Goal: Task Accomplishment & Management: Manage account settings

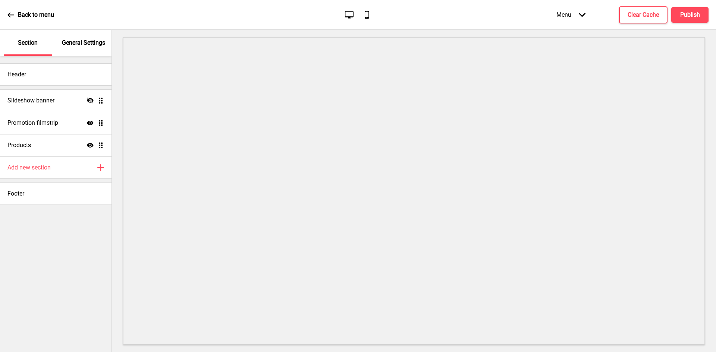
click at [79, 42] on p "General Settings" at bounding box center [83, 43] width 43 height 8
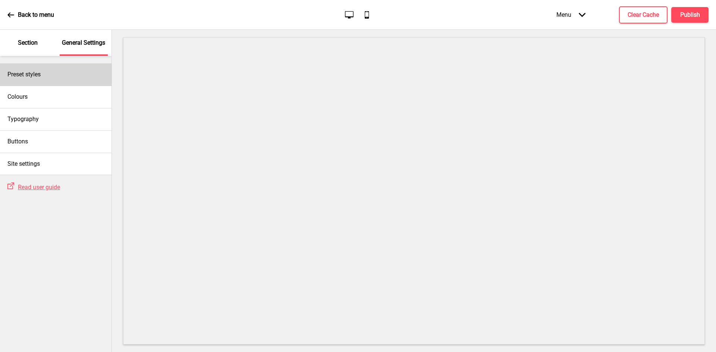
click at [50, 85] on div "Preset styles" at bounding box center [56, 74] width 112 height 22
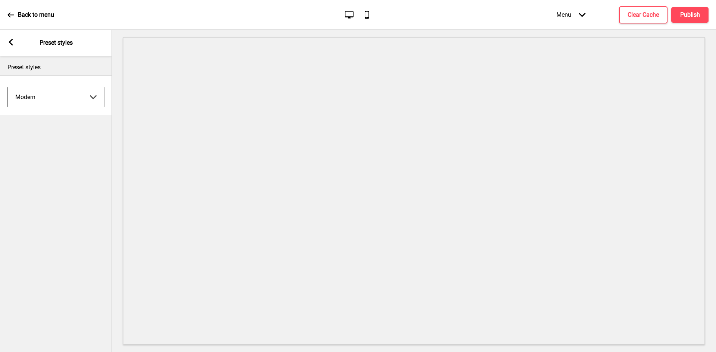
click at [53, 94] on select "Coffee Contrast Dark Earth Marine Minimalist Modern Oddle Pastel Yellow Fruits …" at bounding box center [56, 97] width 96 height 20
select select "minimalist"
click at [8, 87] on select "Coffee Contrast Dark Earth Marine Minimalist Modern Oddle Pastel Yellow Fruits …" at bounding box center [56, 97] width 96 height 20
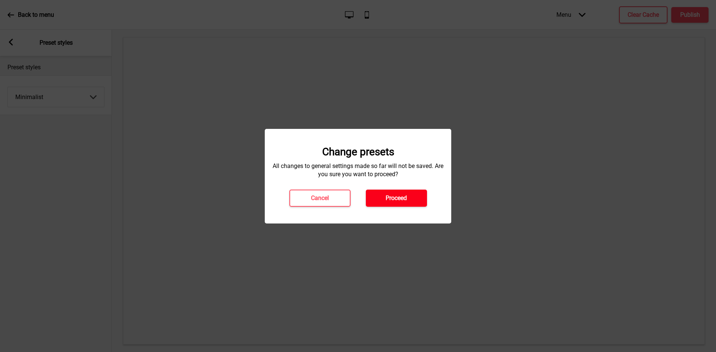
click at [408, 203] on button "Proceed" at bounding box center [396, 198] width 61 height 17
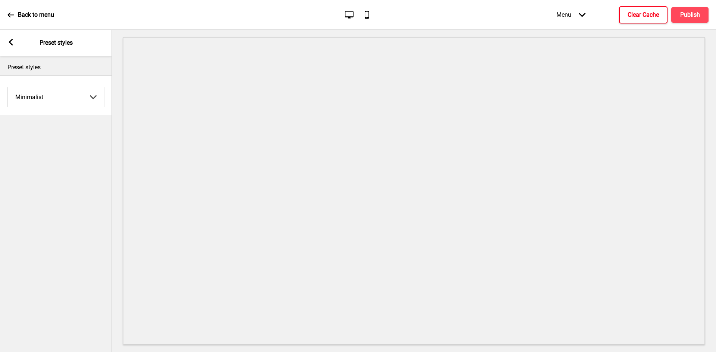
click at [651, 20] on button "Clear Cache" at bounding box center [643, 14] width 48 height 17
click at [681, 11] on h4 "Publish" at bounding box center [690, 15] width 20 height 8
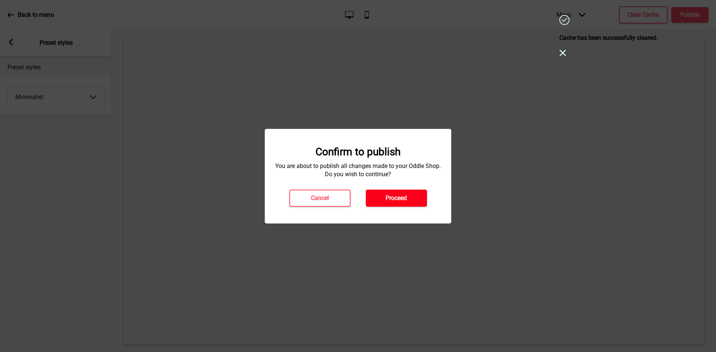
click at [386, 205] on button "Proceed" at bounding box center [396, 198] width 61 height 17
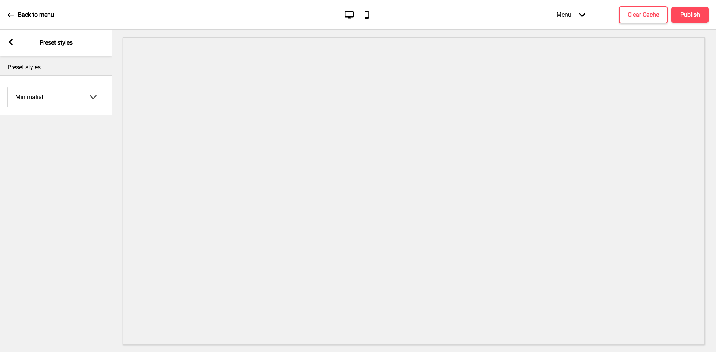
click at [13, 15] on icon at bounding box center [10, 15] width 7 height 7
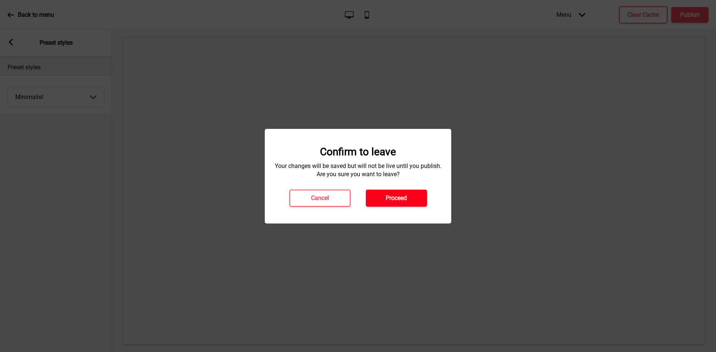
click at [389, 200] on h4 "Proceed" at bounding box center [396, 198] width 21 height 8
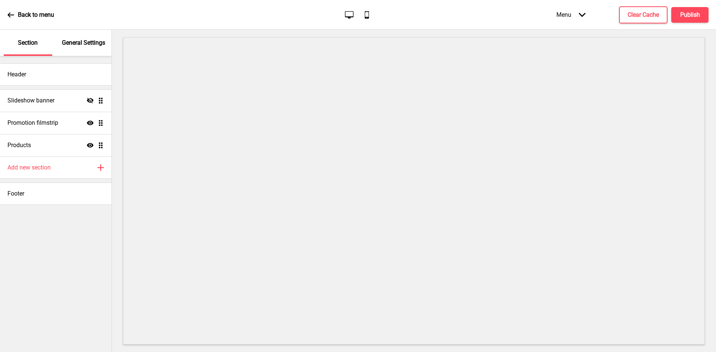
click at [85, 46] on p "General Settings" at bounding box center [83, 43] width 43 height 8
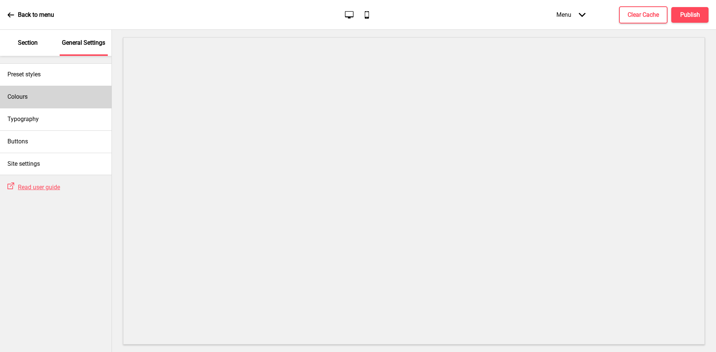
click at [40, 96] on div "Colours" at bounding box center [56, 97] width 112 height 22
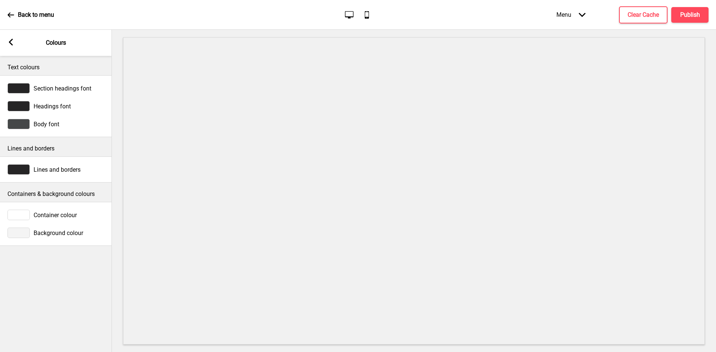
click at [13, 45] on div "Arrow left" at bounding box center [10, 43] width 7 height 8
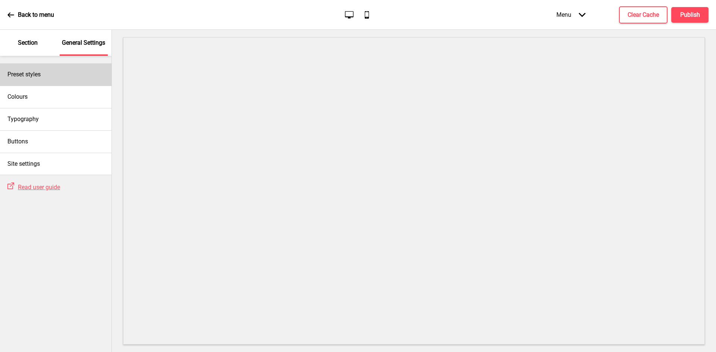
click at [38, 75] on h4 "Preset styles" at bounding box center [23, 74] width 33 height 8
select select "minimalist"
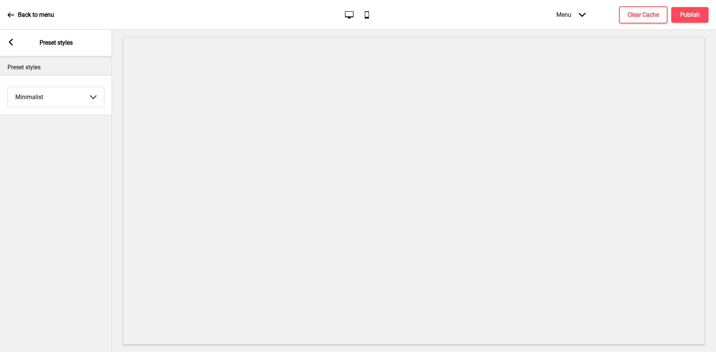
click at [0, 30] on div "Arrow left Preset styles" at bounding box center [56, 43] width 112 height 26
click at [11, 42] on rect at bounding box center [10, 42] width 7 height 7
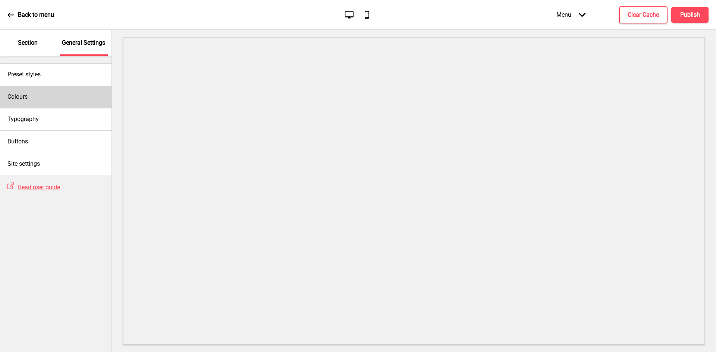
click at [37, 91] on div "Colours" at bounding box center [56, 97] width 112 height 22
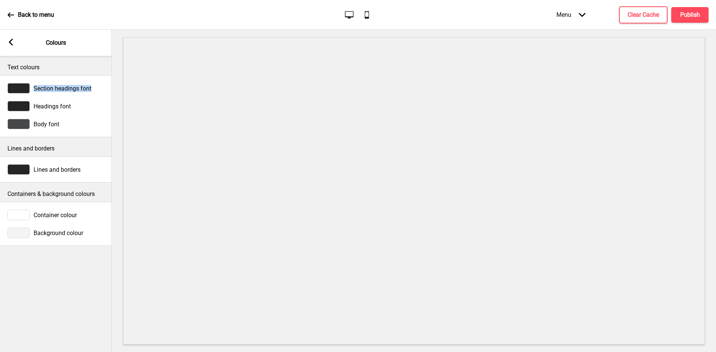
drag, startPoint x: 98, startPoint y: 88, endPoint x: 34, endPoint y: 90, distance: 64.5
click at [34, 90] on div "Section headings font" at bounding box center [55, 88] width 97 height 10
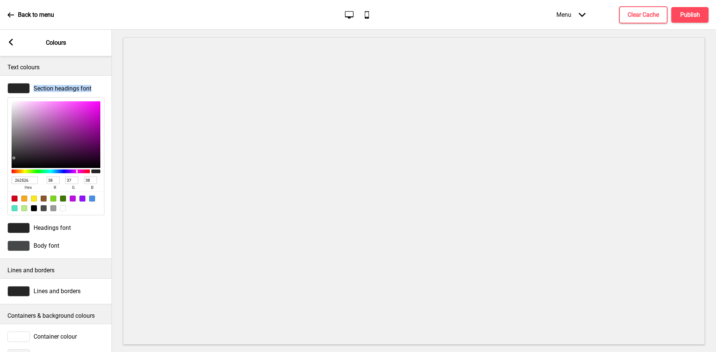
copy span "Section headings font"
click at [55, 227] on span "Headings font" at bounding box center [52, 227] width 37 height 7
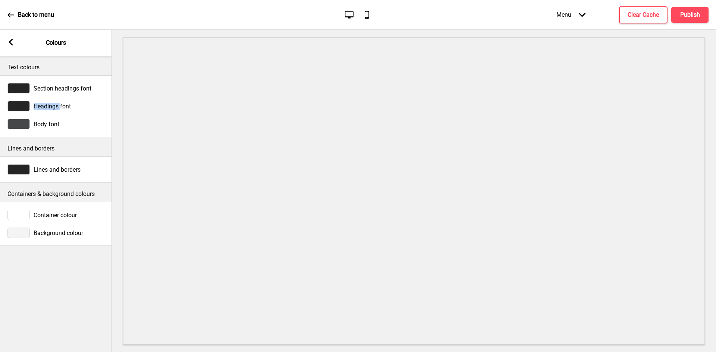
click at [54, 107] on span "Headings font" at bounding box center [52, 106] width 37 height 7
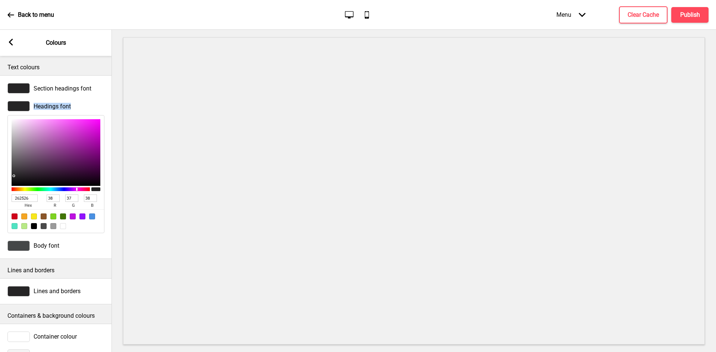
click at [54, 107] on span "Headings font" at bounding box center [52, 106] width 37 height 7
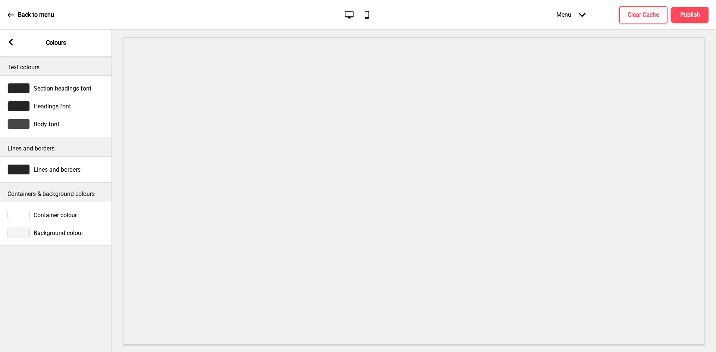
click at [52, 122] on span "Body font" at bounding box center [47, 124] width 26 height 7
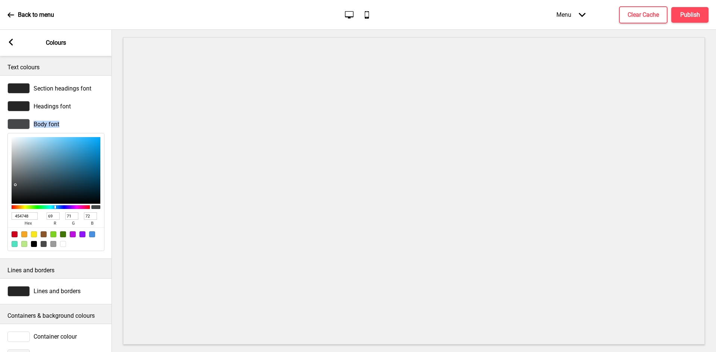
copy span "font"
click at [47, 292] on span "Lines and borders" at bounding box center [57, 291] width 47 height 7
copy span "Lines and borders"
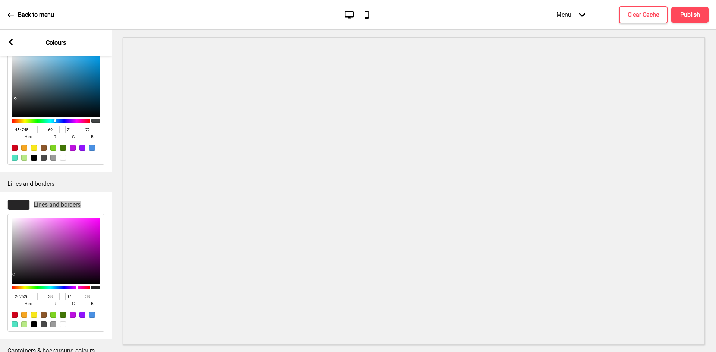
scroll to position [153, 0]
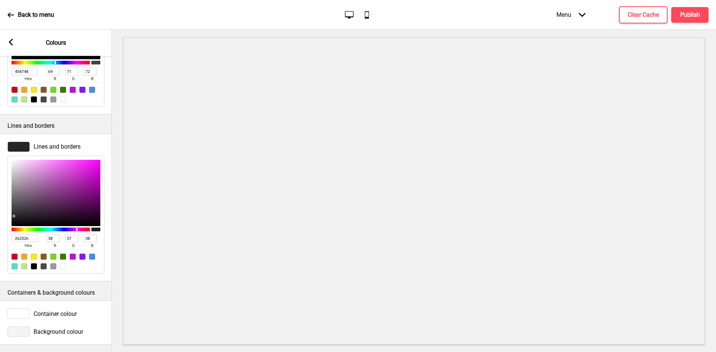
click at [54, 311] on span "Container colour" at bounding box center [55, 314] width 43 height 7
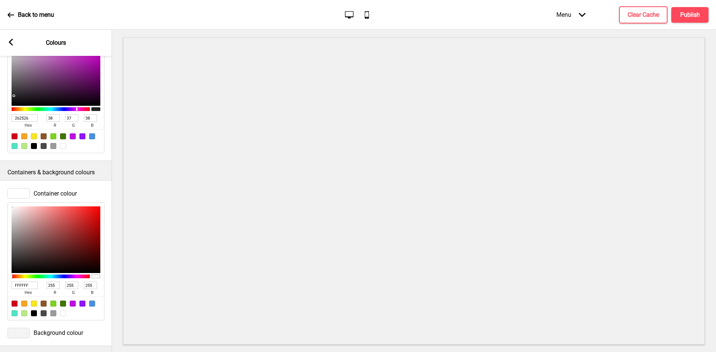
click at [58, 195] on span "Container colour" at bounding box center [55, 193] width 43 height 7
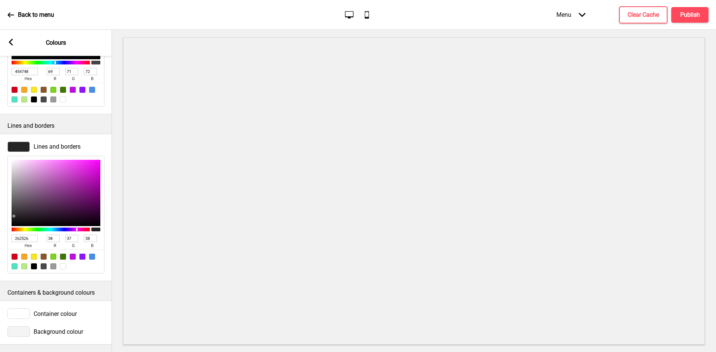
click at [58, 195] on div "Lines and borders 262526 hex 38 r 37 g 38 b 100 a" at bounding box center [56, 208] width 112 height 148
click at [46, 311] on span "Container colour" at bounding box center [55, 314] width 43 height 7
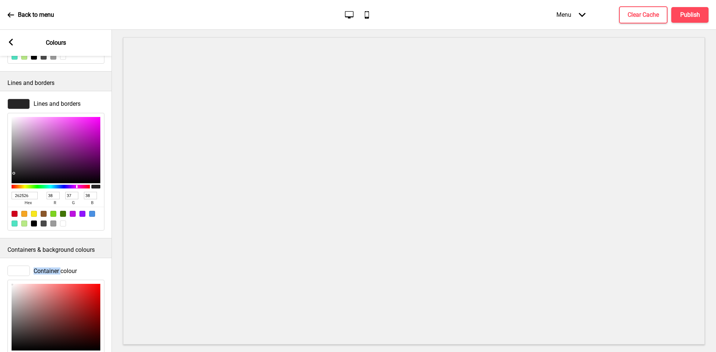
click at [46, 311] on div "Container colour FFFFFF hex 255 r 255 g 255 b 100 a" at bounding box center [56, 332] width 112 height 140
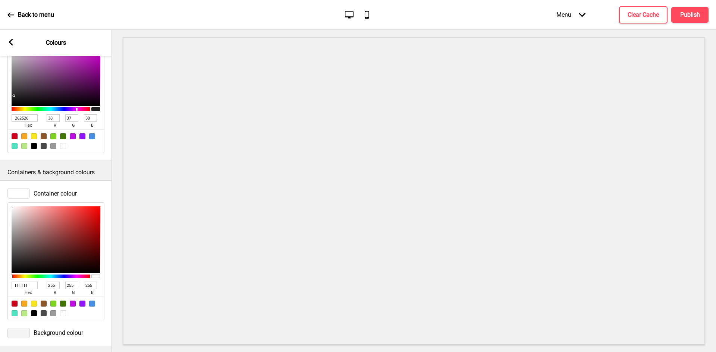
click at [71, 196] on span "Container colour" at bounding box center [55, 193] width 43 height 7
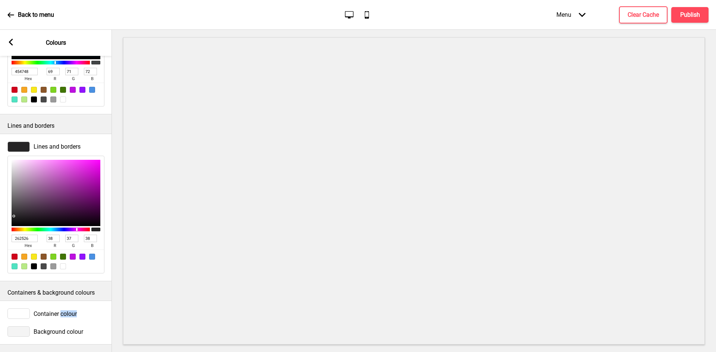
click at [71, 301] on div "Container colour FFFFFF hex 255 r 255 g 255 b 100 a Background colour" at bounding box center [56, 323] width 112 height 44
click at [71, 196] on div "Text colours Section headings font Headings font Body font 454748 hex 69 r 71 g…" at bounding box center [56, 204] width 112 height 296
click at [78, 309] on div "Container colour" at bounding box center [55, 314] width 97 height 10
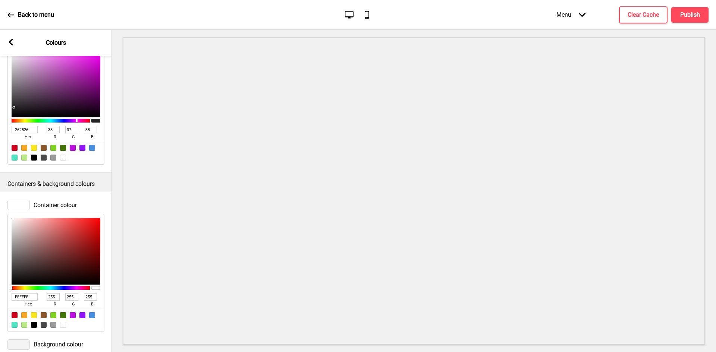
scroll to position [265, 0]
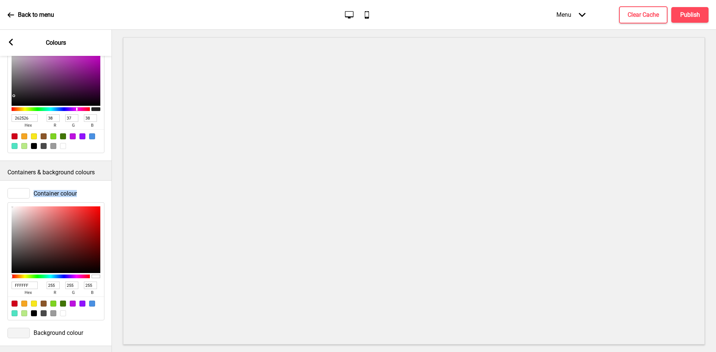
drag, startPoint x: 79, startPoint y: 194, endPoint x: 35, endPoint y: 197, distance: 44.5
click at [35, 197] on div "Container colour" at bounding box center [55, 193] width 97 height 10
copy span "Container colour"
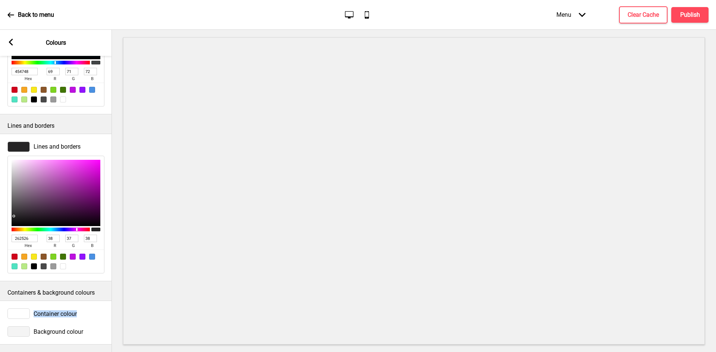
scroll to position [153, 0]
drag, startPoint x: 86, startPoint y: 328, endPoint x: 34, endPoint y: 327, distance: 52.6
click at [34, 327] on div "Background colour" at bounding box center [55, 332] width 97 height 10
copy span "Background colour"
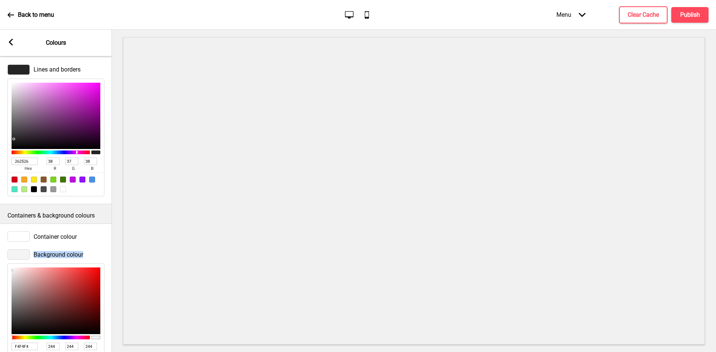
scroll to position [265, 0]
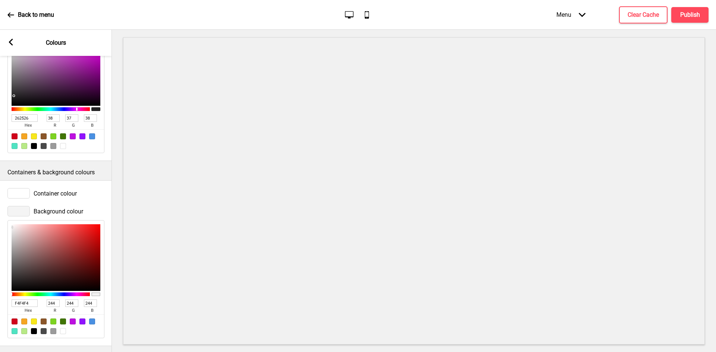
click at [10, 42] on icon at bounding box center [11, 42] width 4 height 7
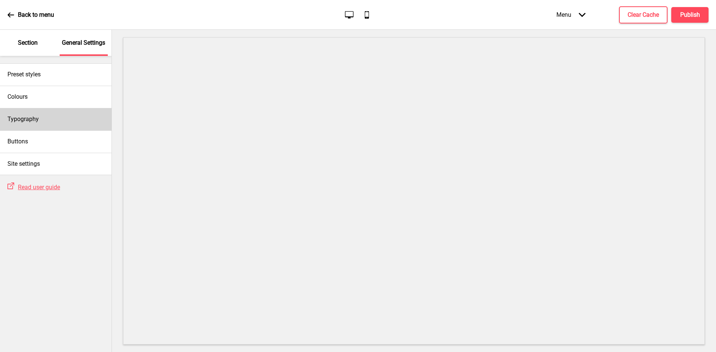
click at [33, 118] on h4 "Typography" at bounding box center [22, 119] width 31 height 8
select select "Nunito Sans"
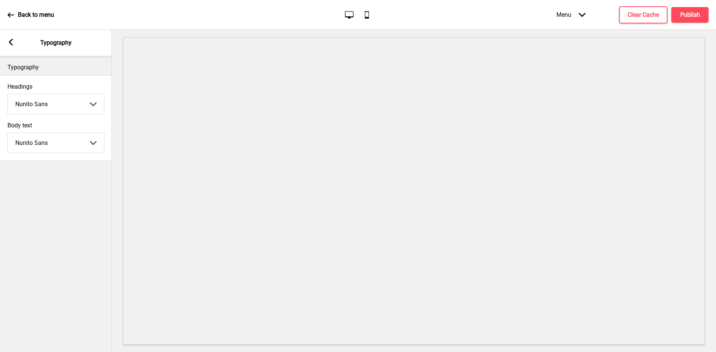
click at [13, 42] on rect at bounding box center [10, 42] width 7 height 7
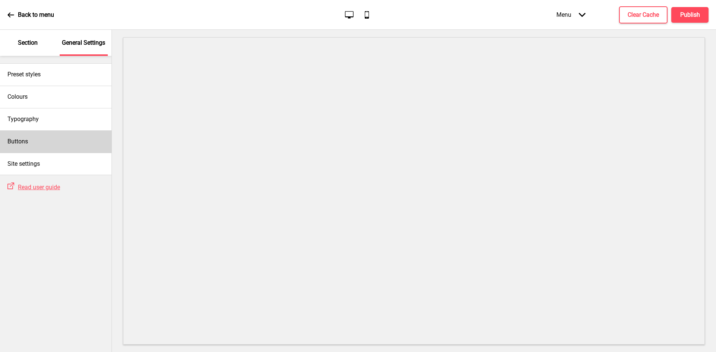
click at [40, 143] on div "Buttons" at bounding box center [56, 142] width 112 height 22
select select "square"
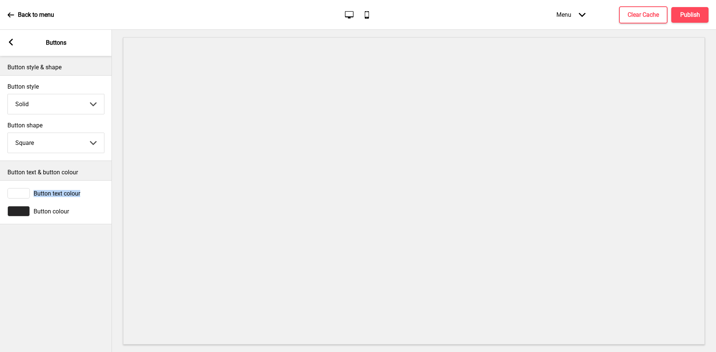
copy span "Button text colour"
drag, startPoint x: 86, startPoint y: 194, endPoint x: 33, endPoint y: 194, distance: 52.6
click at [33, 194] on div "Button text colour" at bounding box center [55, 193] width 97 height 10
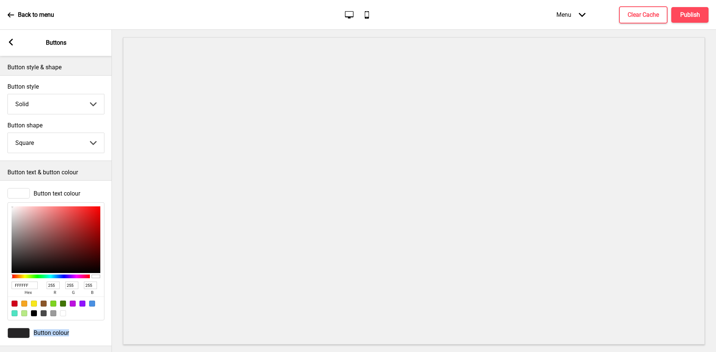
drag, startPoint x: 73, startPoint y: 333, endPoint x: 33, endPoint y: 334, distance: 40.3
click at [33, 334] on div "Button colour" at bounding box center [55, 333] width 97 height 10
copy span "Button colour"
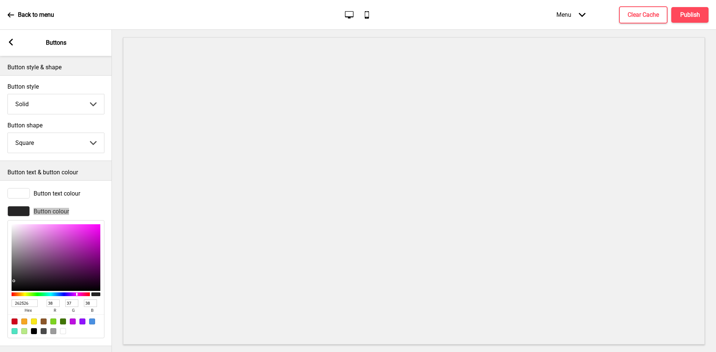
scroll to position [9, 0]
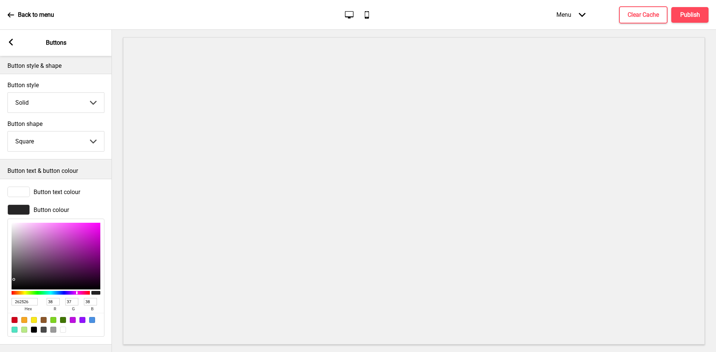
click at [13, 46] on div "Arrow left" at bounding box center [10, 43] width 7 height 8
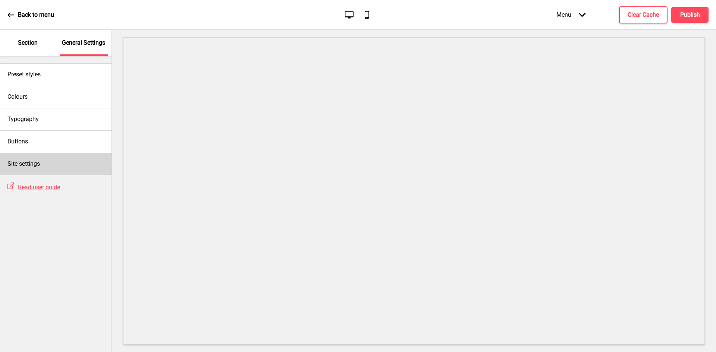
click at [39, 165] on h4 "Site settings" at bounding box center [23, 164] width 32 height 8
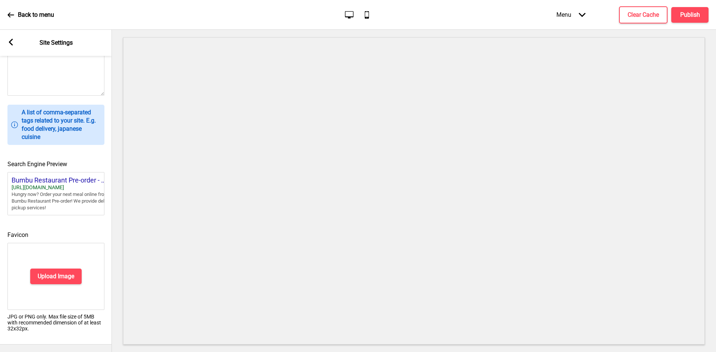
scroll to position [258, 0]
click at [69, 277] on button "Upload Image" at bounding box center [55, 277] width 51 height 16
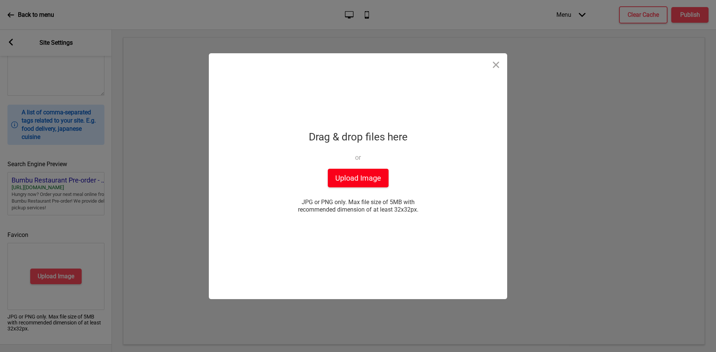
click at [370, 177] on button "Upload Image" at bounding box center [358, 178] width 61 height 19
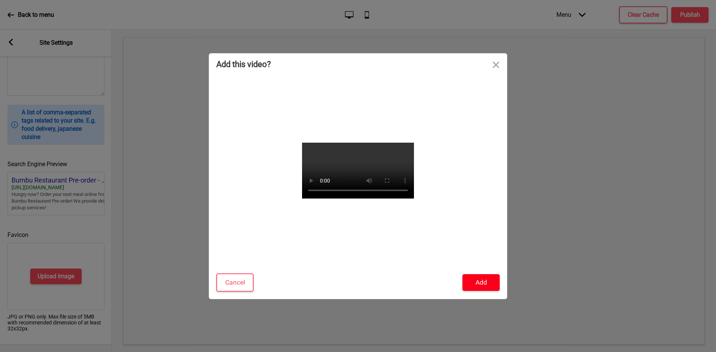
click at [475, 281] on button "Add" at bounding box center [480, 282] width 37 height 17
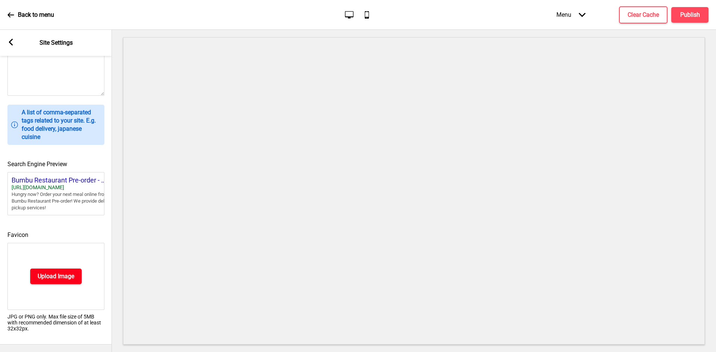
click at [67, 273] on h4 "Upload Image" at bounding box center [56, 277] width 37 height 8
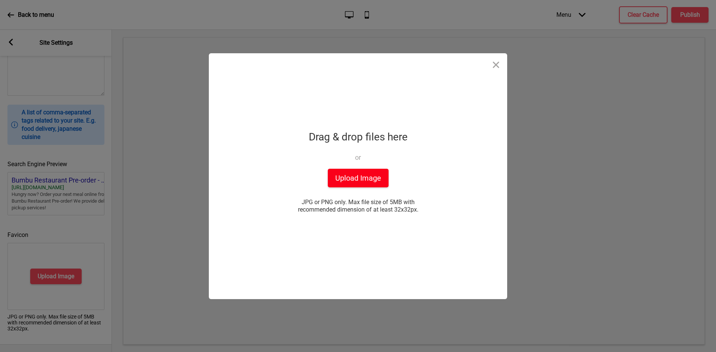
click at [380, 172] on button "Upload Image" at bounding box center [358, 178] width 61 height 19
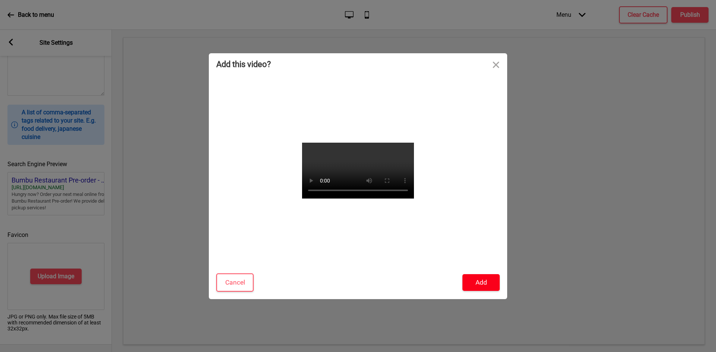
click at [480, 282] on button "Add" at bounding box center [480, 282] width 37 height 17
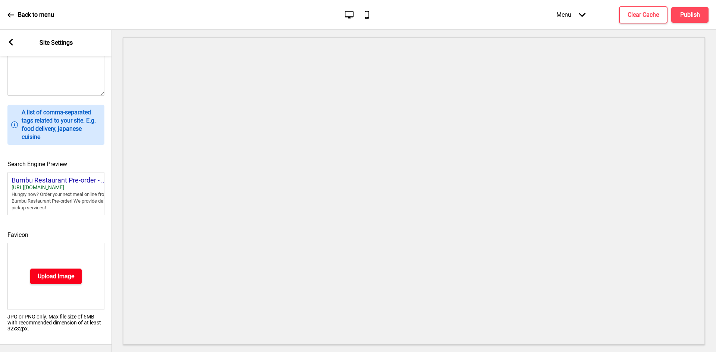
click at [59, 273] on h4 "Upload Image" at bounding box center [56, 277] width 37 height 8
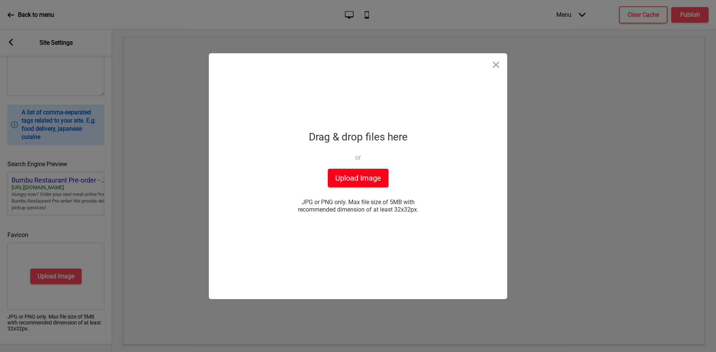
click at [348, 179] on button "Upload Image" at bounding box center [358, 178] width 61 height 19
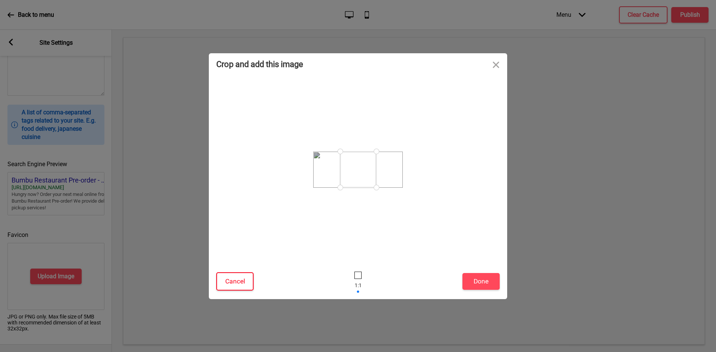
click at [239, 275] on button "Cancel" at bounding box center [234, 282] width 37 height 18
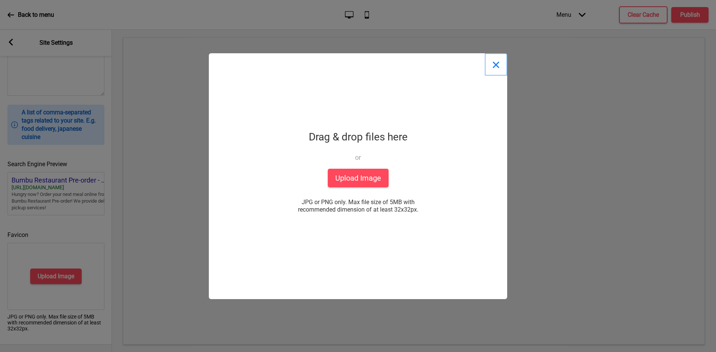
click at [497, 65] on button "Close" at bounding box center [496, 64] width 22 height 22
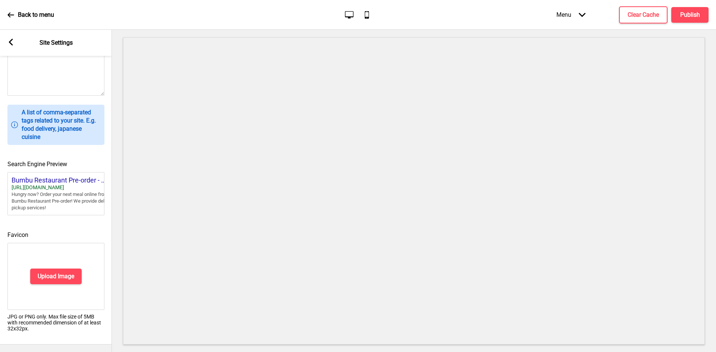
click at [27, 314] on p "JPG or PNG only. Max file size of 5MB with recommended dimension of at least 32…" at bounding box center [55, 323] width 97 height 18
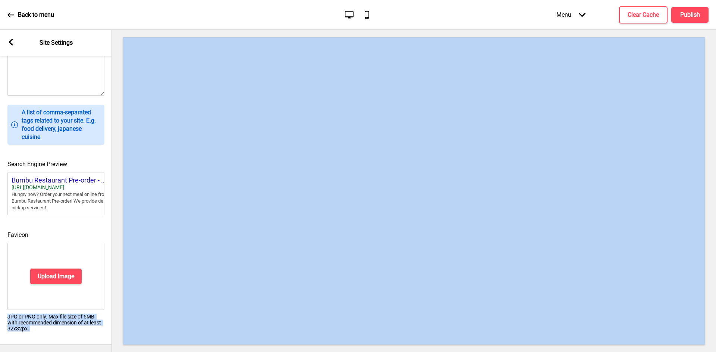
click at [27, 314] on p "JPG or PNG only. Max file size of 5MB with recommended dimension of at least 32…" at bounding box center [55, 323] width 97 height 18
copy div "JPG or PNG only. Max file size of 5MB with recommended dimension of at least 32…"
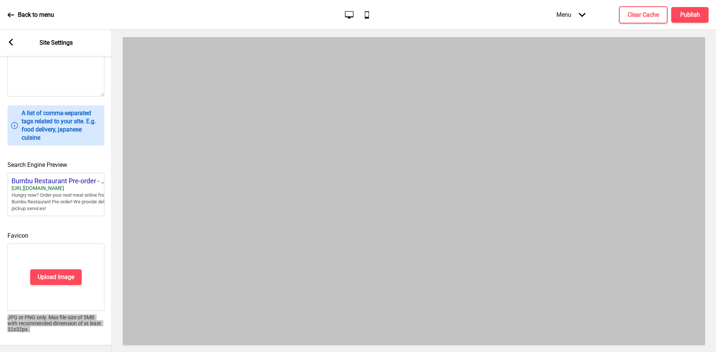
scroll to position [221, 0]
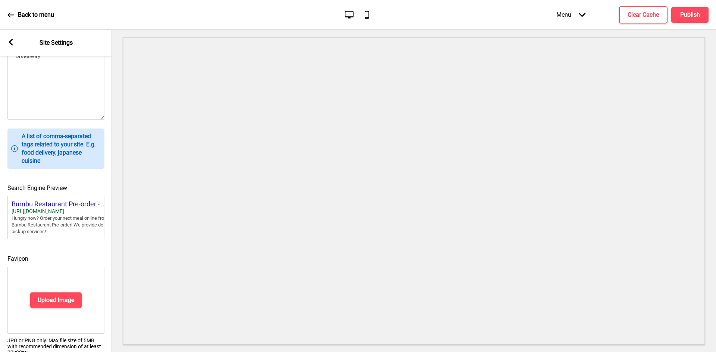
click at [12, 40] on icon at bounding box center [11, 42] width 4 height 7
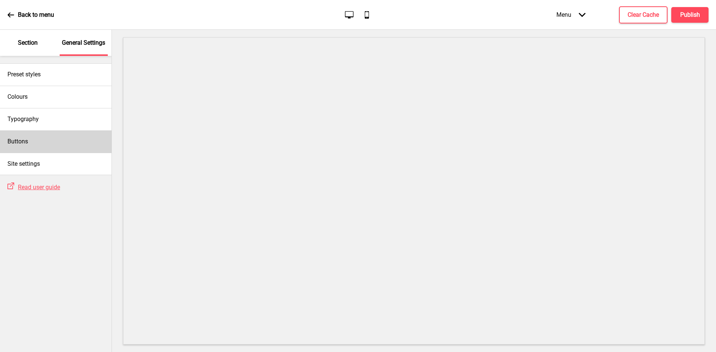
click at [61, 145] on div "Buttons" at bounding box center [56, 142] width 112 height 22
select select "square"
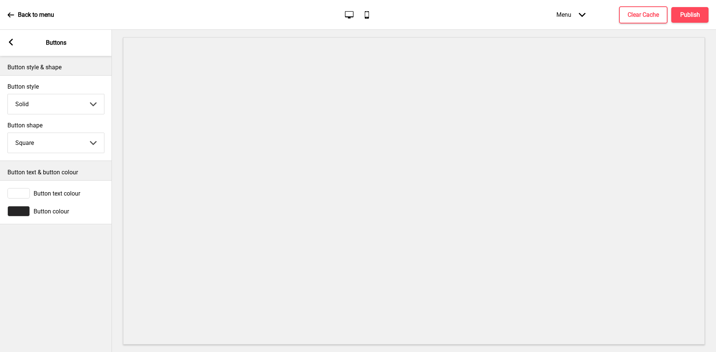
click at [10, 37] on div "Arrow left Buttons" at bounding box center [56, 43] width 112 height 26
click at [10, 44] on rect at bounding box center [10, 42] width 7 height 7
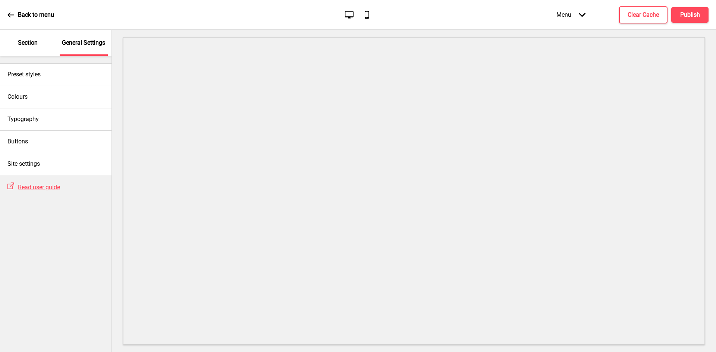
click at [19, 43] on p "Section" at bounding box center [28, 43] width 20 height 8
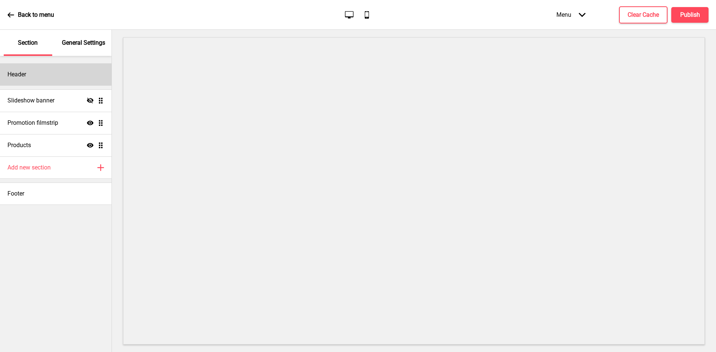
click at [61, 76] on div "Header" at bounding box center [56, 74] width 112 height 22
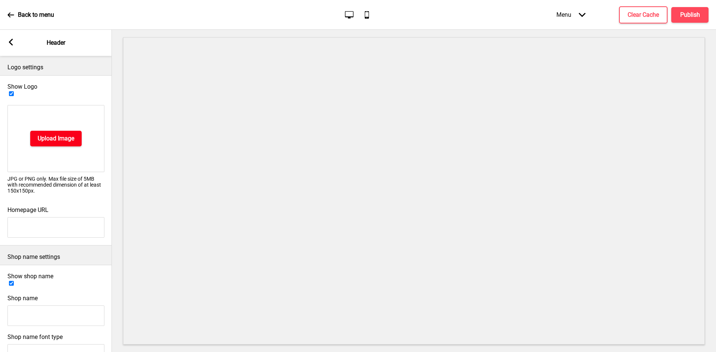
click at [56, 135] on h4 "Upload Image" at bounding box center [56, 139] width 37 height 8
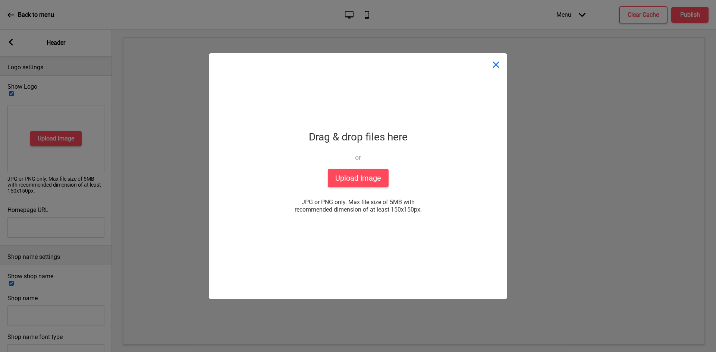
click at [493, 62] on button "Close" at bounding box center [496, 64] width 22 height 22
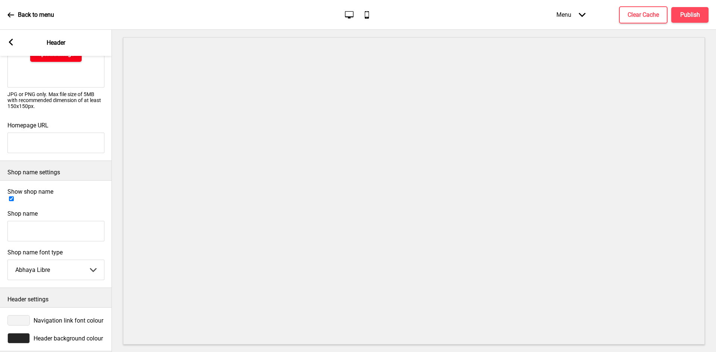
scroll to position [90, 0]
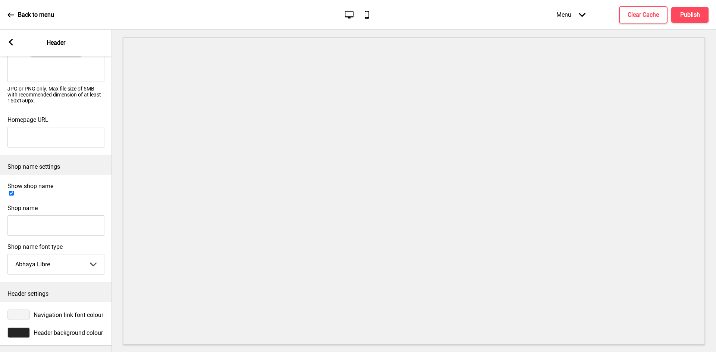
click at [90, 197] on div at bounding box center [55, 197] width 97 height 0
checkbox input "false"
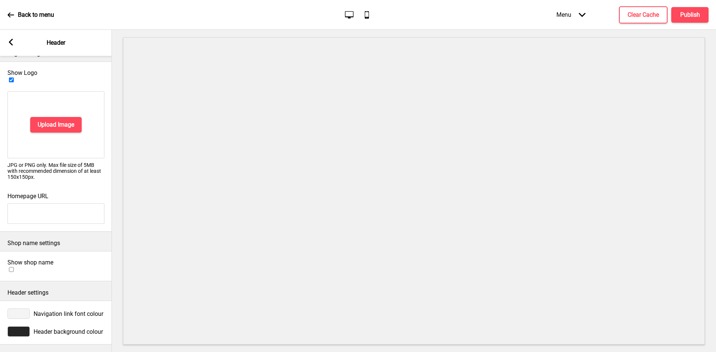
scroll to position [12, 0]
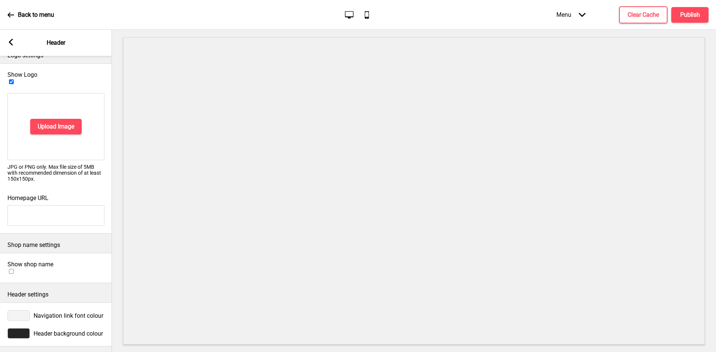
click at [52, 313] on span "Navigation link font colour" at bounding box center [69, 316] width 70 height 7
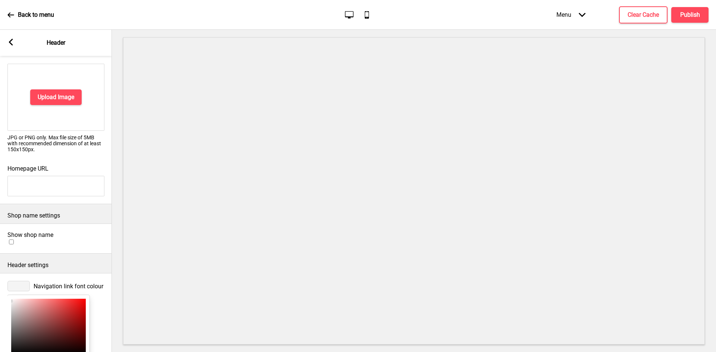
click at [52, 310] on div "F4F4F4 hex 244 r 244 g 244 b 100 a" at bounding box center [55, 347] width 97 height 110
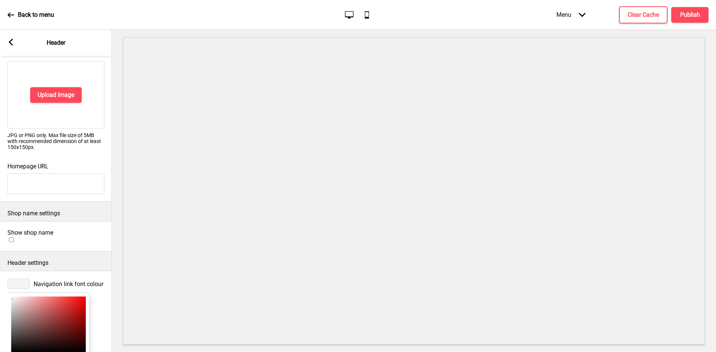
type input "9A5353"
type input "154"
type input "83"
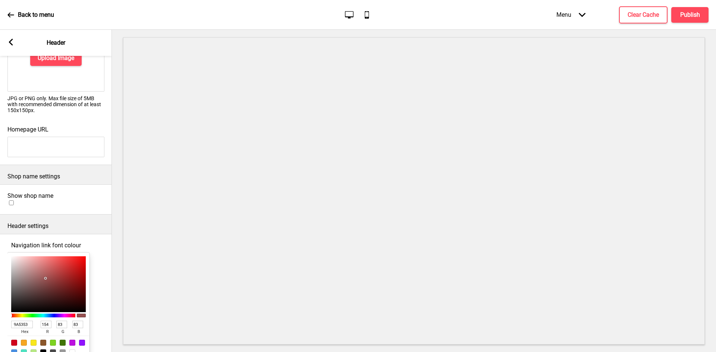
click at [52, 310] on div "9A5353 hex 154 r 83 g 83 b 100 a" at bounding box center [48, 306] width 82 height 107
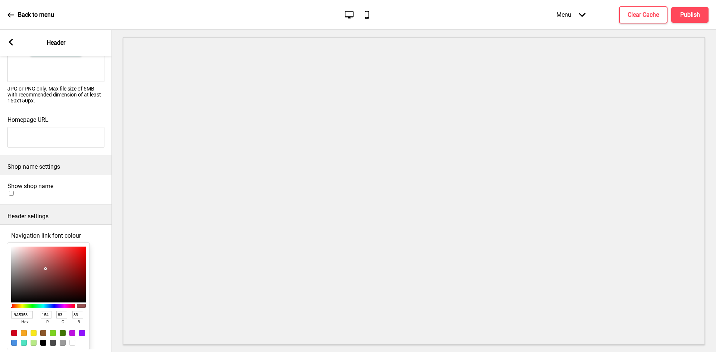
click at [67, 232] on span "Navigation link font colour" at bounding box center [46, 235] width 70 height 7
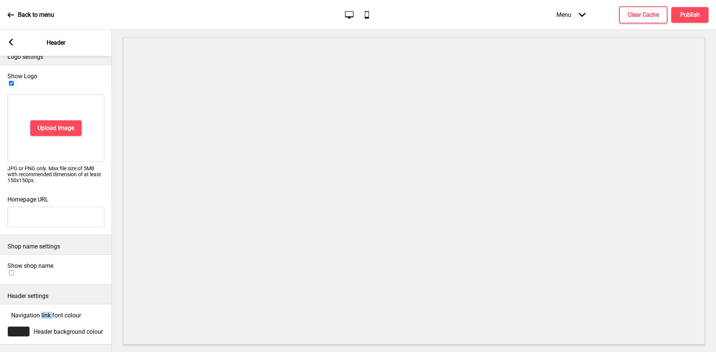
click at [67, 312] on span "Navigation link font colour" at bounding box center [46, 315] width 70 height 7
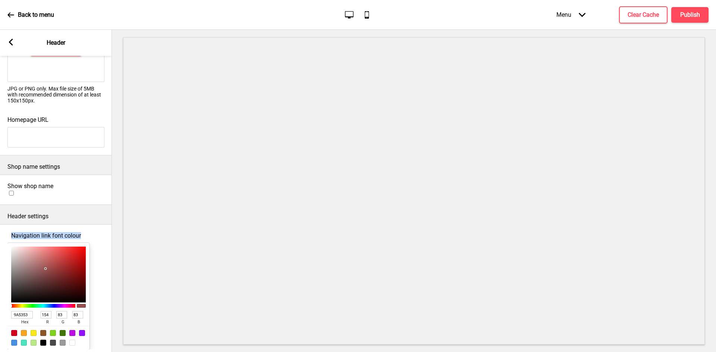
click at [67, 232] on span "Navigation link font colour" at bounding box center [46, 235] width 70 height 7
copy span "link"
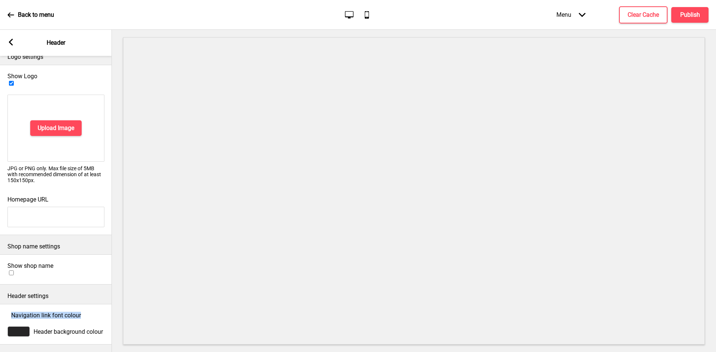
scroll to position [12, 0]
click at [82, 329] on span "Header background colour" at bounding box center [68, 332] width 69 height 7
click at [82, 325] on div "Header background colour" at bounding box center [56, 332] width 112 height 18
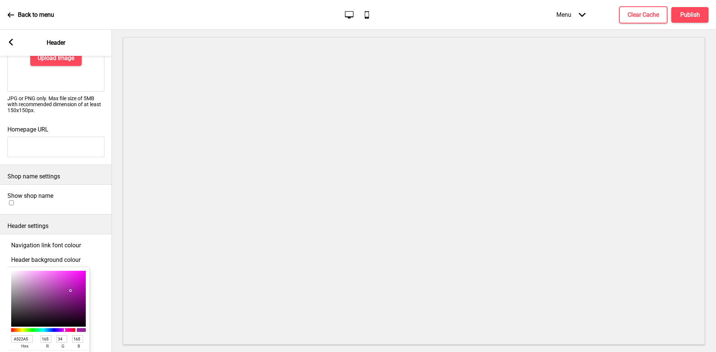
click at [82, 325] on div at bounding box center [48, 299] width 75 height 56
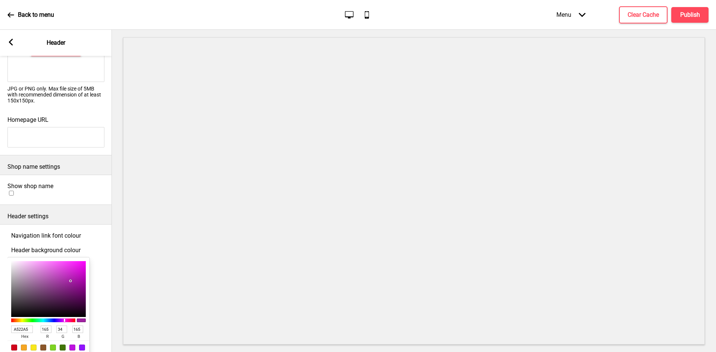
click at [61, 248] on span "Header background colour" at bounding box center [45, 250] width 69 height 7
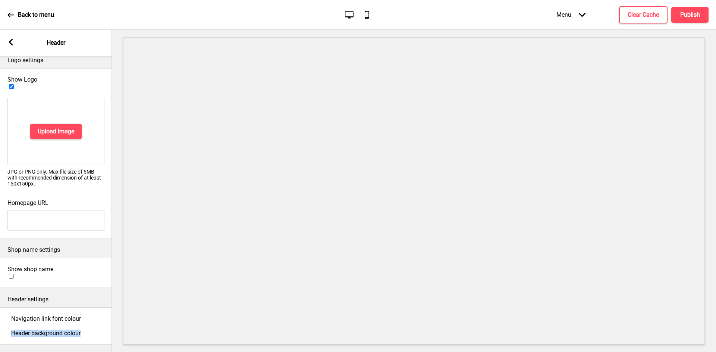
copy span "background"
click at [11, 41] on icon at bounding box center [11, 42] width 4 height 7
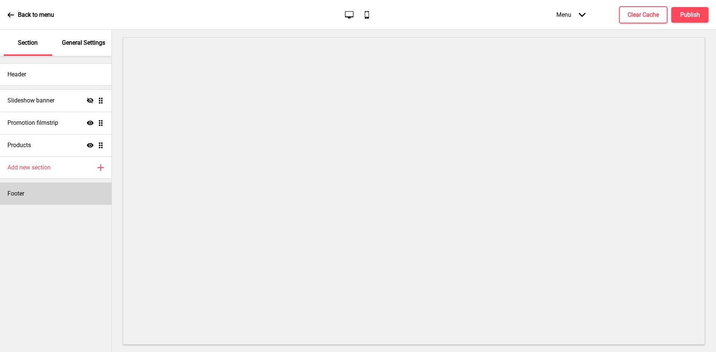
click at [48, 192] on div "Footer" at bounding box center [56, 194] width 112 height 22
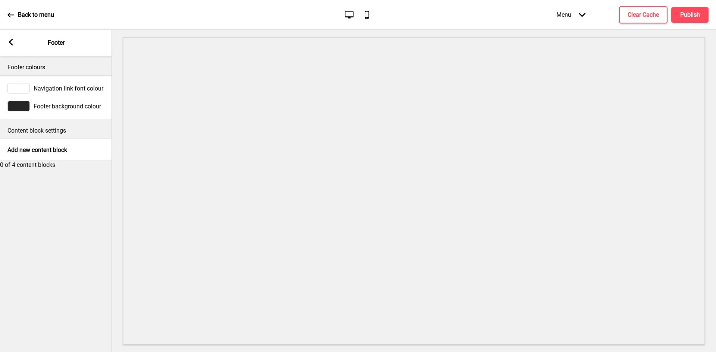
click at [61, 88] on span "Navigation link font colour" at bounding box center [69, 88] width 70 height 7
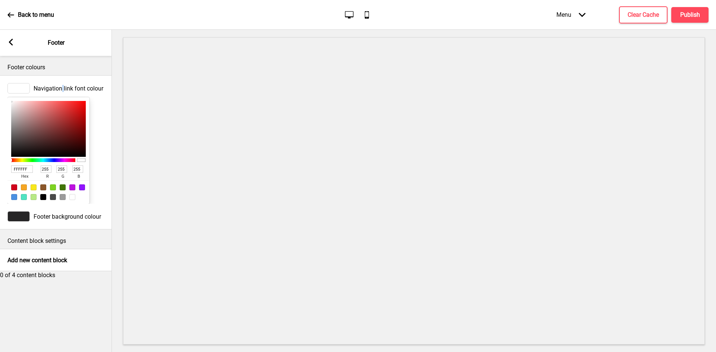
click at [61, 88] on span "Navigation link font colour" at bounding box center [69, 88] width 70 height 7
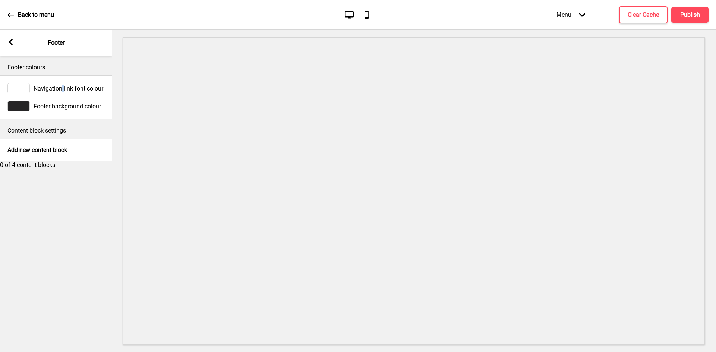
click at [61, 88] on span "Navigation link font colour" at bounding box center [69, 88] width 70 height 7
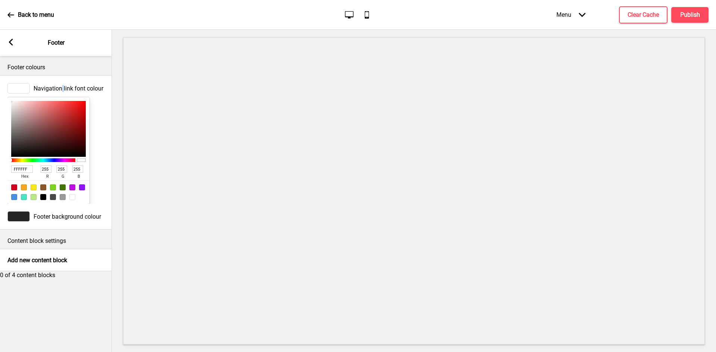
click at [61, 88] on span "Navigation link font colour" at bounding box center [69, 88] width 70 height 7
click at [70, 220] on span "Footer background colour" at bounding box center [67, 216] width 67 height 7
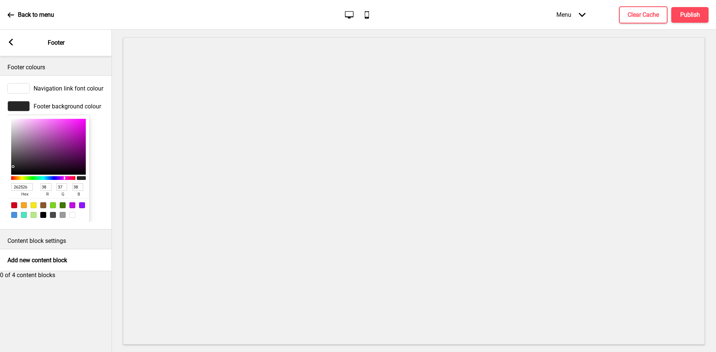
type input "8A2E8A"
type input "138"
type input "46"
type input "138"
click at [70, 222] on div "8A2E8A hex 138 r 46 g 138 b 100 a" at bounding box center [48, 168] width 82 height 107
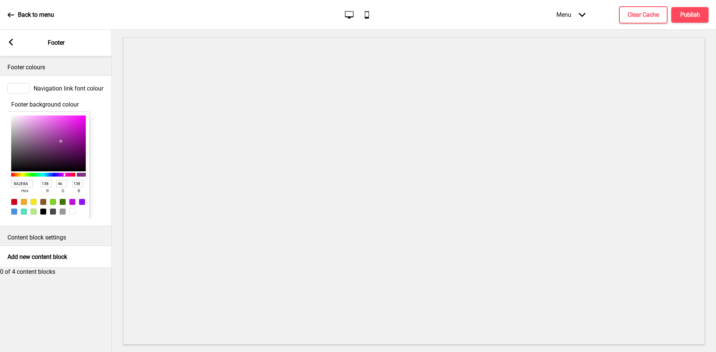
click at [68, 106] on span "Footer background colour" at bounding box center [44, 104] width 67 height 7
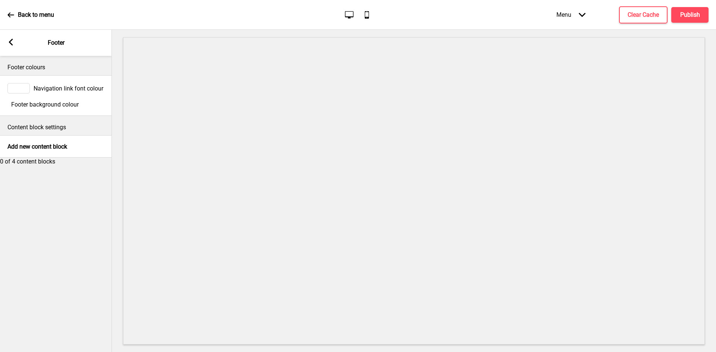
click at [16, 43] on div "Arrow left Footer" at bounding box center [56, 43] width 112 height 26
click at [11, 41] on icon at bounding box center [11, 42] width 4 height 7
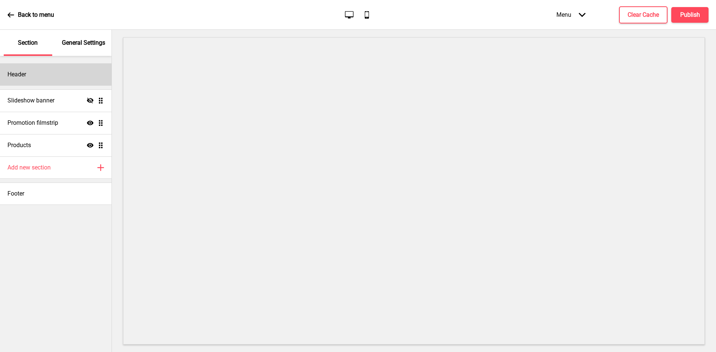
click at [53, 78] on div "Header" at bounding box center [56, 74] width 112 height 22
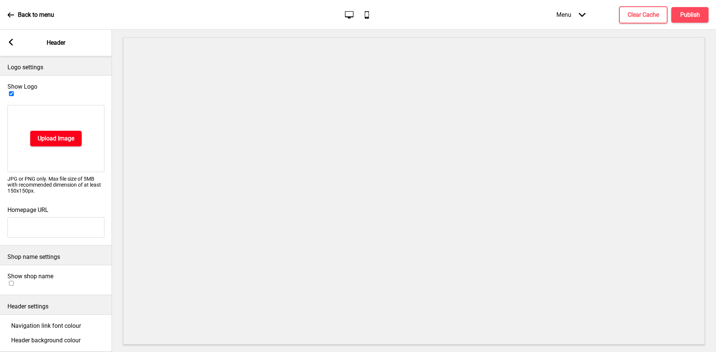
click at [55, 131] on button "Upload Image" at bounding box center [55, 139] width 51 height 16
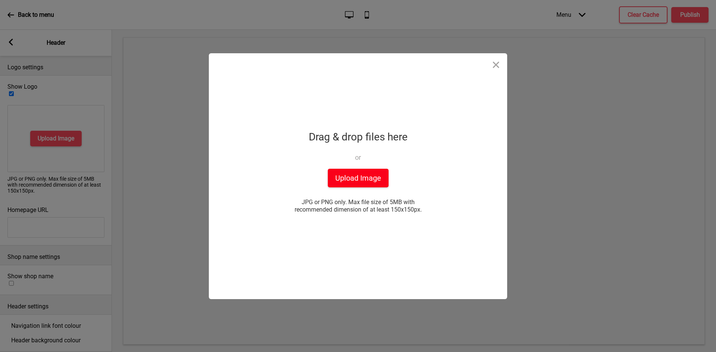
click at [378, 182] on button "Upload Image" at bounding box center [358, 178] width 61 height 19
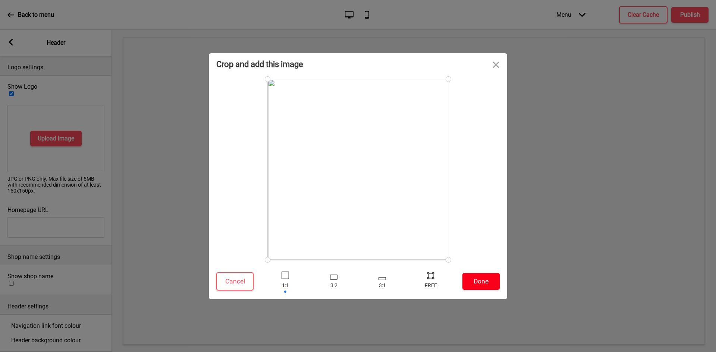
click at [482, 279] on button "Done" at bounding box center [480, 281] width 37 height 17
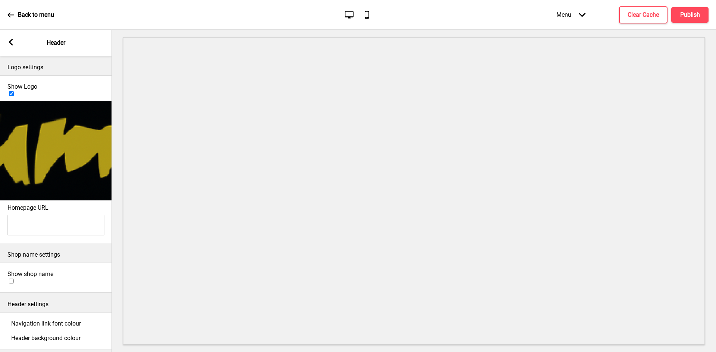
scroll to position [1, 0]
click at [60, 334] on span "Header background colour" at bounding box center [45, 337] width 69 height 7
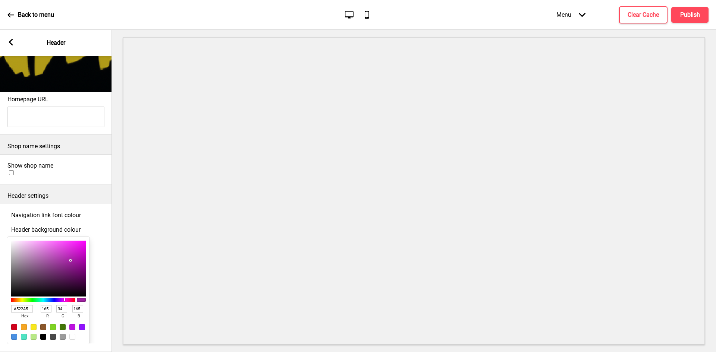
scroll to position [113, 0]
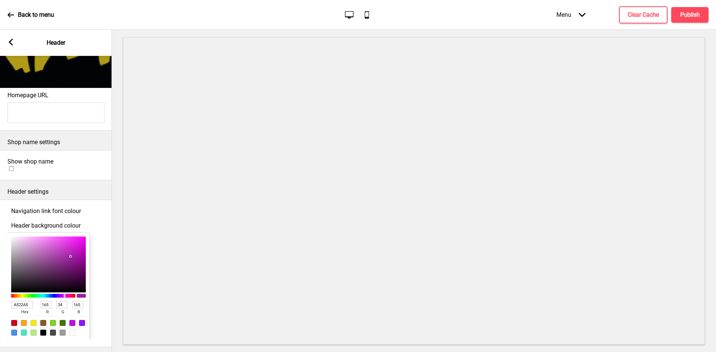
click at [11, 289] on div "A522A5 hex 165 r 34 g 165 b 100 a" at bounding box center [48, 286] width 82 height 107
type input "080808"
type input "8"
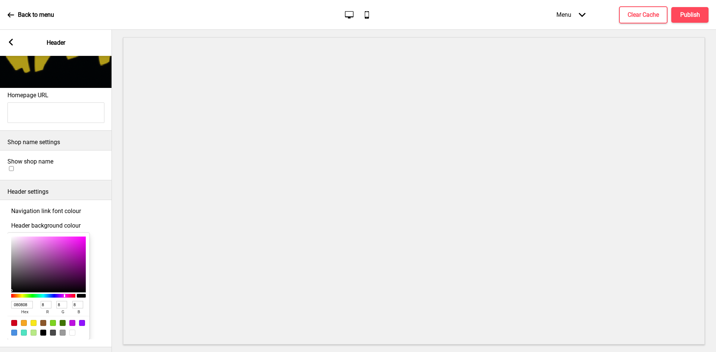
click at [13, 292] on div at bounding box center [48, 265] width 75 height 56
click at [77, 208] on span "Navigation link font colour" at bounding box center [46, 211] width 70 height 7
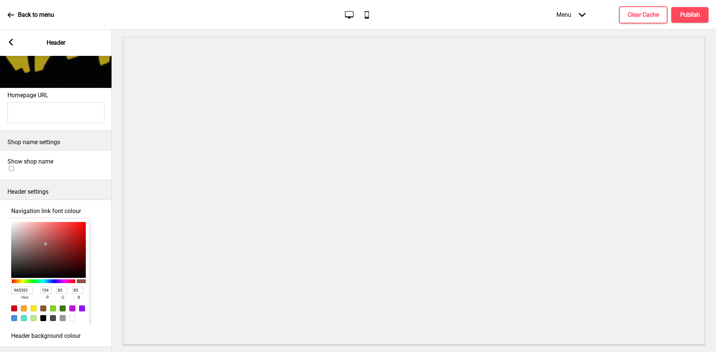
click at [69, 317] on div at bounding box center [72, 318] width 6 height 6
type input "FFFFFF"
type input "255"
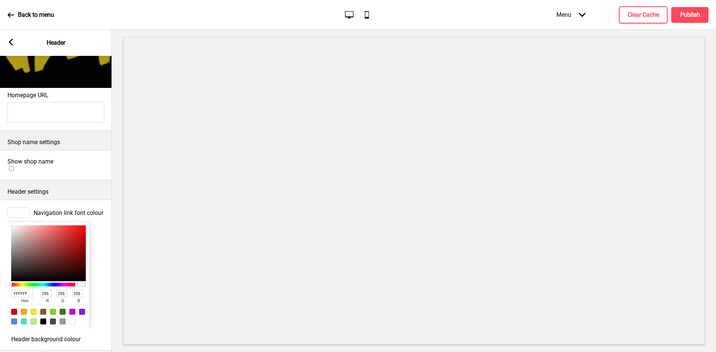
click at [25, 290] on input "FFFFFF" at bounding box center [22, 293] width 22 height 7
paste input "C1A12"
type input "C1A12F"
type input "193"
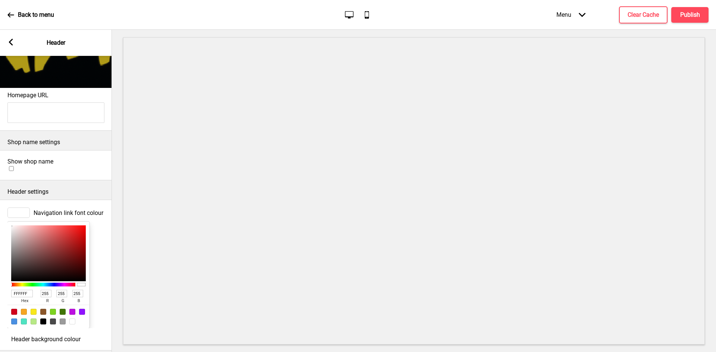
type input "161"
type input "47"
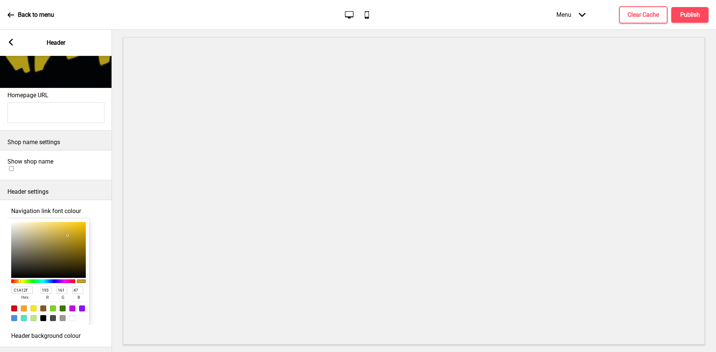
type input "C1A12F"
click at [14, 40] on div "Arrow left Header" at bounding box center [56, 43] width 112 height 26
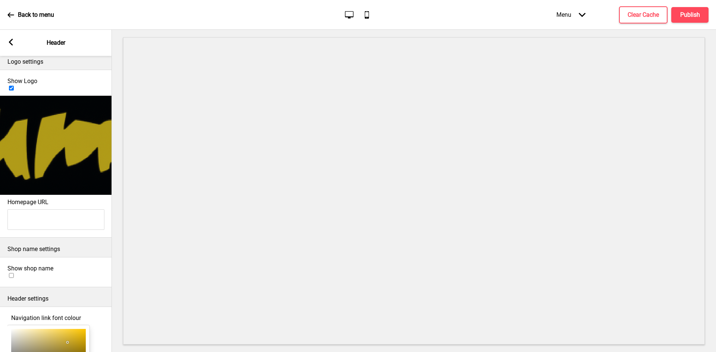
scroll to position [0, 0]
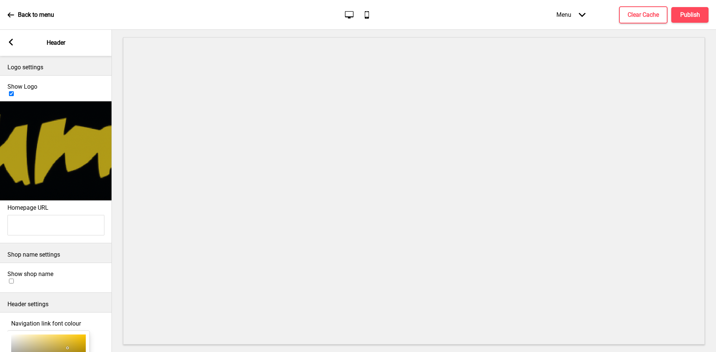
click at [10, 38] on div "Arrow left Header" at bounding box center [56, 43] width 112 height 26
click at [11, 42] on rect at bounding box center [10, 42] width 7 height 7
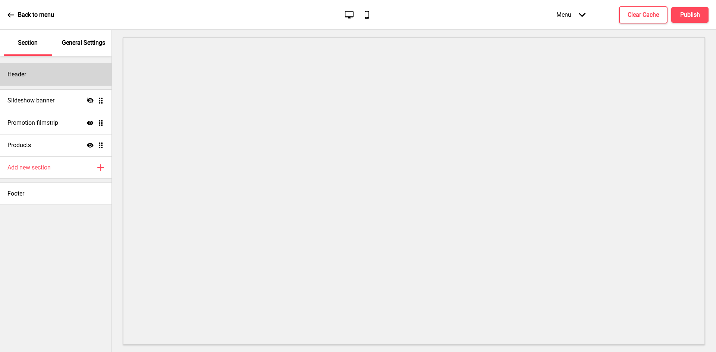
click at [57, 78] on div "Header" at bounding box center [56, 74] width 112 height 22
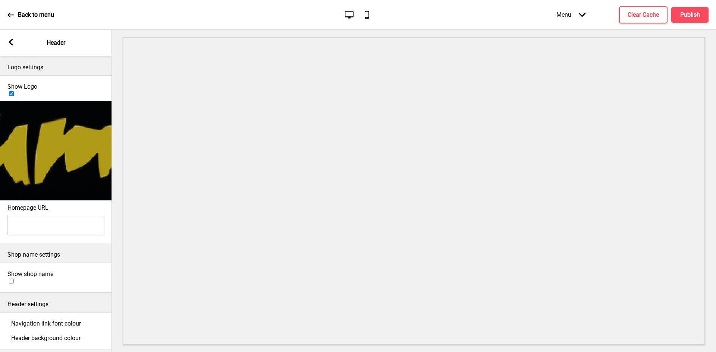
scroll to position [1, 0]
click at [91, 285] on div at bounding box center [55, 285] width 97 height 0
checkbox input "true"
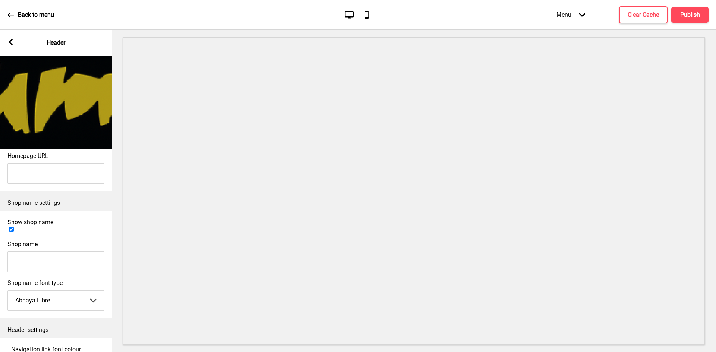
scroll to position [75, 0]
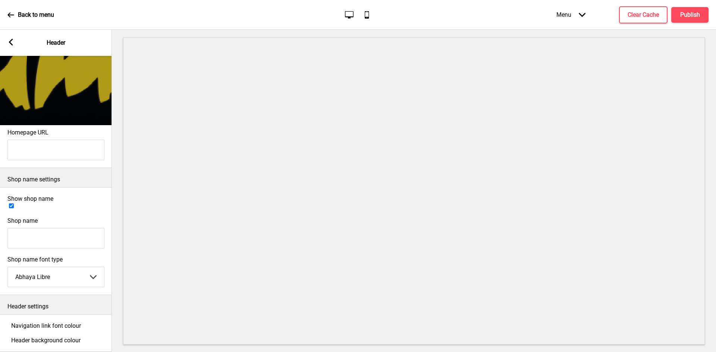
click at [64, 228] on input "Shop name" at bounding box center [55, 238] width 97 height 21
type input "B"
click at [94, 210] on div at bounding box center [55, 210] width 97 height 0
checkbox input "false"
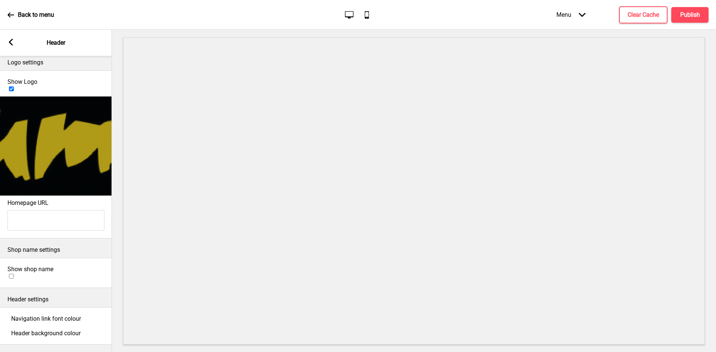
scroll to position [1, 0]
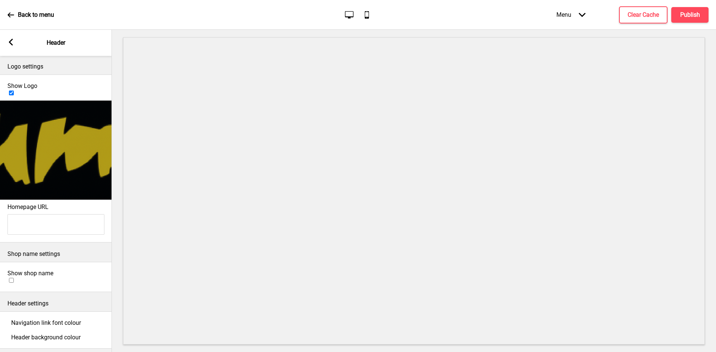
click at [11, 41] on icon at bounding box center [11, 42] width 4 height 7
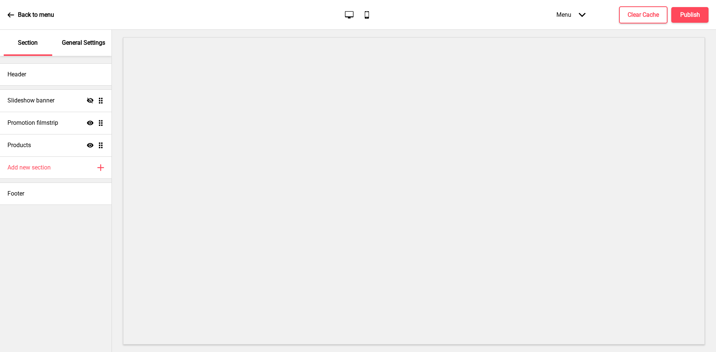
scroll to position [6, 0]
click at [88, 40] on p "General Settings" at bounding box center [83, 43] width 43 height 8
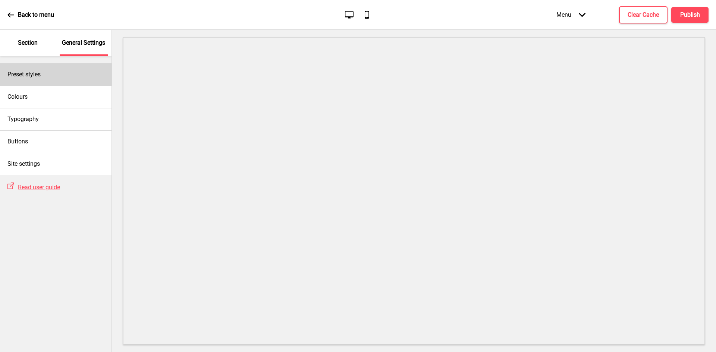
click at [46, 76] on div "Preset styles" at bounding box center [56, 74] width 112 height 22
select select "Custom"
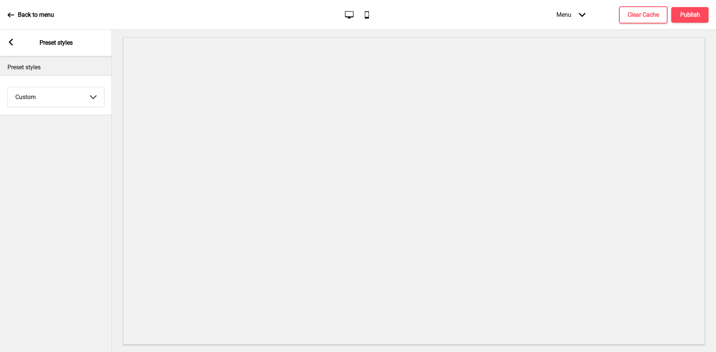
click at [8, 41] on rect at bounding box center [10, 42] width 7 height 7
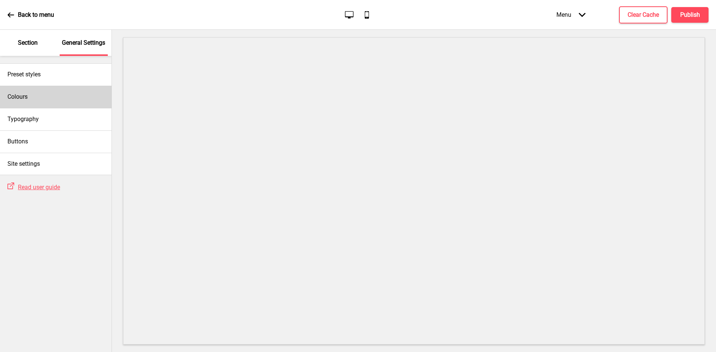
click at [45, 97] on div "Colours" at bounding box center [56, 97] width 112 height 22
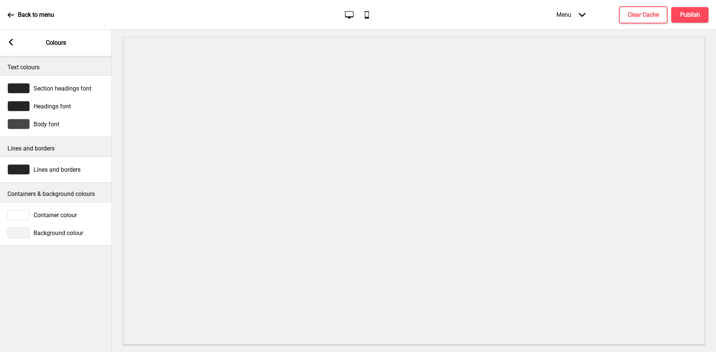
click at [54, 87] on span "Section headings font" at bounding box center [63, 88] width 58 height 7
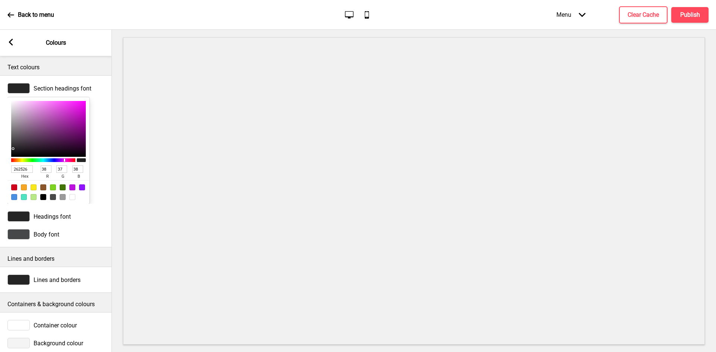
click at [24, 173] on input "262526" at bounding box center [22, 169] width 22 height 7
paste input "C1A12F"
type input "C1A12F"
type input "193"
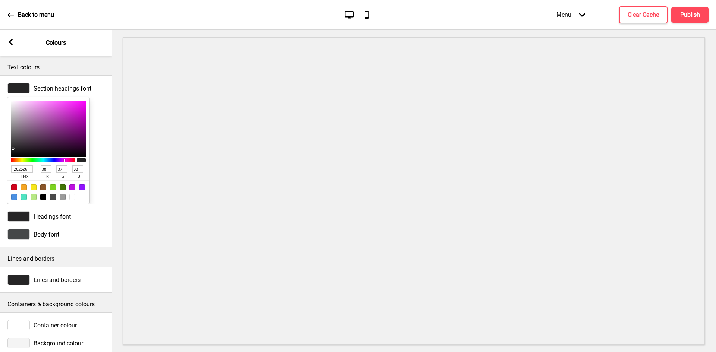
type input "161"
type input "47"
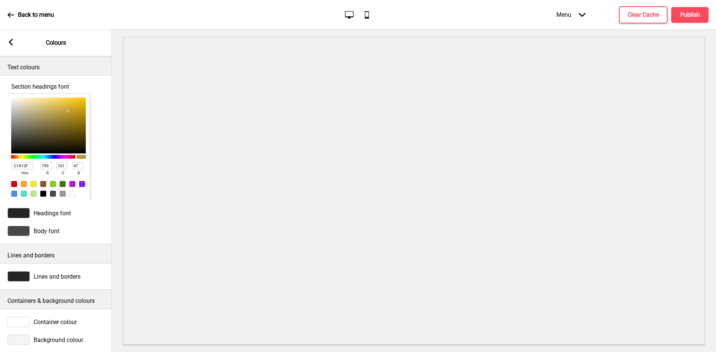
type input "C1A12F"
click at [27, 219] on div at bounding box center [18, 213] width 22 height 10
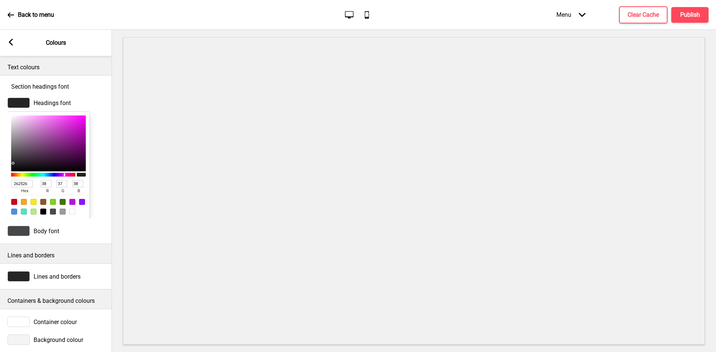
click at [20, 188] on input "262526" at bounding box center [22, 183] width 22 height 7
paste input "FFFFFF"
type input "FFFFFF"
type input "255"
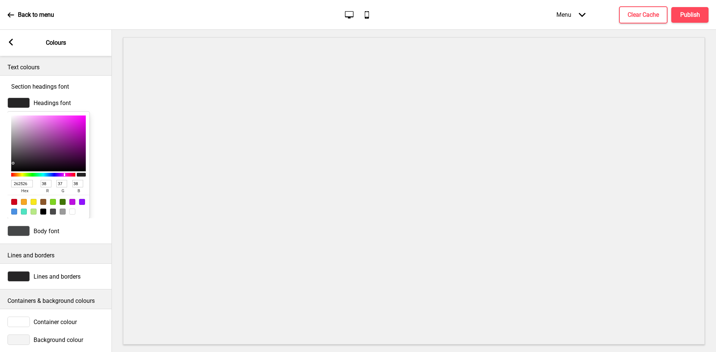
type input "255"
type input "FFFFFF"
click at [35, 235] on span "Body font" at bounding box center [47, 231] width 26 height 7
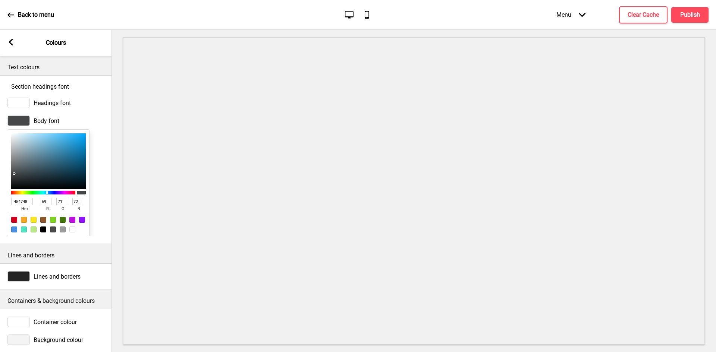
click at [21, 205] on input "454748" at bounding box center [22, 201] width 22 height 7
paste input "DDDDDD"
click at [20, 205] on input "454DDDDDD748" at bounding box center [22, 201] width 22 height 7
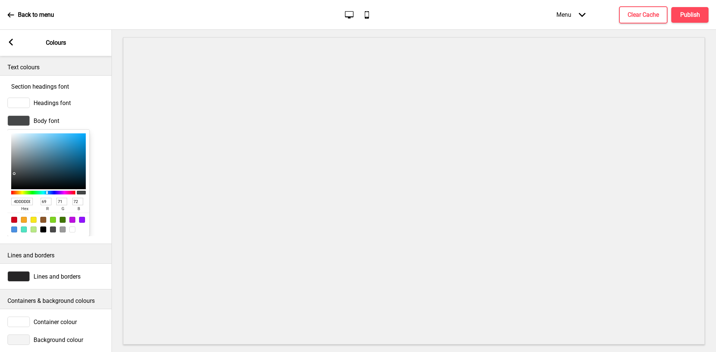
click at [20, 205] on input "454DDDDDD748" at bounding box center [22, 201] width 22 height 7
paste input "DDDDDD"
type input "DDDDDD"
type input "221"
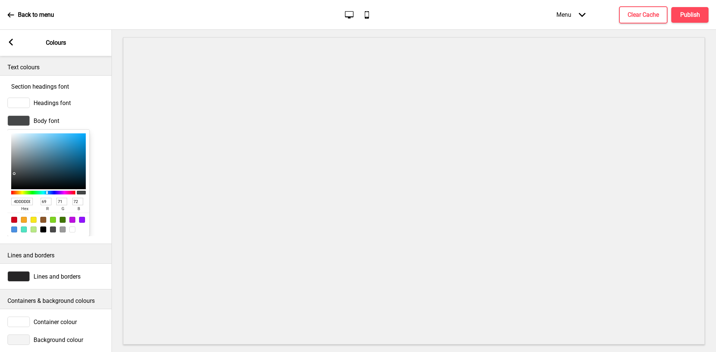
type input "221"
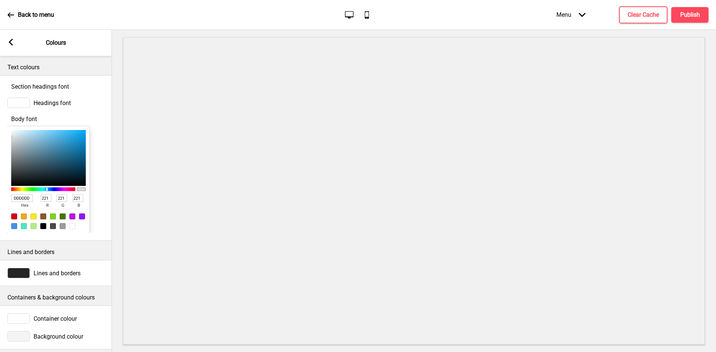
type input "DDDDDD"
click at [9, 37] on div "Arrow left Colours" at bounding box center [56, 43] width 112 height 26
click at [33, 202] on input "DDDDDD" at bounding box center [22, 198] width 22 height 7
click at [11, 44] on icon at bounding box center [11, 42] width 4 height 7
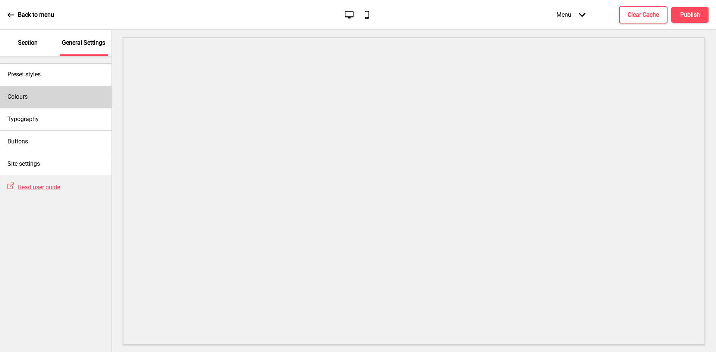
click at [59, 98] on div "Colours" at bounding box center [56, 97] width 112 height 22
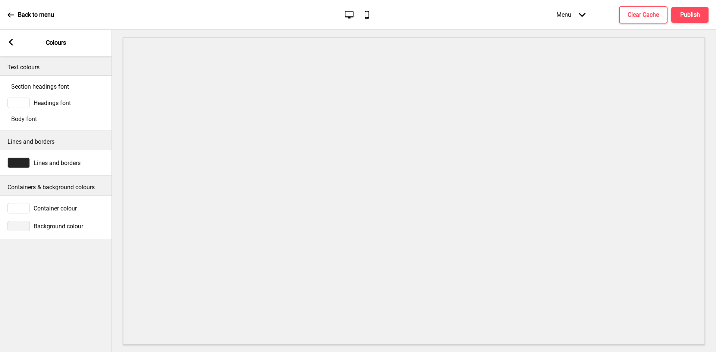
click at [58, 167] on span "Lines and borders" at bounding box center [57, 163] width 47 height 7
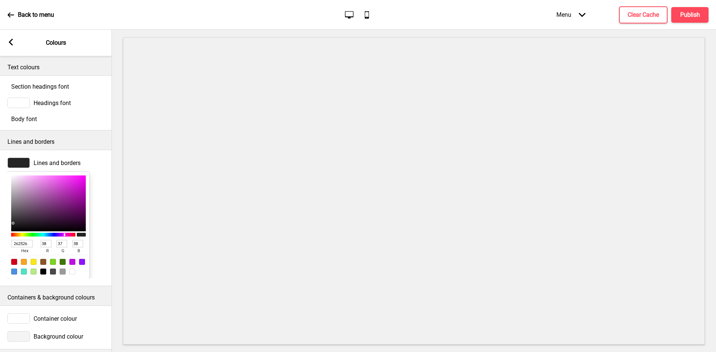
click at [25, 248] on input "262526" at bounding box center [22, 243] width 22 height 7
paste input "333333"
type input "333333"
type input "51"
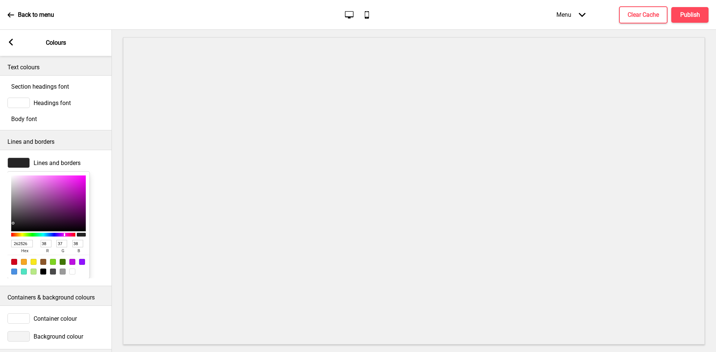
type input "51"
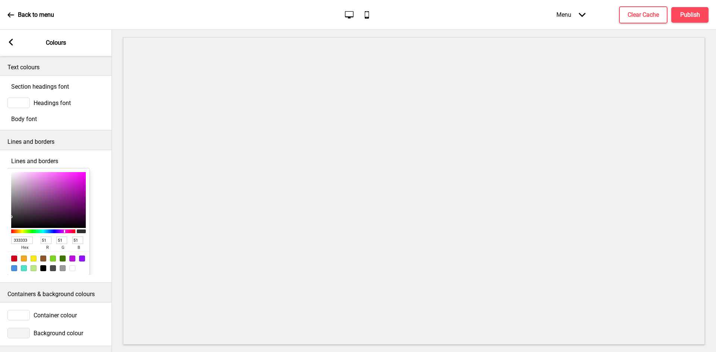
type input "333333"
click at [109, 258] on div "Lines and borders 333333 hex 51 r 51 g 51 b 100 a" at bounding box center [56, 216] width 112 height 125
click at [67, 311] on span "Container colour" at bounding box center [55, 314] width 43 height 7
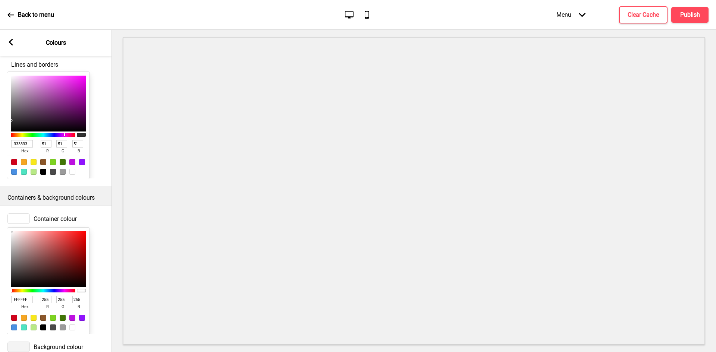
scroll to position [105, 0]
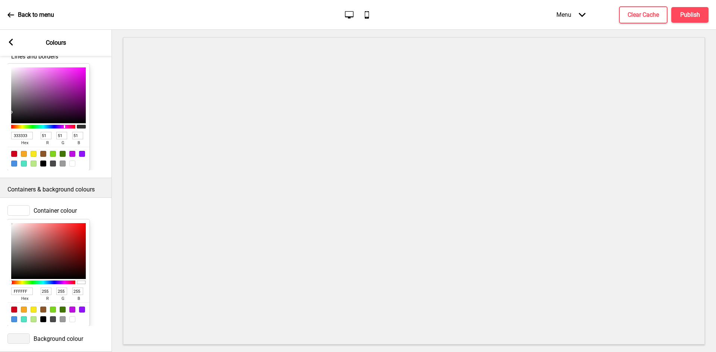
click at [27, 295] on input "FFFFFF" at bounding box center [22, 291] width 22 height 7
paste input "9F9F9"
type input "F9F9F9"
type input "249"
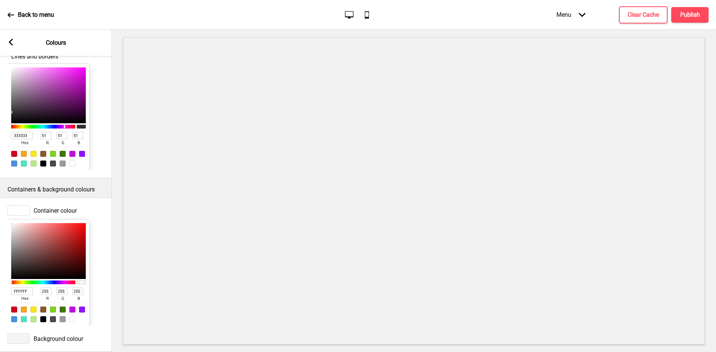
type input "249"
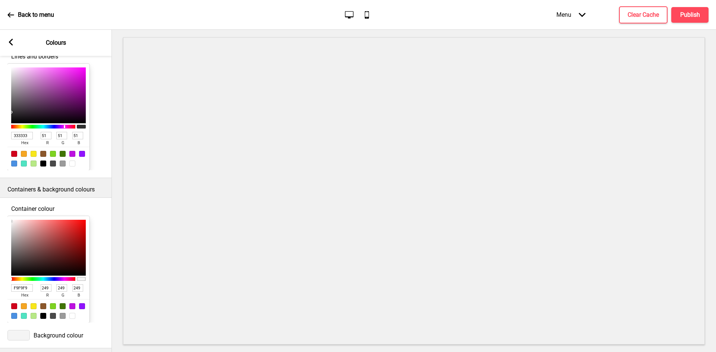
type input "F9F9F9"
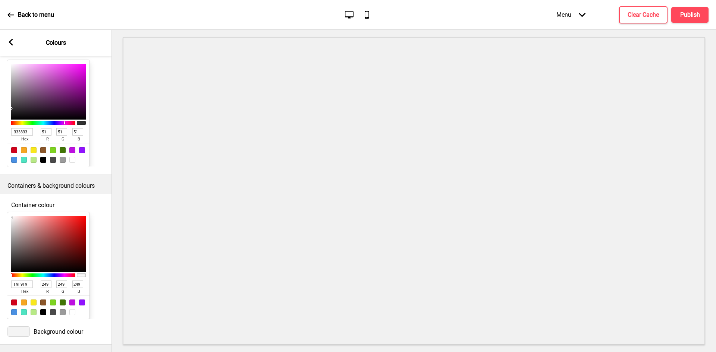
scroll to position [153, 0]
click at [43, 329] on span "Background colour" at bounding box center [59, 332] width 50 height 7
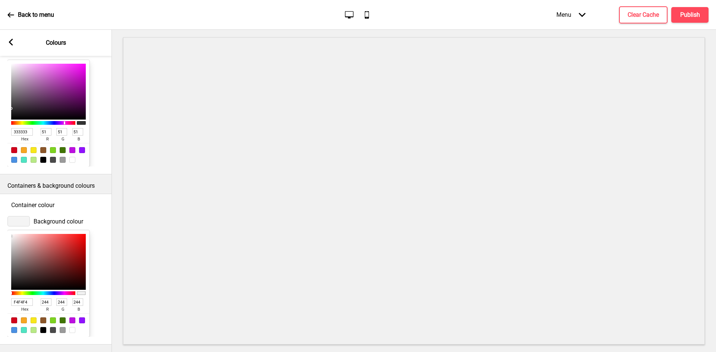
click at [26, 299] on input "F4F4F4" at bounding box center [22, 302] width 22 height 7
paste input "000000"
type input "000000"
type input "0"
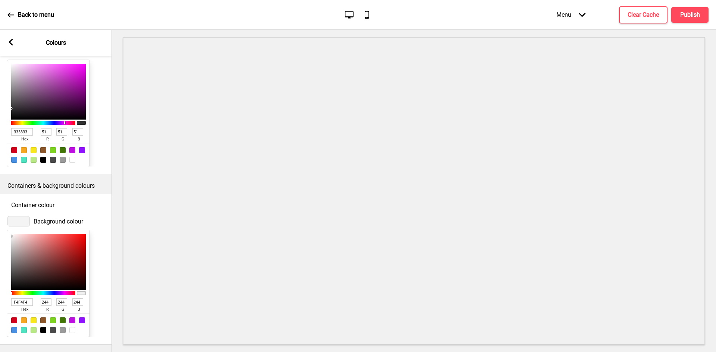
type input "0"
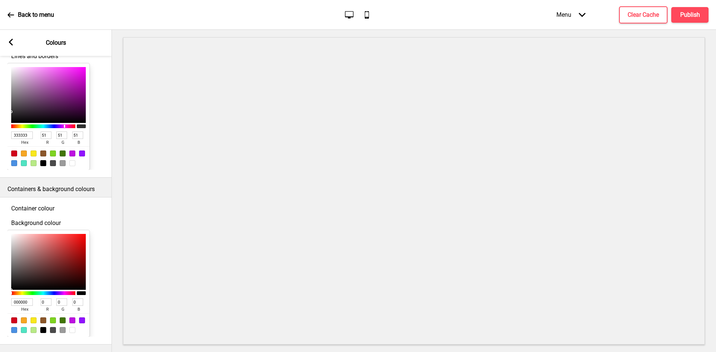
type input "000000"
click at [10, 39] on rect at bounding box center [10, 42] width 7 height 7
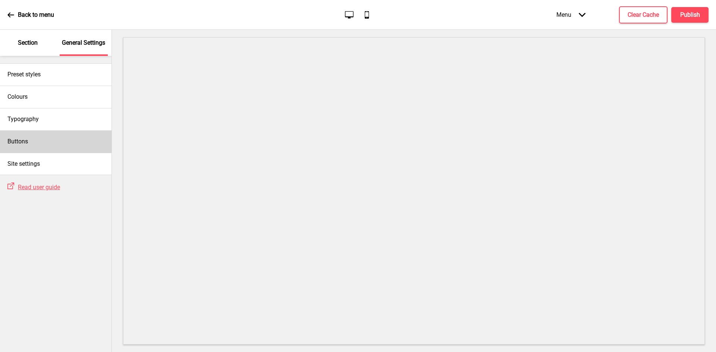
click at [51, 139] on div "Buttons" at bounding box center [56, 142] width 112 height 22
select select "square"
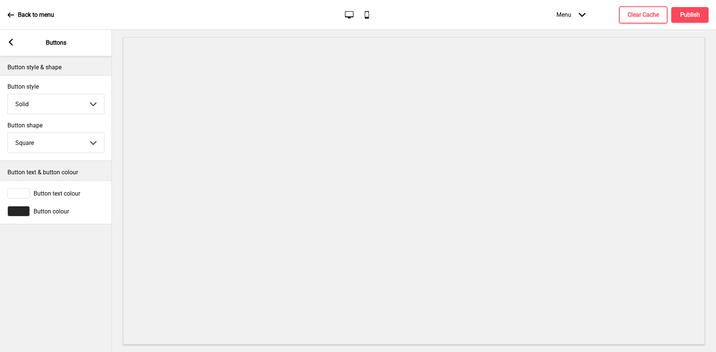
click at [32, 194] on div "Button text colour" at bounding box center [55, 193] width 97 height 10
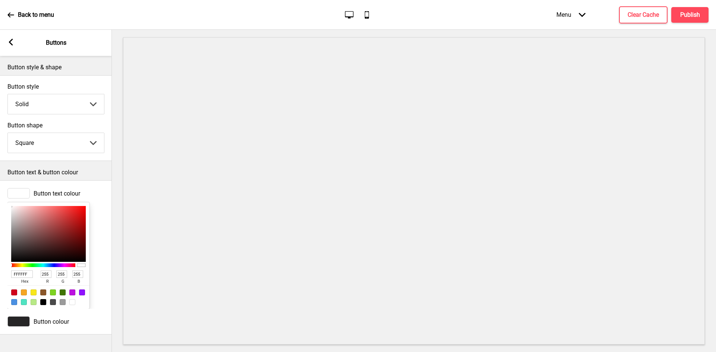
click at [26, 278] on input "FFFFFF" at bounding box center [22, 274] width 22 height 7
paste input "000000"
type input "000000"
type input "0"
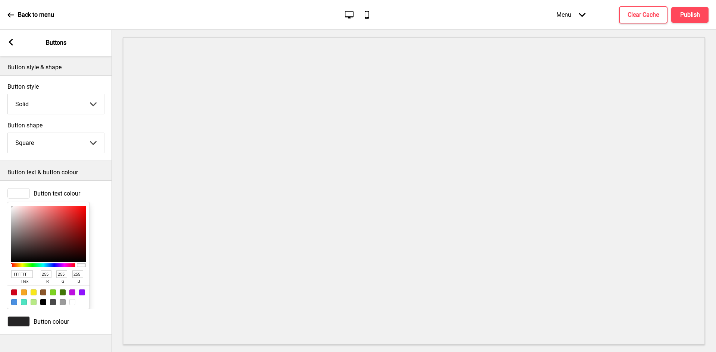
type input "0"
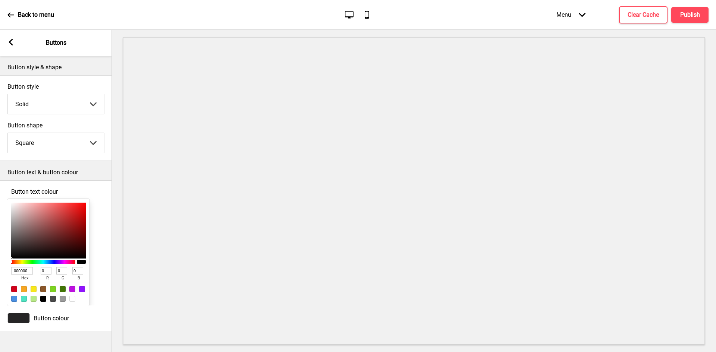
type input "000000"
click at [21, 50] on div "Arrow left Buttons" at bounding box center [56, 43] width 112 height 26
click at [38, 322] on span "Button colour" at bounding box center [51, 318] width 35 height 7
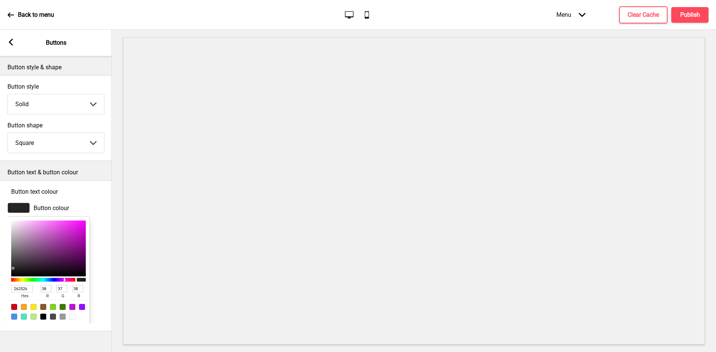
click at [26, 293] on input "262526" at bounding box center [22, 288] width 22 height 7
paste input "C1A12F"
type input "C1A12F"
type input "193"
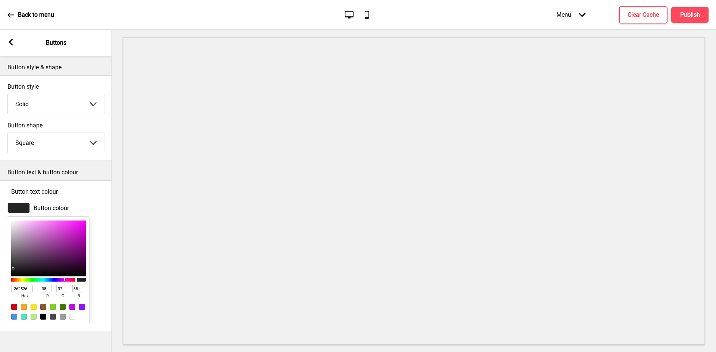
type input "161"
type input "47"
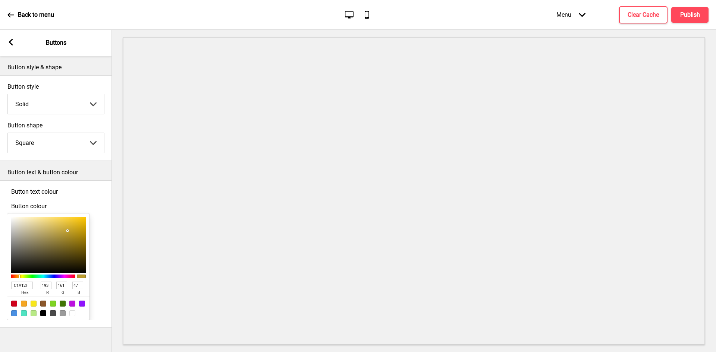
type input "C1A12F"
click at [11, 44] on icon at bounding box center [11, 42] width 4 height 7
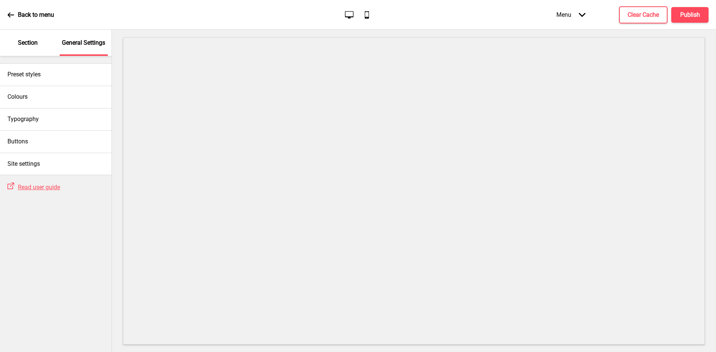
click at [28, 42] on p "Section" at bounding box center [28, 43] width 20 height 8
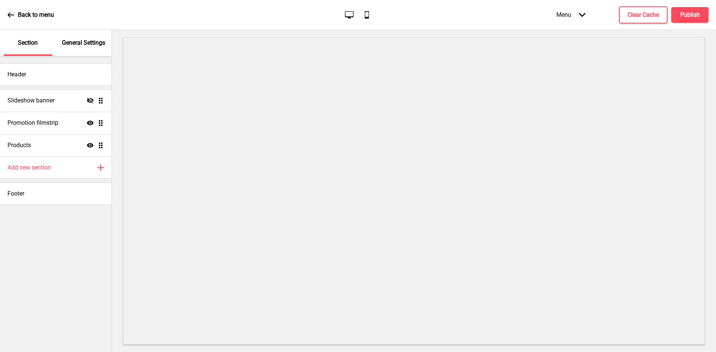
click at [79, 47] on p "General Settings" at bounding box center [83, 43] width 43 height 8
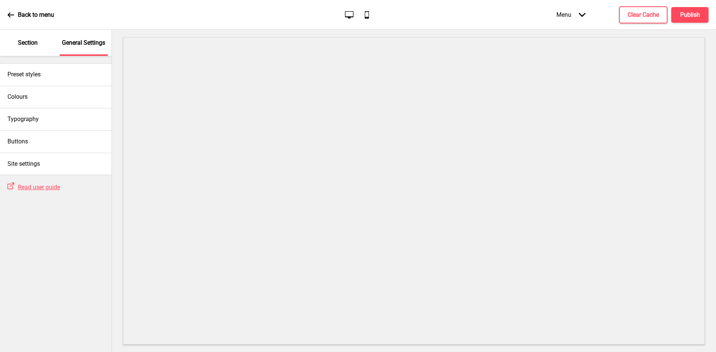
click at [39, 40] on div "Section" at bounding box center [28, 43] width 48 height 26
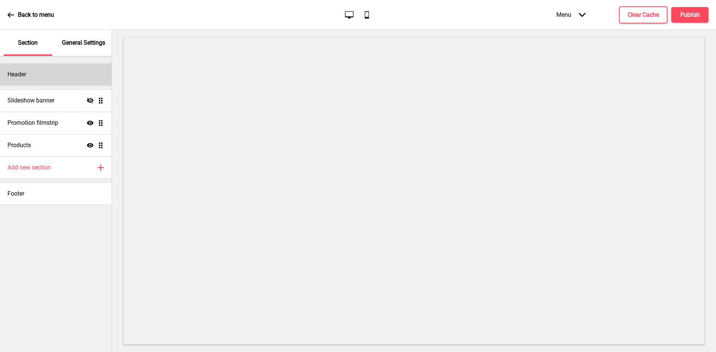
click at [32, 73] on div "Header" at bounding box center [56, 74] width 112 height 22
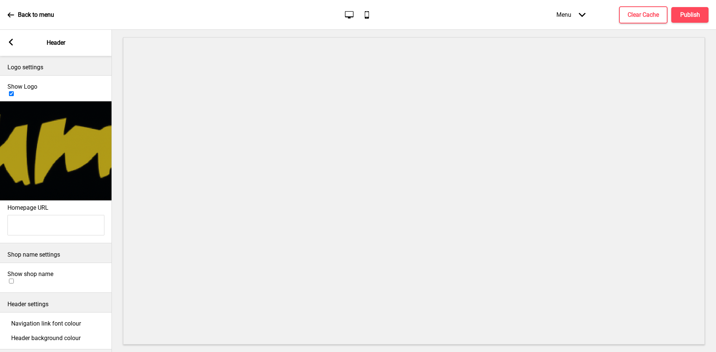
click at [10, 41] on icon at bounding box center [11, 42] width 4 height 7
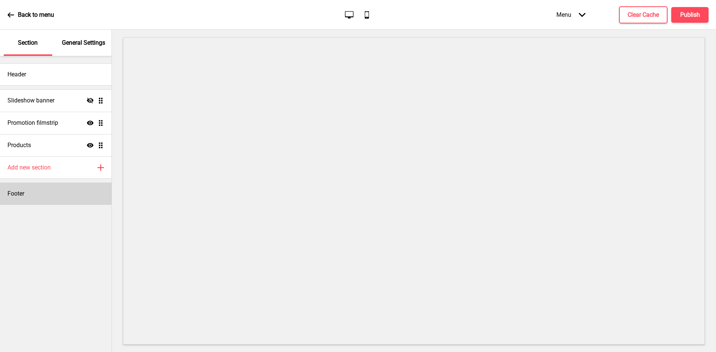
click at [38, 188] on div "Footer" at bounding box center [56, 194] width 112 height 22
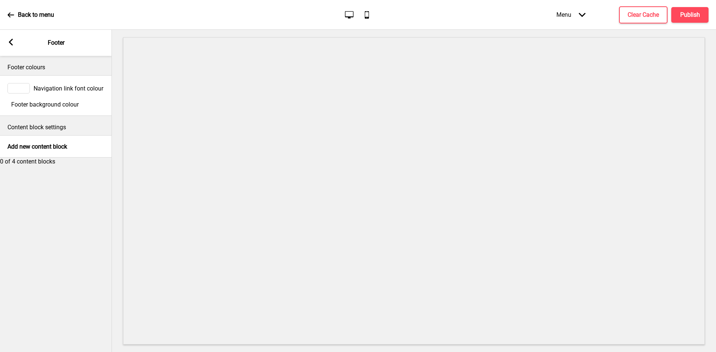
click at [40, 108] on span "Footer background colour" at bounding box center [44, 104] width 67 height 7
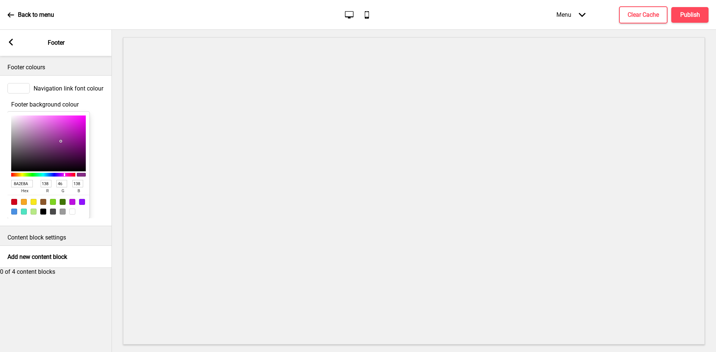
click at [28, 188] on input "8A2E8A" at bounding box center [22, 183] width 22 height 7
click at [22, 188] on input "8A2E8A" at bounding box center [22, 183] width 22 height 7
paste input "000000"
type input "000000"
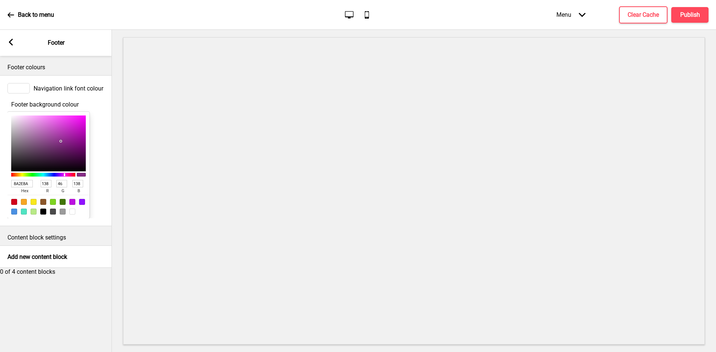
type input "0"
type input "000000"
click at [63, 91] on span "Navigation link font colour" at bounding box center [69, 88] width 70 height 7
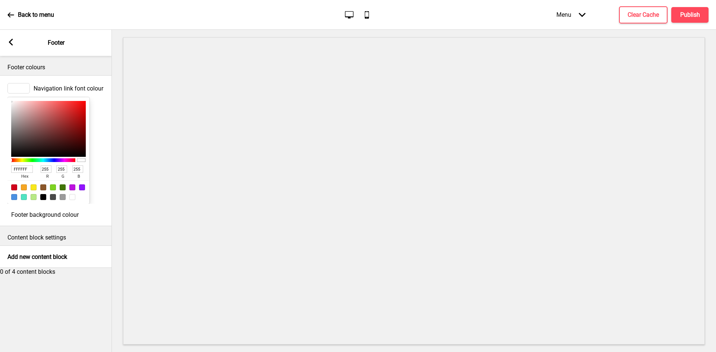
click at [25, 173] on input "FFFFFF" at bounding box center [22, 169] width 22 height 7
paste input "C1A12"
type input "C1A12F"
type input "193"
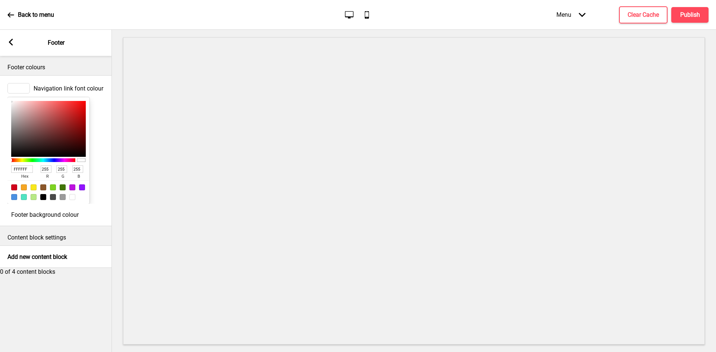
type input "161"
type input "47"
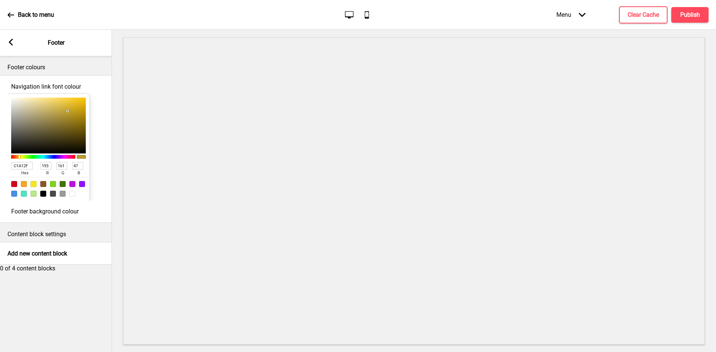
type input "C1A12F"
click at [13, 41] on rect at bounding box center [10, 42] width 7 height 7
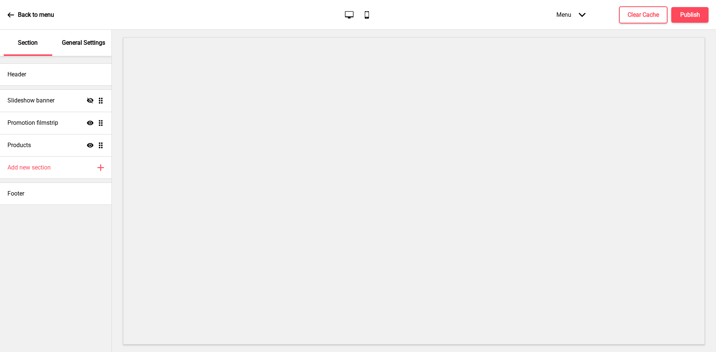
click at [82, 40] on p "General Settings" at bounding box center [83, 43] width 43 height 8
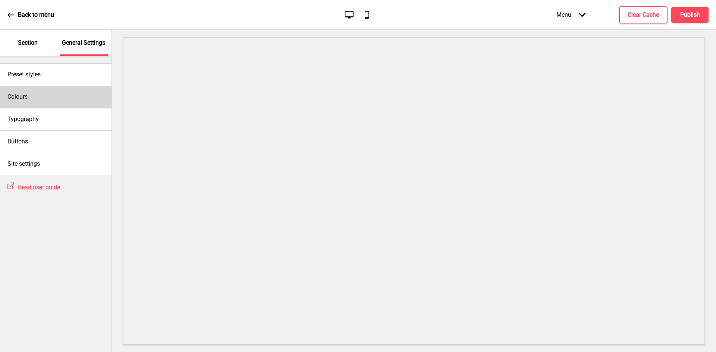
click at [38, 94] on div "Colours" at bounding box center [56, 97] width 112 height 22
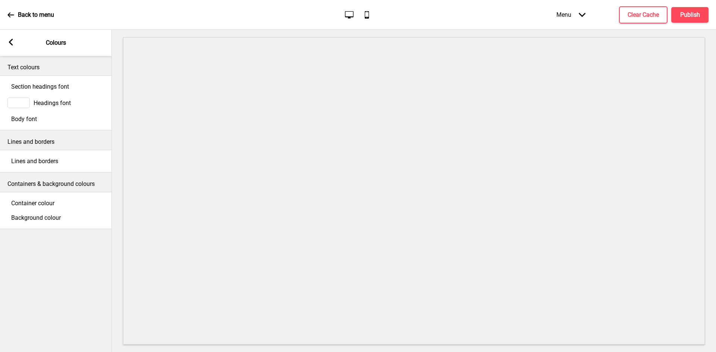
click at [13, 41] on rect at bounding box center [10, 42] width 7 height 7
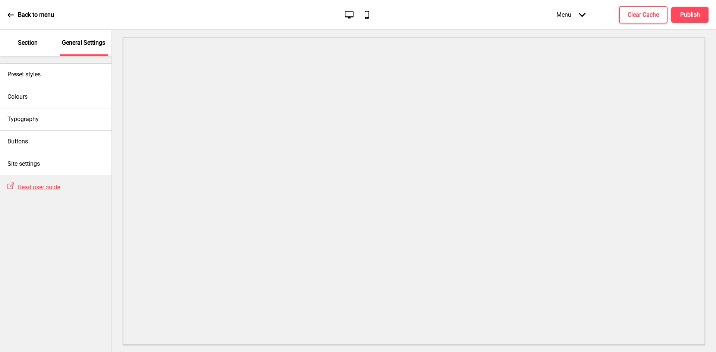
click at [28, 44] on p "Section" at bounding box center [28, 43] width 20 height 8
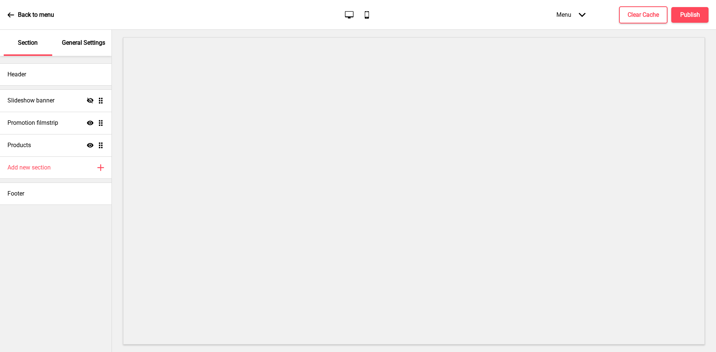
click at [79, 51] on div "General Settings" at bounding box center [84, 43] width 48 height 26
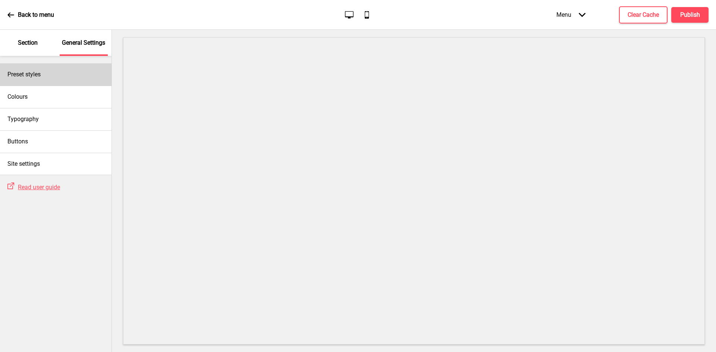
click at [52, 70] on div "Preset styles" at bounding box center [56, 74] width 112 height 22
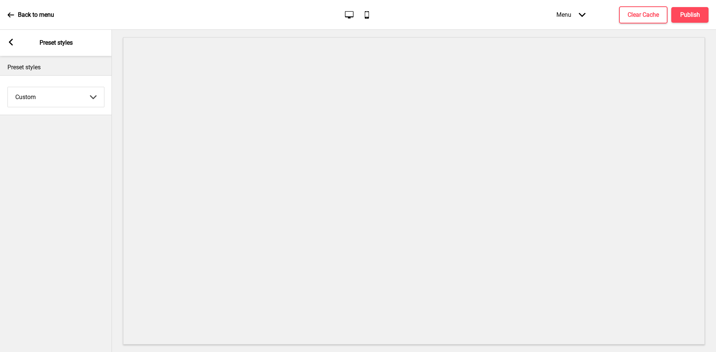
click at [55, 95] on select "Coffee Contrast Dark Earth Marine Minimalist Modern Oddle Pastel Yellow Fruits …" at bounding box center [56, 97] width 96 height 20
select select "modern"
click at [8, 87] on select "Coffee Contrast Dark Earth Marine Minimalist Modern Oddle Pastel Yellow Fruits …" at bounding box center [56, 191] width 112 height 323
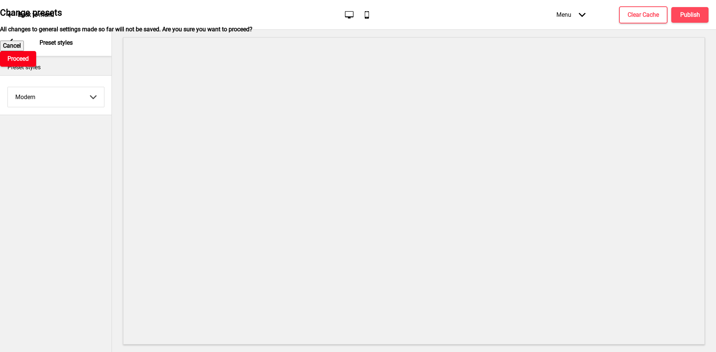
click at [36, 67] on button "Proceed" at bounding box center [18, 59] width 36 height 16
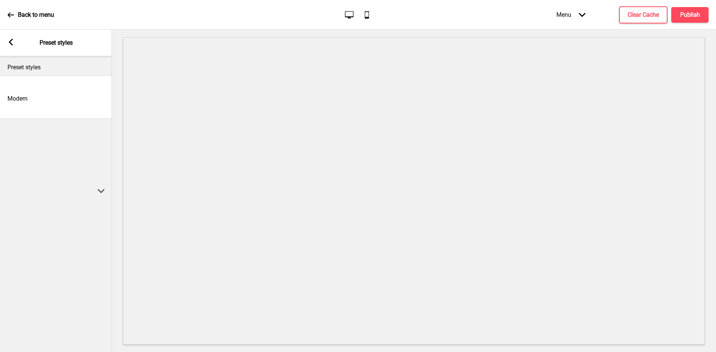
click at [12, 41] on rect at bounding box center [10, 42] width 7 height 7
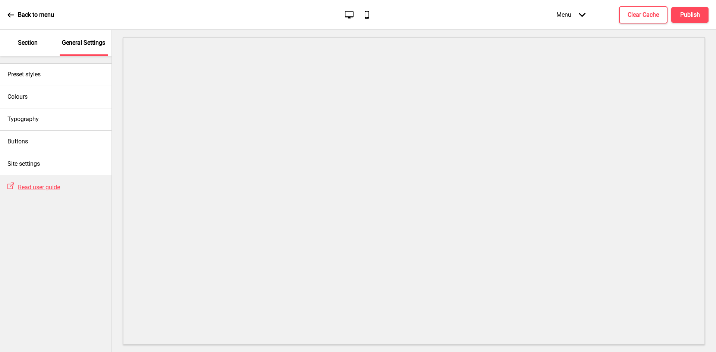
click at [26, 45] on p "Section" at bounding box center [28, 43] width 20 height 8
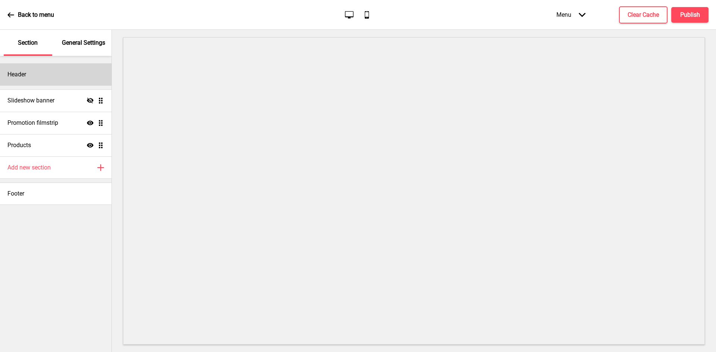
click at [45, 70] on div "Header" at bounding box center [56, 74] width 112 height 22
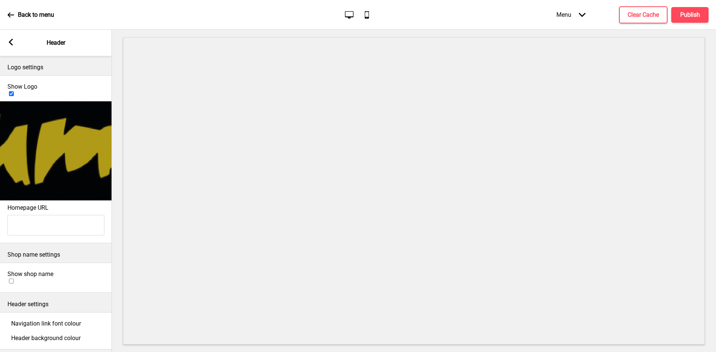
scroll to position [1, 0]
click at [50, 320] on span "Navigation link font colour" at bounding box center [46, 323] width 70 height 7
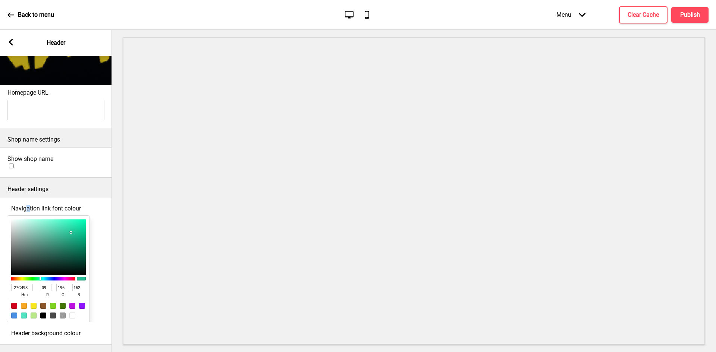
scroll to position [124, 0]
click at [20, 284] on input "27C498" at bounding box center [22, 287] width 22 height 7
paste input "C1A12F"
type input "C1A12F"
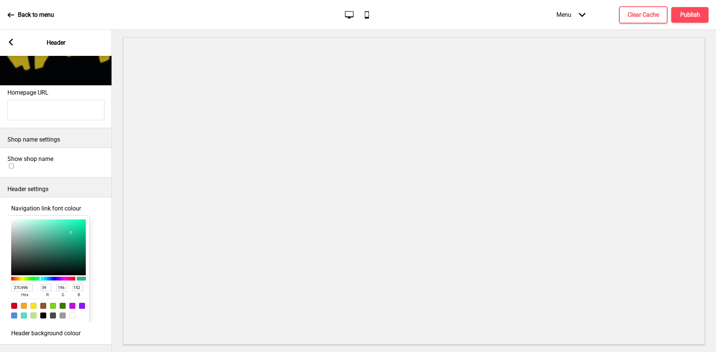
type input "193"
type input "161"
type input "47"
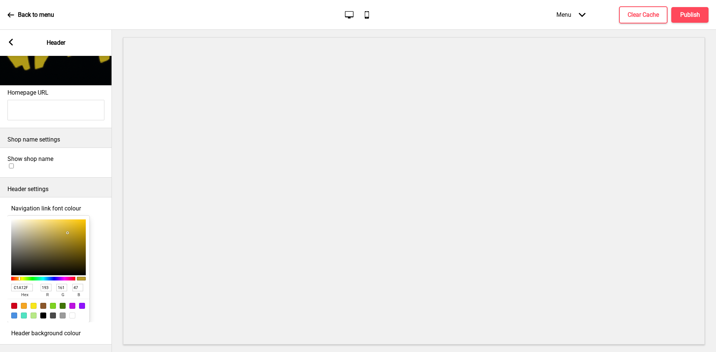
type input "C1A12F"
click at [33, 330] on div "Header background colour" at bounding box center [55, 333] width 97 height 7
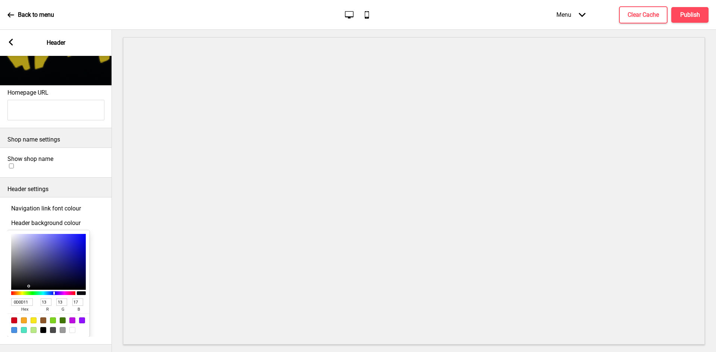
click at [28, 298] on div "0D0D11 hex" at bounding box center [24, 305] width 27 height 15
click at [23, 299] on input "0D0D11" at bounding box center [22, 302] width 22 height 7
paste input "00000"
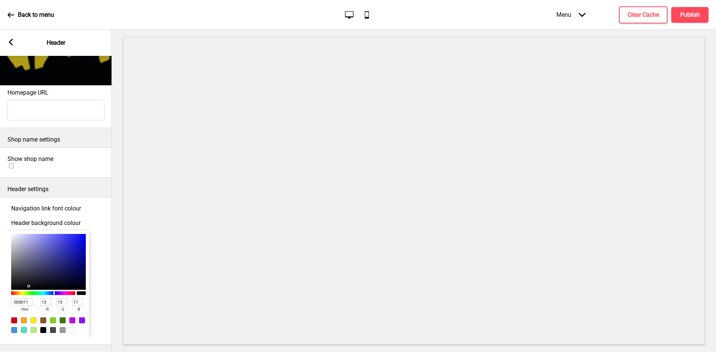
type input "000000"
type input "0"
type input "000000"
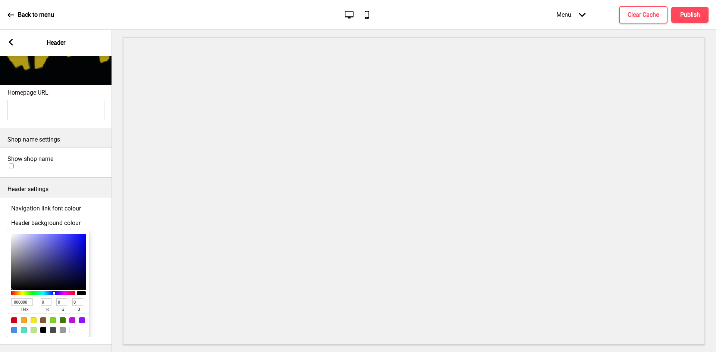
click at [11, 41] on icon at bounding box center [11, 42] width 4 height 7
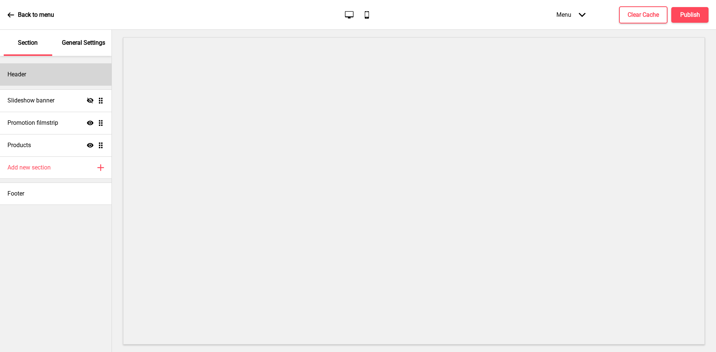
click at [42, 67] on div "Header" at bounding box center [56, 74] width 112 height 22
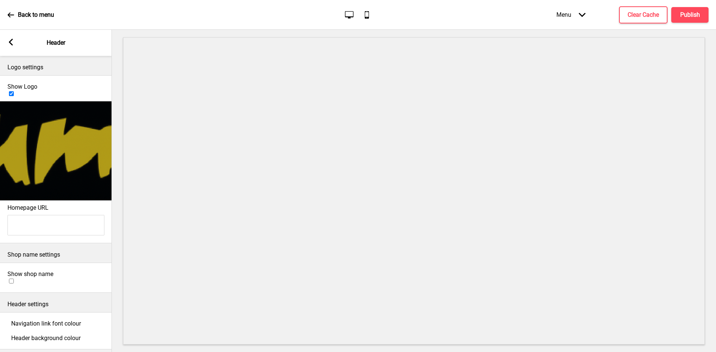
scroll to position [1, 0]
click at [638, 20] on button "Clear Cache" at bounding box center [643, 14] width 48 height 17
click at [10, 42] on icon at bounding box center [11, 42] width 4 height 7
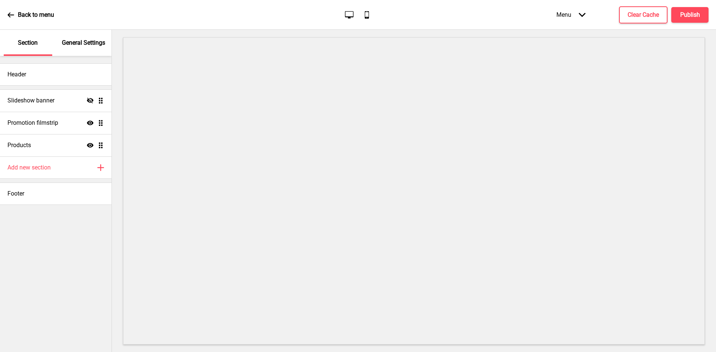
click at [75, 43] on p "General Settings" at bounding box center [83, 43] width 43 height 8
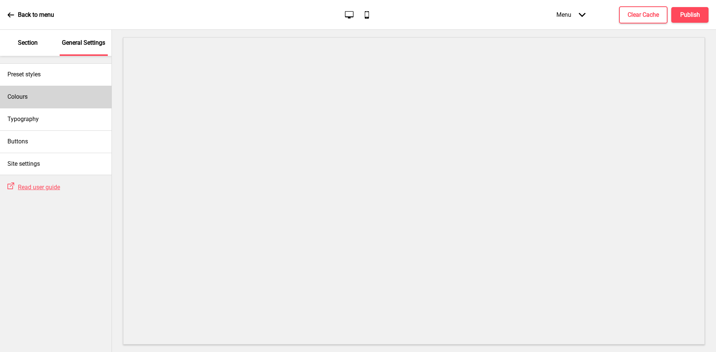
click at [42, 98] on div "Colours" at bounding box center [56, 97] width 112 height 22
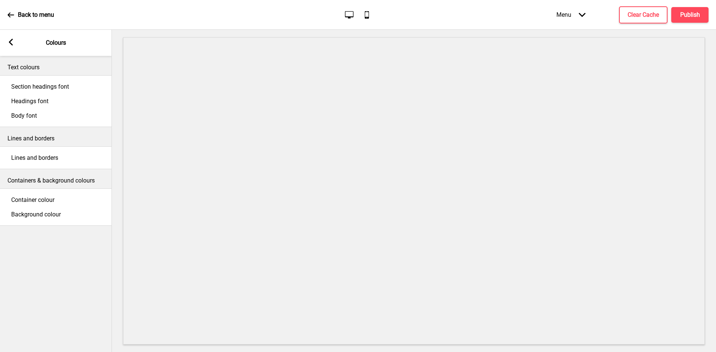
click at [58, 83] on div "Section headings font" at bounding box center [55, 86] width 97 height 7
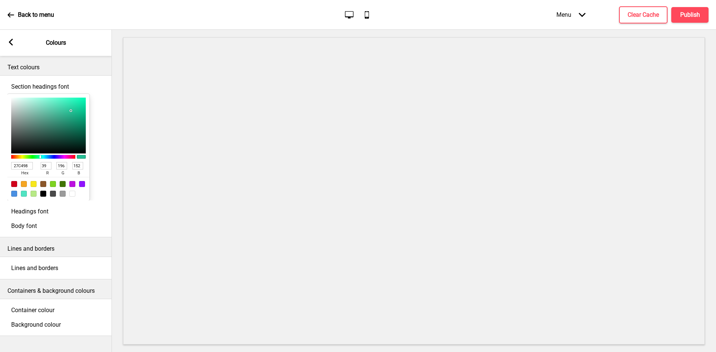
click at [25, 170] on input "27C498" at bounding box center [22, 165] width 22 height 7
paste input "C1A12F"
type input "C1A12F"
type input "193"
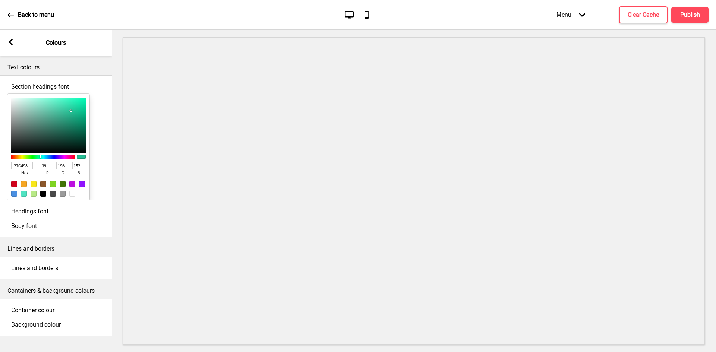
type input "161"
type input "47"
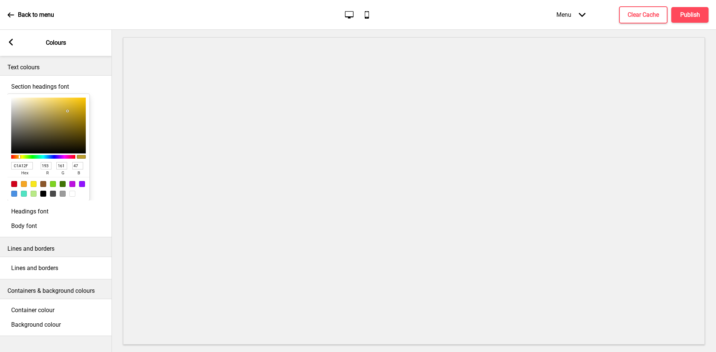
type input "C1A12F"
click at [14, 45] on rect at bounding box center [10, 42] width 7 height 7
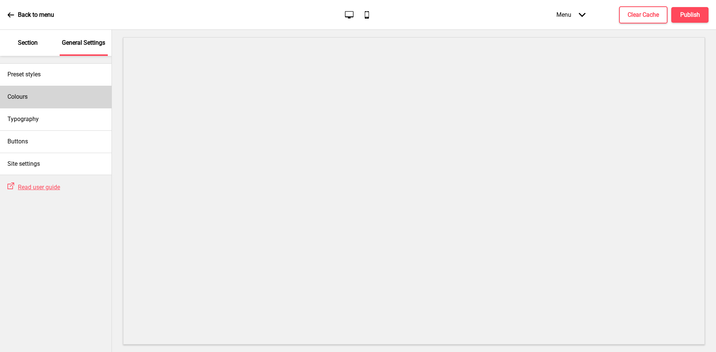
click at [58, 95] on div "Colours" at bounding box center [56, 97] width 112 height 22
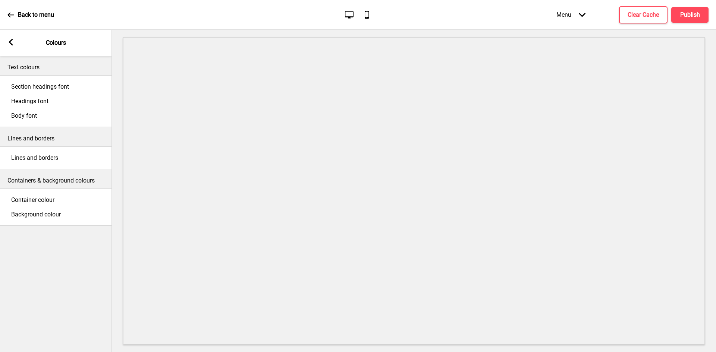
click at [48, 105] on span "Headings font" at bounding box center [29, 101] width 37 height 7
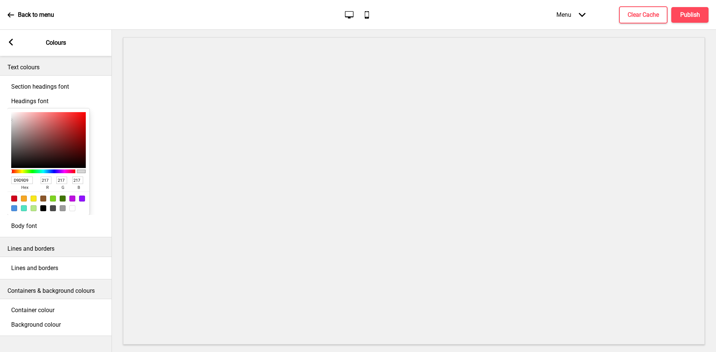
click at [28, 184] on input "D9D9D9" at bounding box center [22, 180] width 22 height 7
paste input "FFFFFF"
type input "FFFFFF"
type input "255"
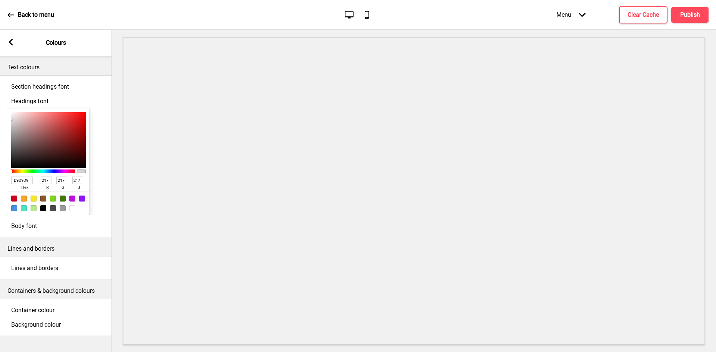
type input "255"
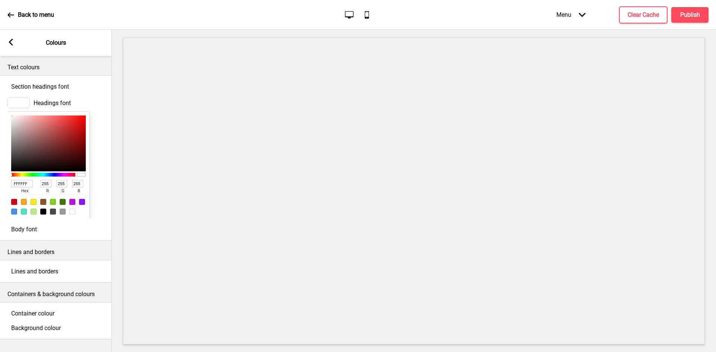
type input "FFFFFF"
click at [37, 233] on span "Body font" at bounding box center [24, 229] width 26 height 7
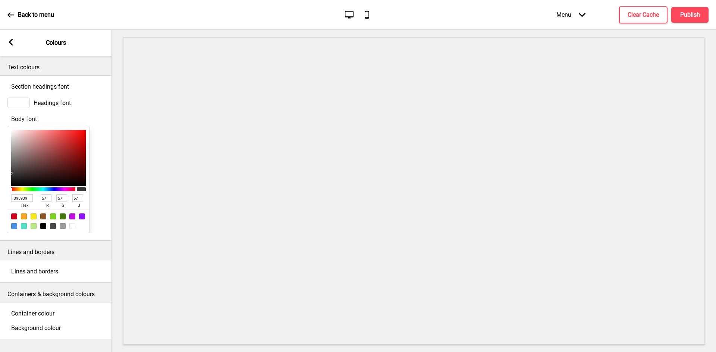
click at [24, 202] on input "393939" at bounding box center [22, 198] width 22 height 7
paste input "DDDDDD"
type input "DDDDDD"
type input "221"
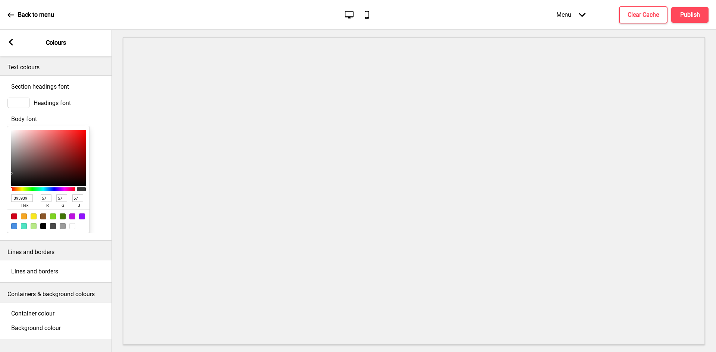
type input "221"
type input "DDDDDD"
click at [37, 268] on span "Lines and borders" at bounding box center [34, 271] width 47 height 7
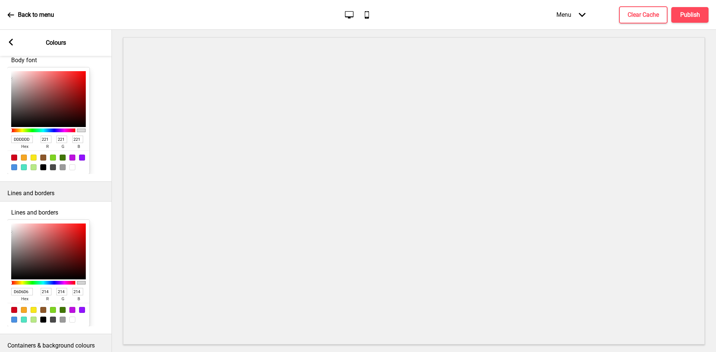
scroll to position [142, 0]
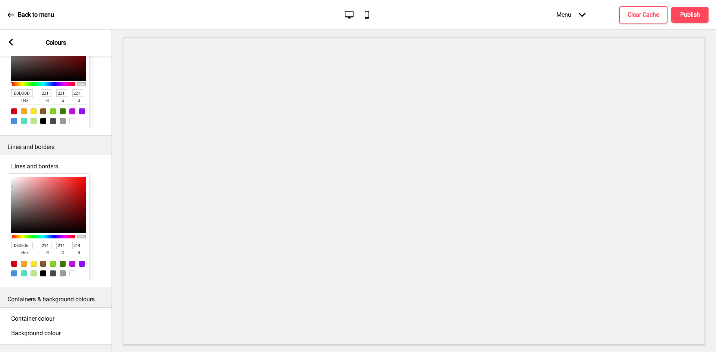
click at [27, 244] on input "D6D6D6" at bounding box center [22, 245] width 22 height 7
paste input "333333"
type input "333333"
type input "51"
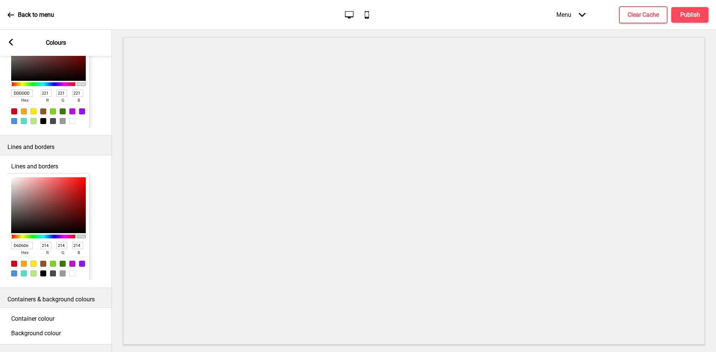
type input "51"
type input "333333"
click at [54, 315] on span "Container colour" at bounding box center [32, 318] width 43 height 7
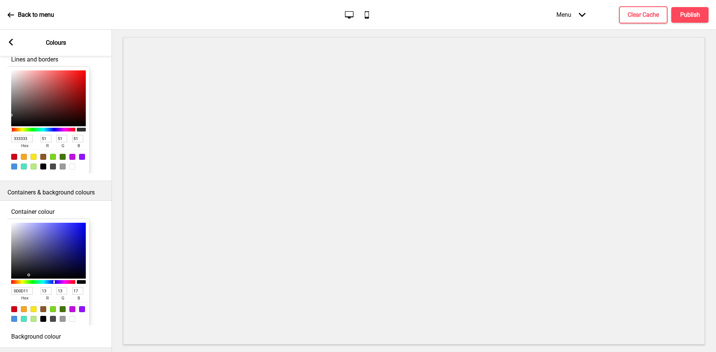
scroll to position [228, 0]
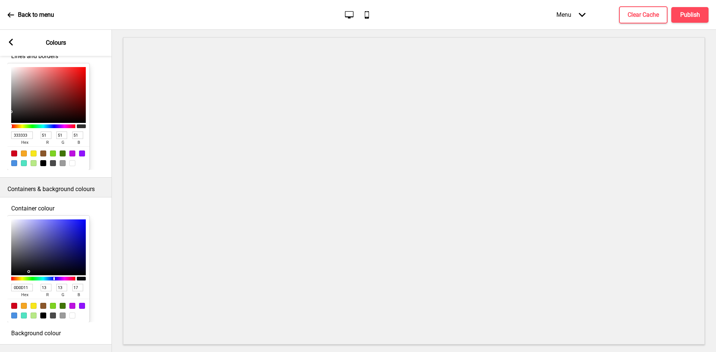
click at [26, 292] on input "0D0D11" at bounding box center [22, 287] width 22 height 7
paste input "F9F9F9"
type input "F9F9F9"
type input "249"
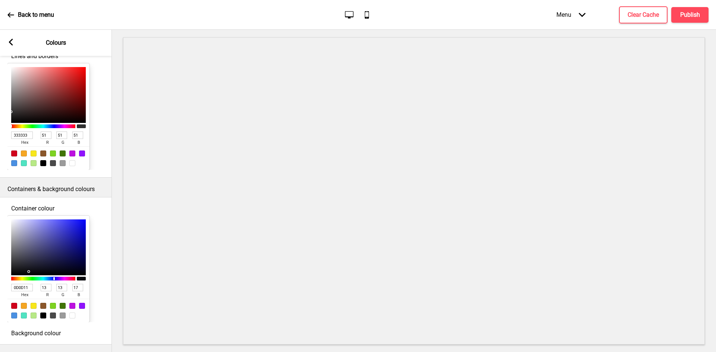
type input "249"
type input "0D0D11"
type input "13"
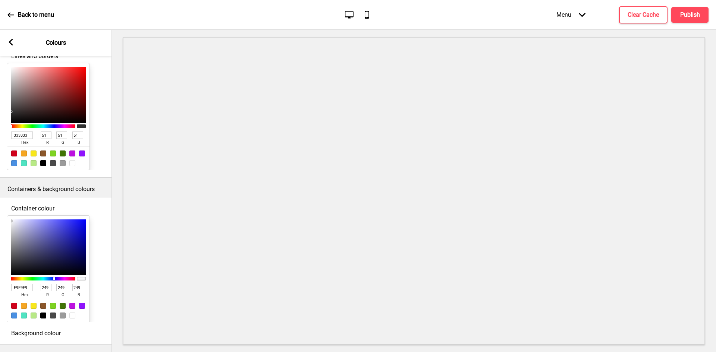
type input "17"
click at [44, 330] on span "Background colour" at bounding box center [36, 333] width 50 height 7
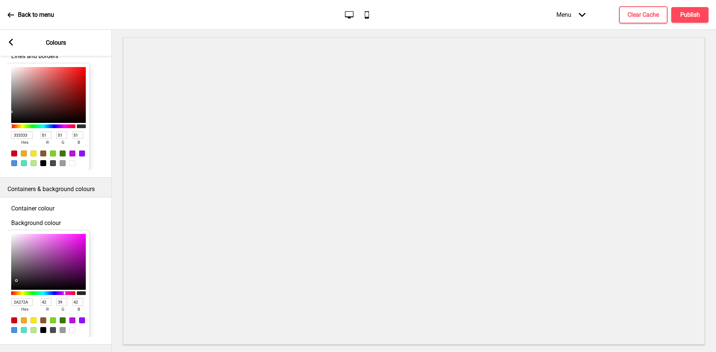
click at [26, 299] on input "2A272A" at bounding box center [22, 302] width 22 height 7
paste input "000000"
type input "000000"
type input "0"
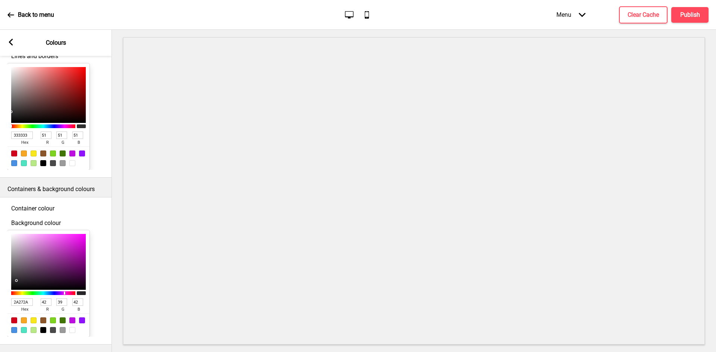
type input "0"
type input "000000"
click at [9, 38] on div "Arrow left Colours" at bounding box center [56, 43] width 112 height 26
click at [12, 41] on rect at bounding box center [10, 42] width 7 height 7
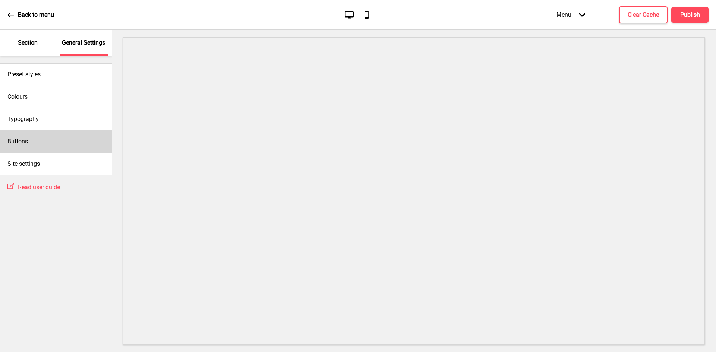
click at [49, 146] on div "Buttons" at bounding box center [56, 142] width 112 height 22
select select "outline"
select select "square"
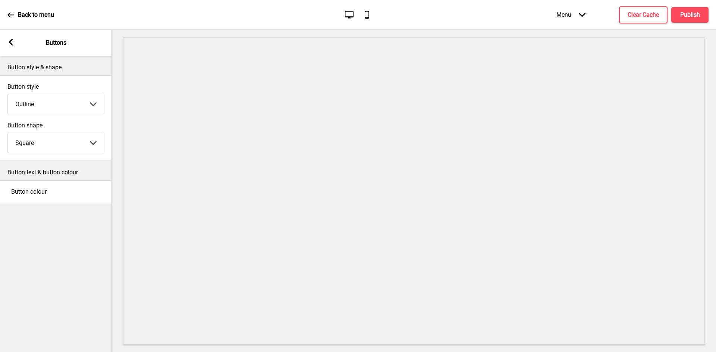
click at [47, 191] on span "Button colour" at bounding box center [28, 191] width 35 height 7
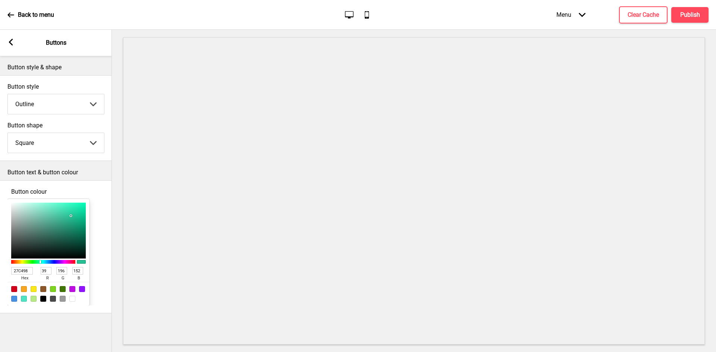
click at [29, 275] on input "27C498" at bounding box center [22, 270] width 22 height 7
paste input "C1A12F"
type input "C1A12F"
type input "193"
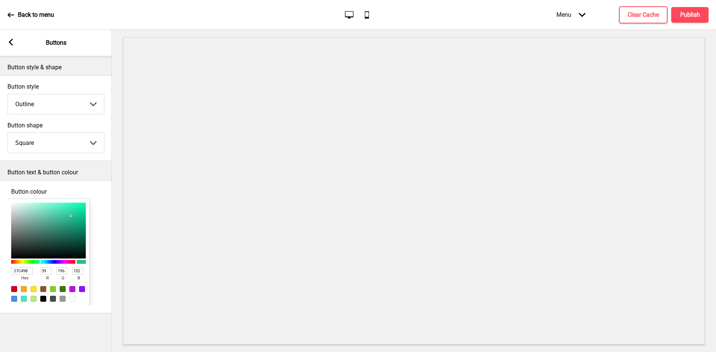
type input "161"
type input "47"
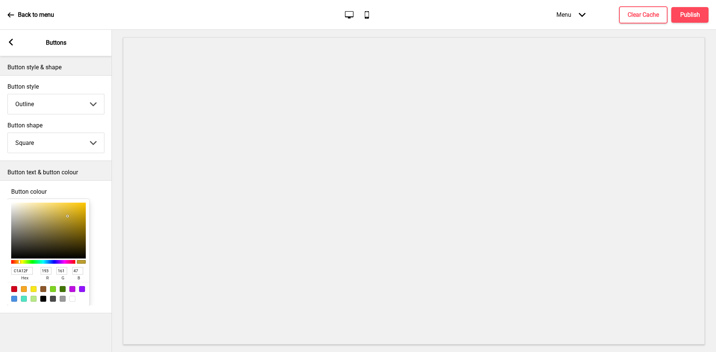
type input "C1A12F"
click at [63, 175] on p "Button text & button colour" at bounding box center [55, 173] width 97 height 8
click at [12, 38] on div "Arrow left Buttons" at bounding box center [56, 43] width 112 height 26
click at [10, 41] on icon at bounding box center [11, 42] width 4 height 7
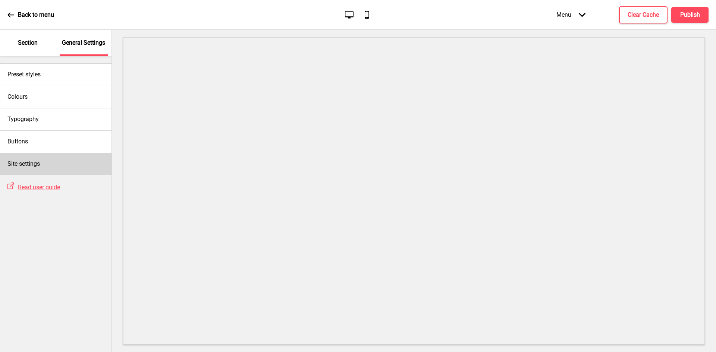
click at [44, 161] on div "Site settings" at bounding box center [56, 164] width 112 height 22
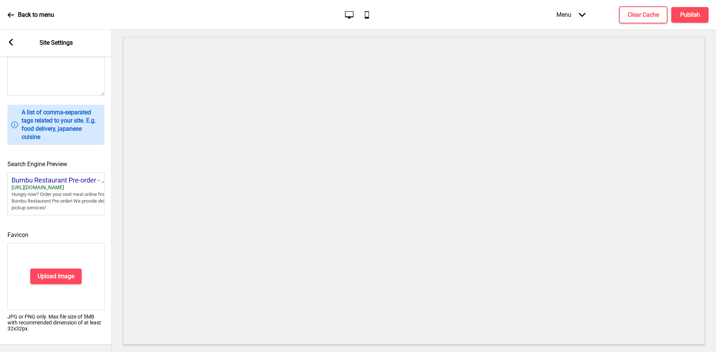
scroll to position [258, 0]
click at [54, 275] on button "Upload Image" at bounding box center [55, 277] width 51 height 16
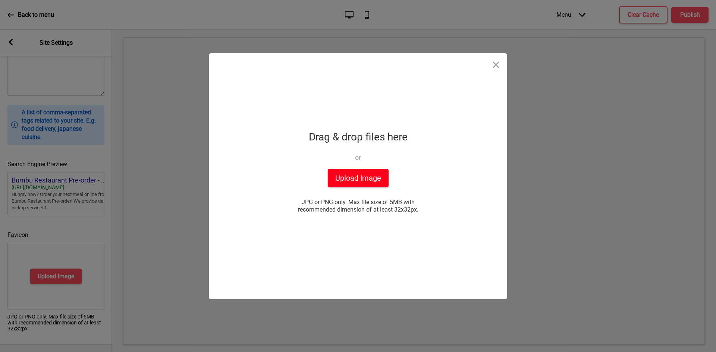
click at [370, 182] on button "Upload Image" at bounding box center [358, 178] width 61 height 19
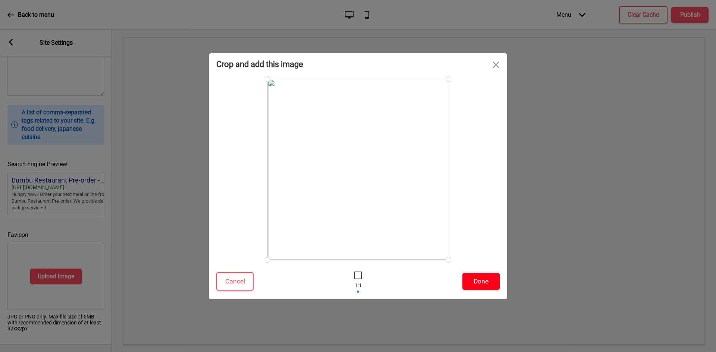
click at [488, 280] on button "Done" at bounding box center [480, 281] width 37 height 17
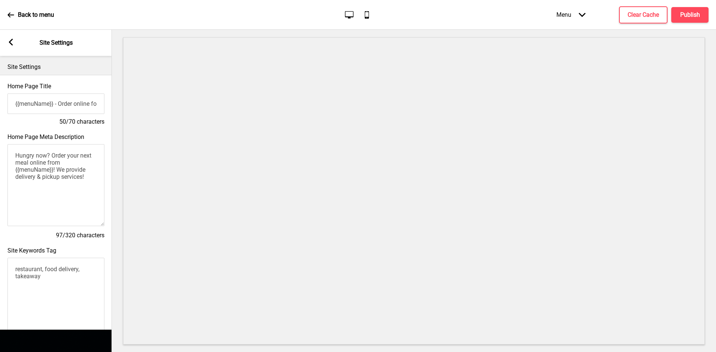
scroll to position [0, 0]
click at [12, 46] on div "Arrow left" at bounding box center [10, 43] width 7 height 8
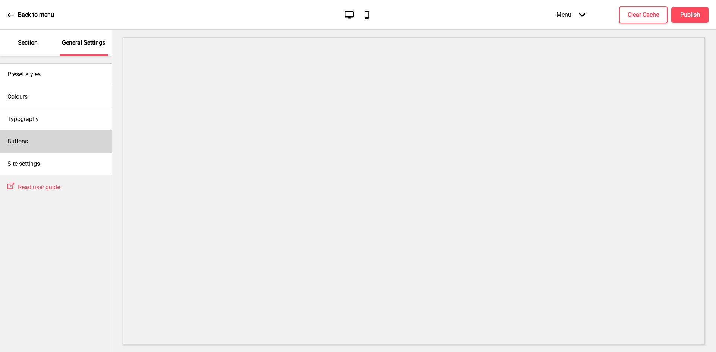
click at [57, 145] on div "Buttons" at bounding box center [56, 142] width 112 height 22
select select "outline"
select select "square"
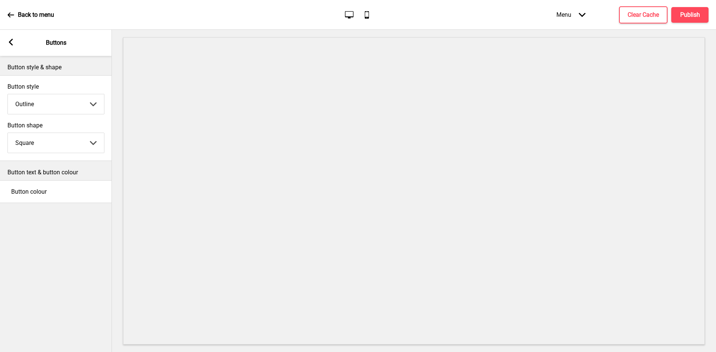
click at [9, 40] on rect at bounding box center [10, 42] width 7 height 7
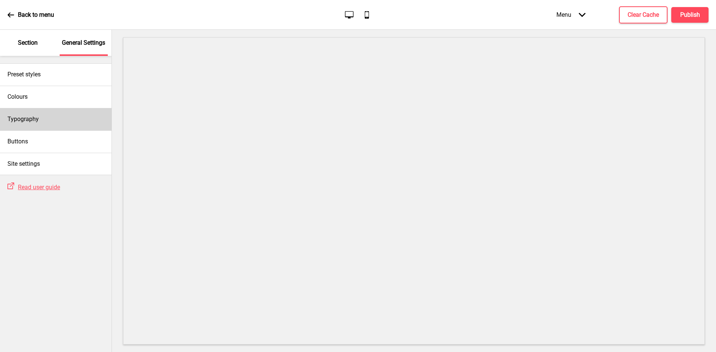
click at [49, 122] on div "Typography" at bounding box center [56, 119] width 112 height 22
select select "Libre Franklin"
select select "Nunito Sans"
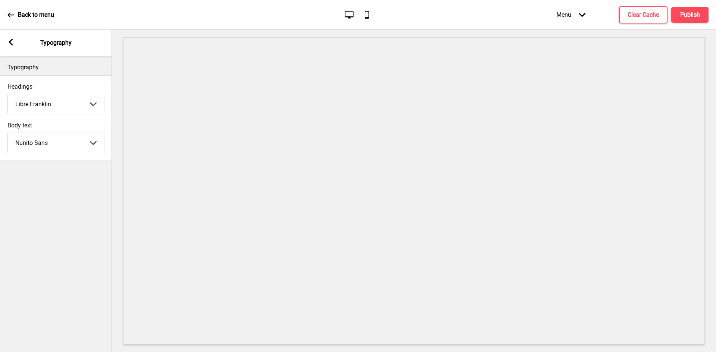
click at [13, 42] on rect at bounding box center [10, 42] width 7 height 7
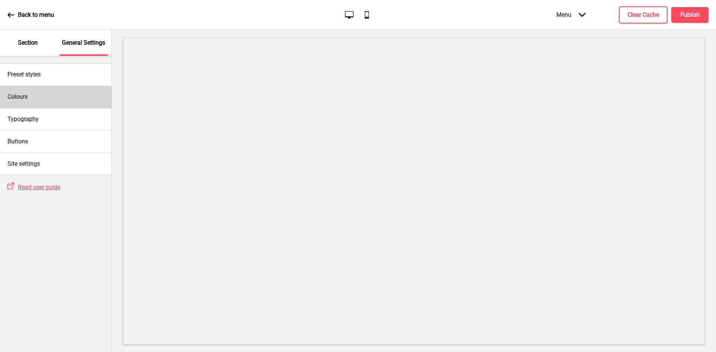
click at [52, 99] on div "Colours" at bounding box center [56, 97] width 112 height 22
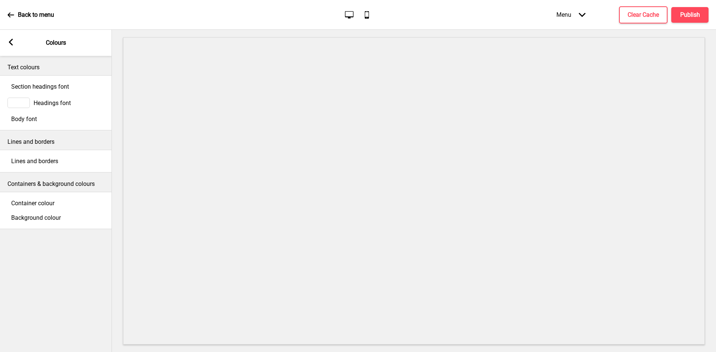
click at [6, 43] on div "Arrow left Colours" at bounding box center [56, 43] width 112 height 26
click at [11, 41] on g at bounding box center [10, 42] width 7 height 7
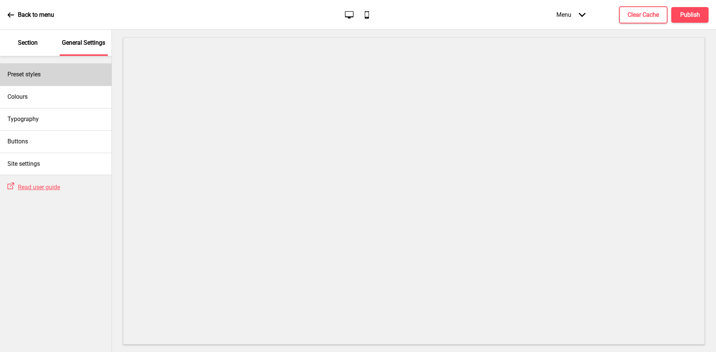
click at [49, 78] on div "Preset styles" at bounding box center [56, 74] width 112 height 22
select select "Custom"
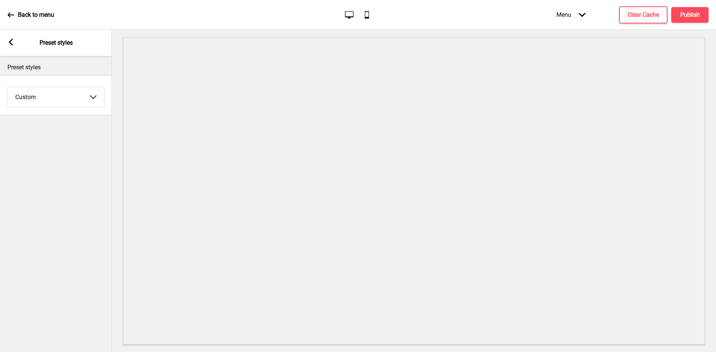
click at [13, 41] on rect at bounding box center [10, 42] width 7 height 7
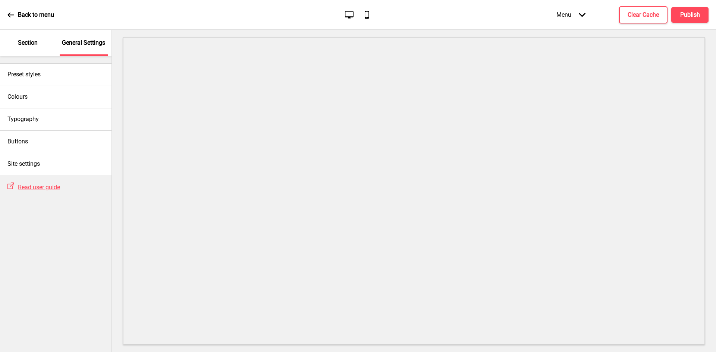
click at [29, 40] on p "Section" at bounding box center [28, 43] width 20 height 8
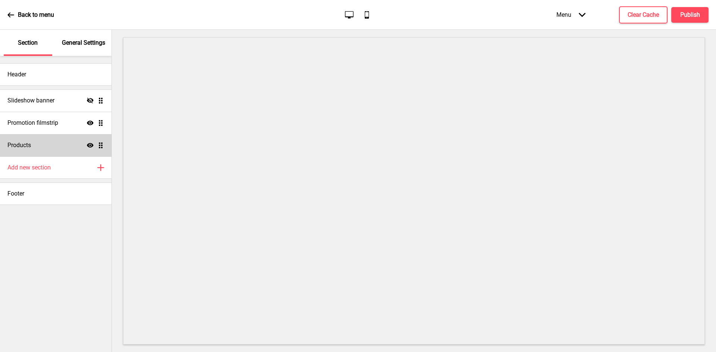
click at [69, 137] on div "Products Show Drag" at bounding box center [56, 145] width 112 height 22
select select "side"
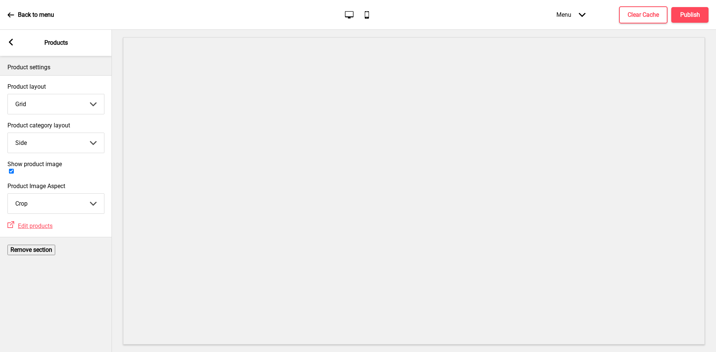
click at [67, 106] on select "Grid List" at bounding box center [56, 104] width 96 height 20
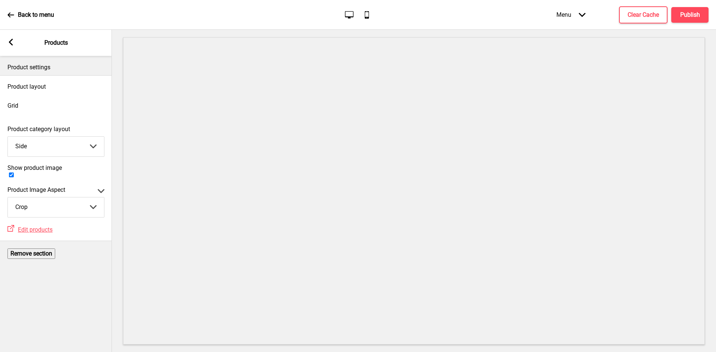
select select "list"
click at [8, 94] on select "Grid List" at bounding box center [56, 191] width 112 height 323
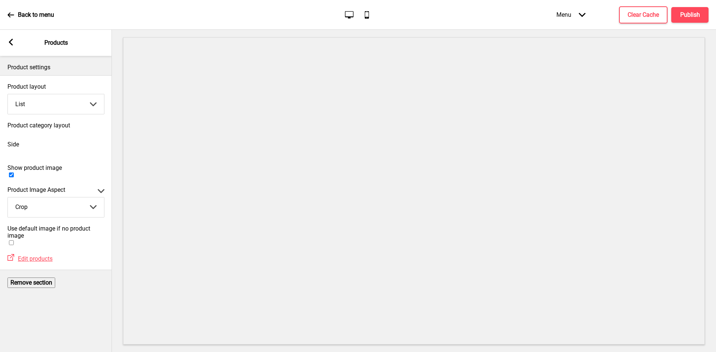
click at [79, 144] on select "Top Side" at bounding box center [56, 191] width 112 height 323
select select "top"
click at [8, 133] on select "Top Side" at bounding box center [56, 191] width 112 height 323
click at [101, 247] on div at bounding box center [55, 247] width 97 height 0
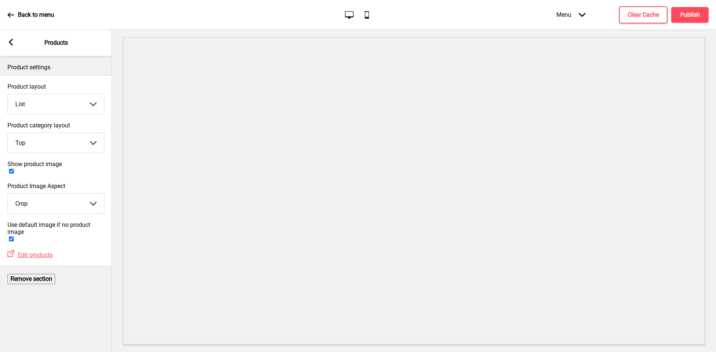
click at [97, 243] on div at bounding box center [55, 243] width 97 height 0
click at [90, 243] on div at bounding box center [55, 243] width 97 height 0
click at [85, 243] on div at bounding box center [55, 243] width 97 height 0
checkbox input "false"
click at [11, 42] on rect at bounding box center [10, 42] width 7 height 7
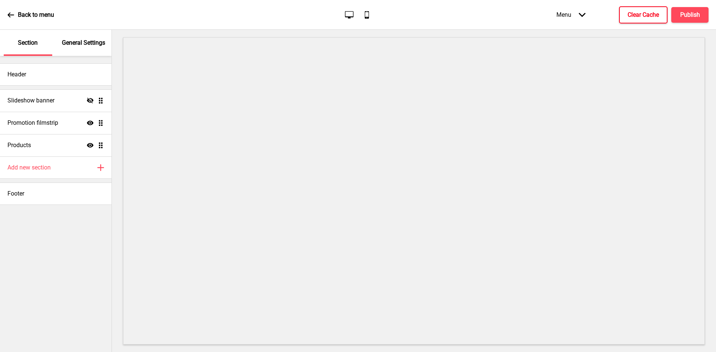
click at [662, 14] on button "Clear Cache" at bounding box center [643, 14] width 48 height 17
click at [683, 10] on button "Publish" at bounding box center [689, 15] width 37 height 16
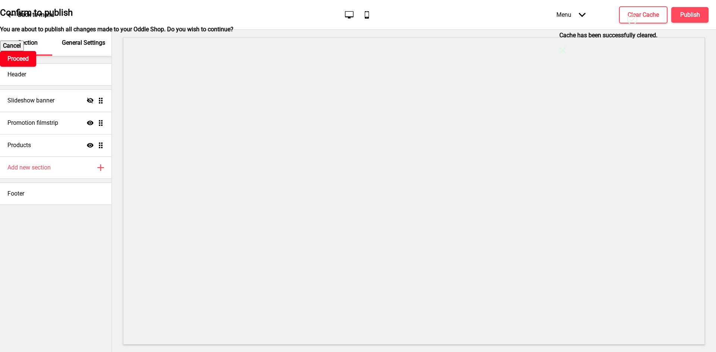
click at [36, 67] on button "Proceed" at bounding box center [18, 59] width 36 height 16
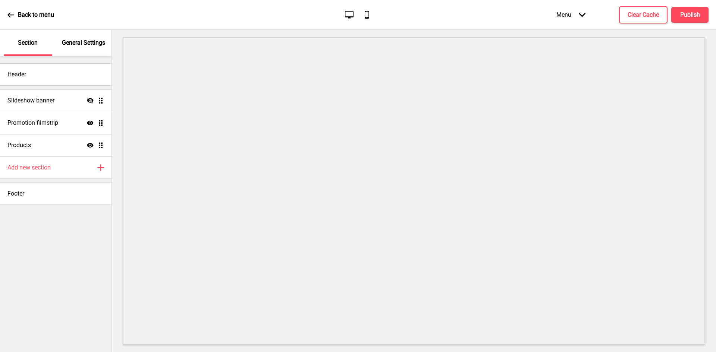
click at [87, 37] on div "General Settings" at bounding box center [84, 43] width 48 height 26
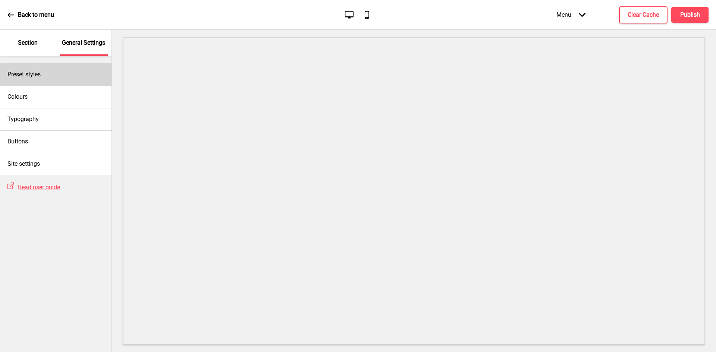
click at [49, 73] on div "Preset styles" at bounding box center [56, 74] width 112 height 22
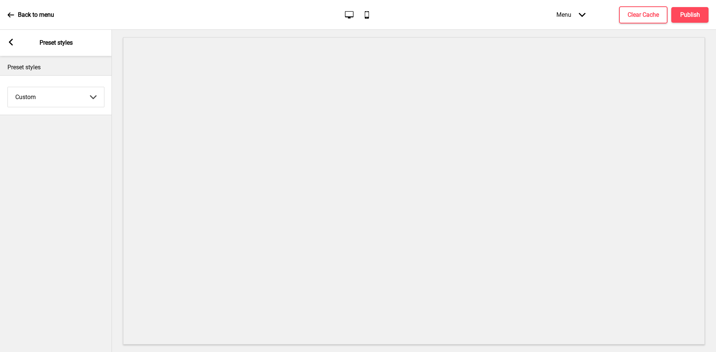
click at [58, 104] on select "Coffee Contrast Dark Earth Marine Minimalist Modern Oddle Pastel Yellow Fruits …" at bounding box center [56, 97] width 96 height 20
select select "minimalist"
click at [8, 87] on select "Coffee Contrast Dark Earth Marine Minimalist Modern Oddle Pastel Yellow Fruits …" at bounding box center [56, 97] width 96 height 20
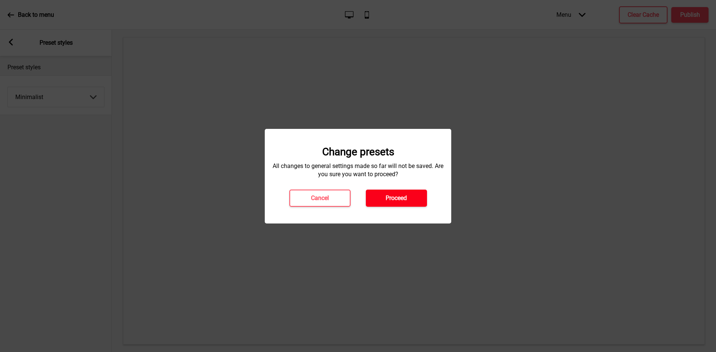
click at [403, 194] on h4 "Proceed" at bounding box center [396, 198] width 21 height 8
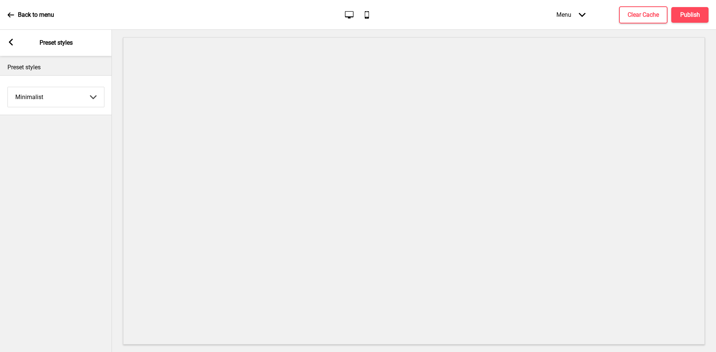
click at [9, 44] on rect at bounding box center [10, 42] width 7 height 7
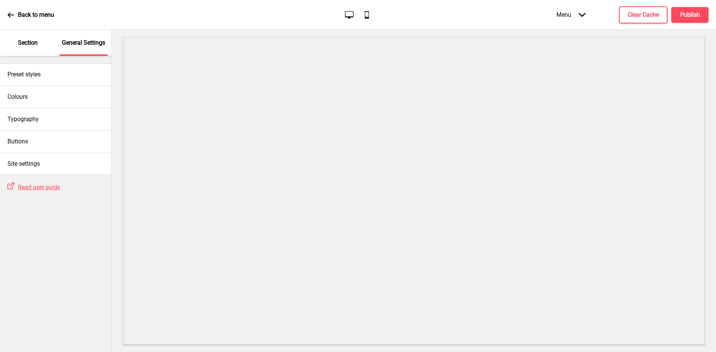
click at [40, 50] on div "Section" at bounding box center [28, 43] width 48 height 26
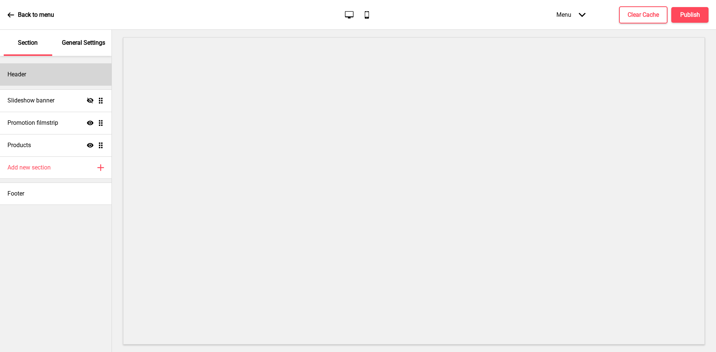
click at [42, 75] on div "Header" at bounding box center [56, 74] width 112 height 22
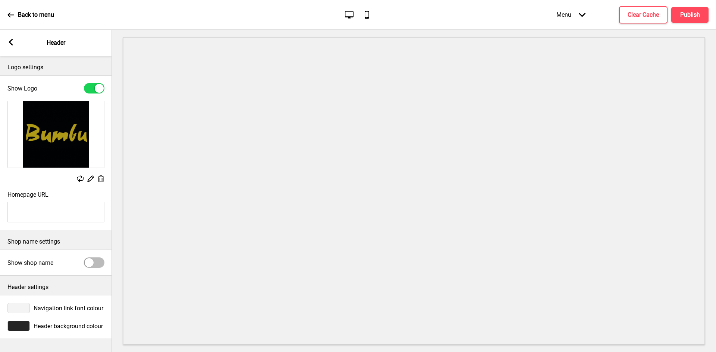
click at [51, 212] on input "Homepage URL" at bounding box center [55, 212] width 97 height 21
paste input "https://www.bumbu.sg/"
type input "https://www.bumbu.sg/"
click at [45, 311] on span "Navigation link font colour" at bounding box center [69, 308] width 70 height 7
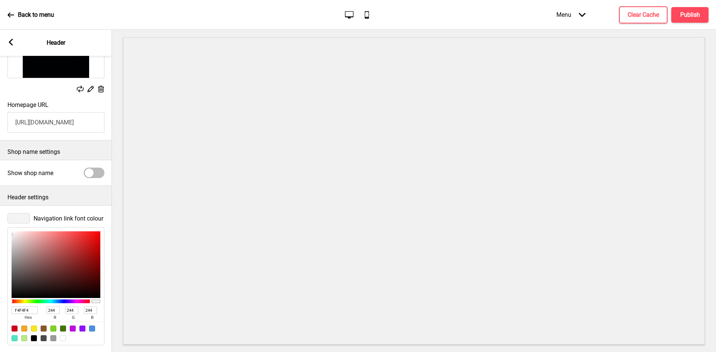
scroll to position [124, 0]
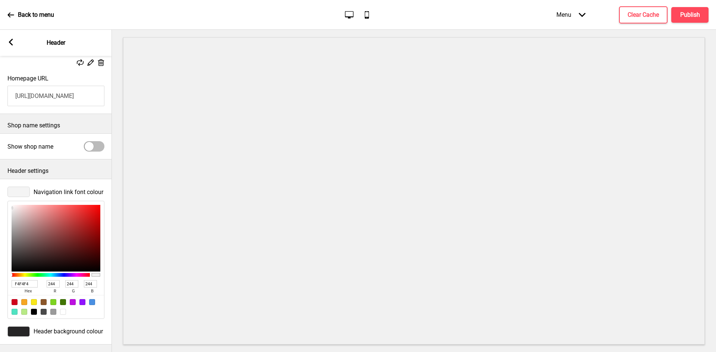
click at [26, 280] on input "F4F4F4" at bounding box center [25, 283] width 26 height 7
paste input "B39F4C"
type input "B39F4C"
type input "179"
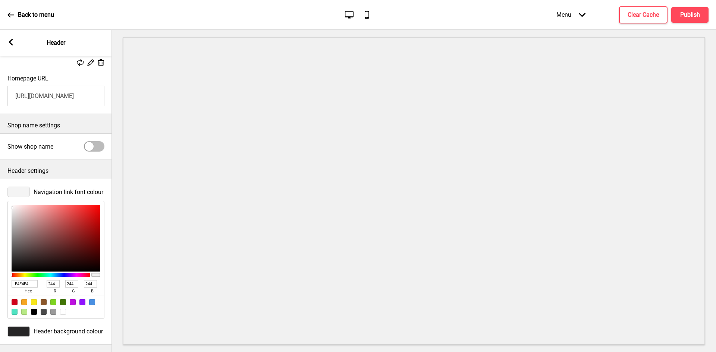
type input "159"
type input "76"
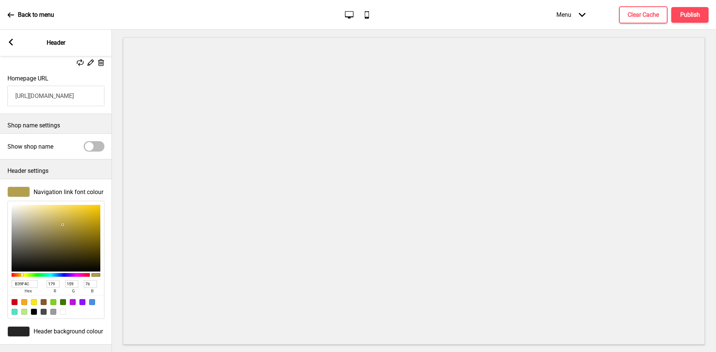
type input "B39F4C"
click at [10, 41] on icon at bounding box center [11, 42] width 4 height 7
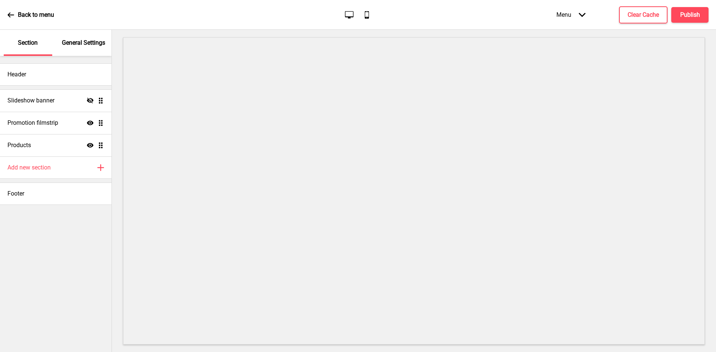
click at [81, 42] on p "General Settings" at bounding box center [83, 43] width 43 height 8
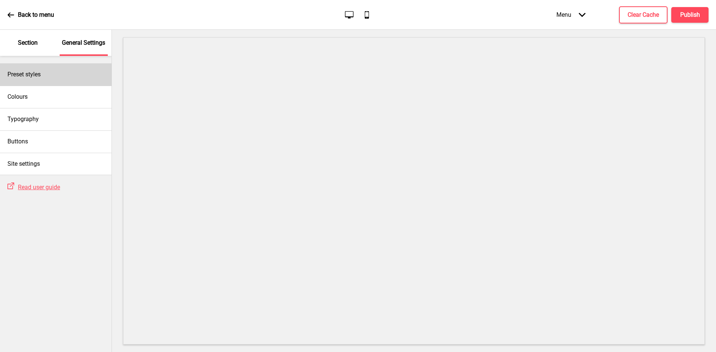
click at [44, 78] on div "Preset styles" at bounding box center [56, 74] width 112 height 22
select select "Custom"
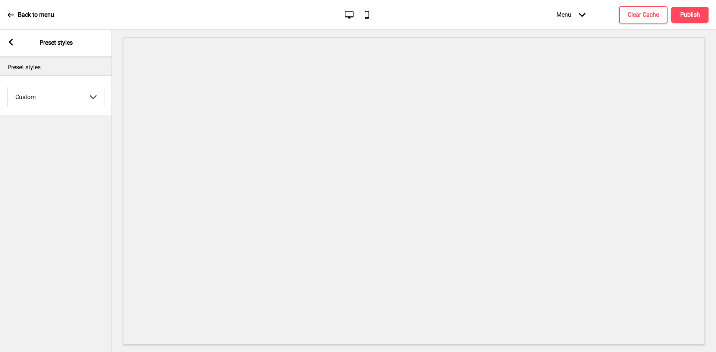
click at [14, 45] on div "Arrow left" at bounding box center [10, 43] width 7 height 8
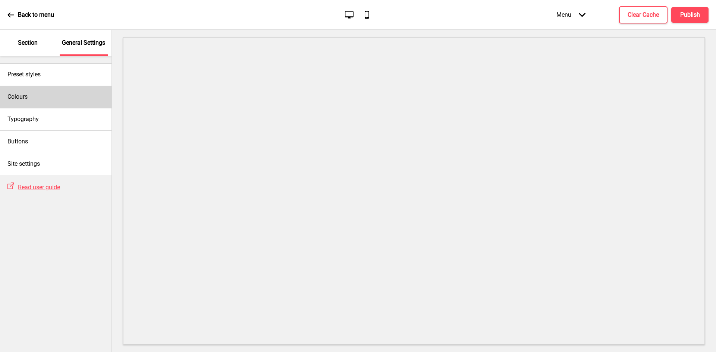
click at [55, 98] on div "Colours" at bounding box center [56, 97] width 112 height 22
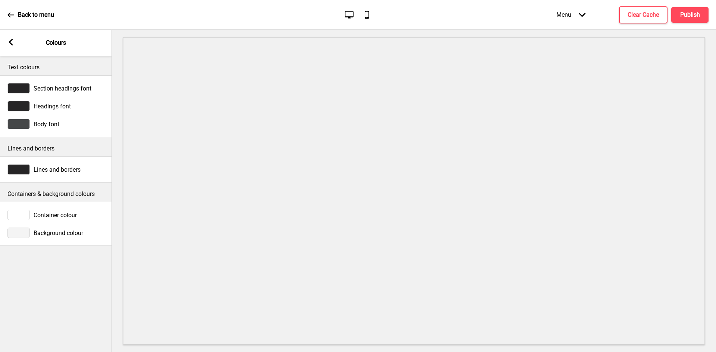
click at [37, 87] on span "Section headings font" at bounding box center [63, 88] width 58 height 7
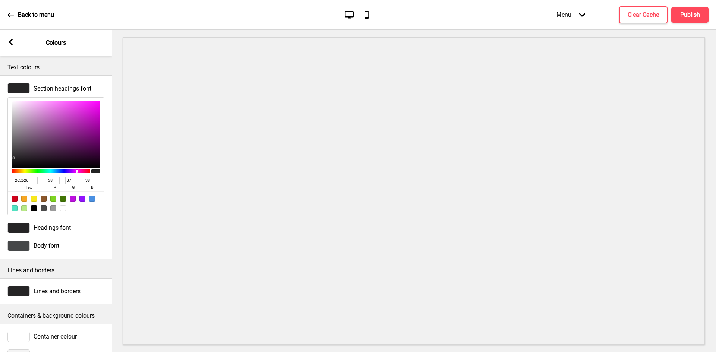
click at [27, 185] on span "hex" at bounding box center [28, 187] width 33 height 7
click at [27, 182] on input "262526" at bounding box center [25, 180] width 26 height 7
paste input "B39F4B"
type input "B39F4B"
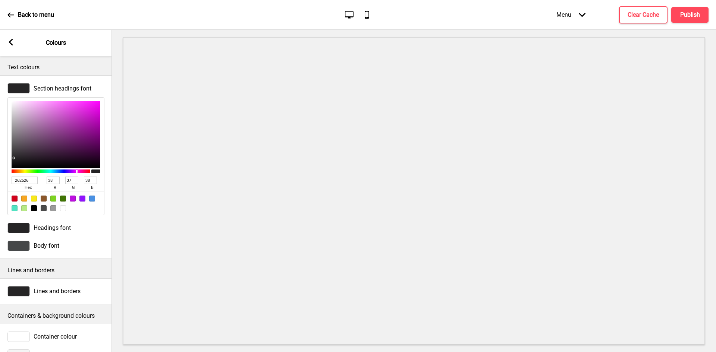
type input "179"
type input "159"
type input "75"
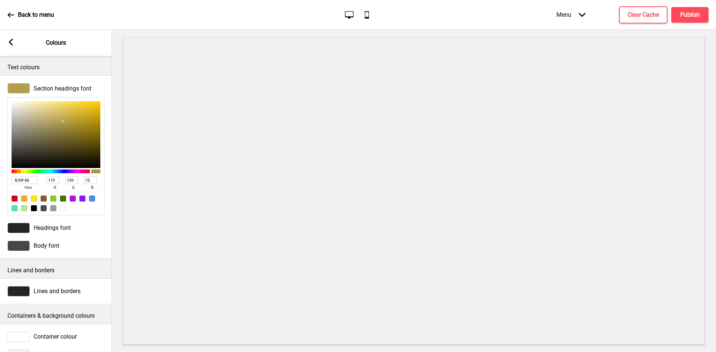
type input "B39F4B"
click at [38, 229] on span "Headings font" at bounding box center [52, 227] width 37 height 7
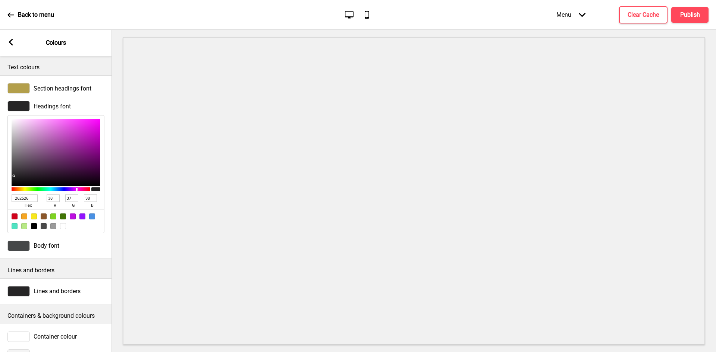
click at [18, 198] on input "262526" at bounding box center [25, 198] width 26 height 7
paste input "FFFFFF"
type input "FFFFFF"
type input "255"
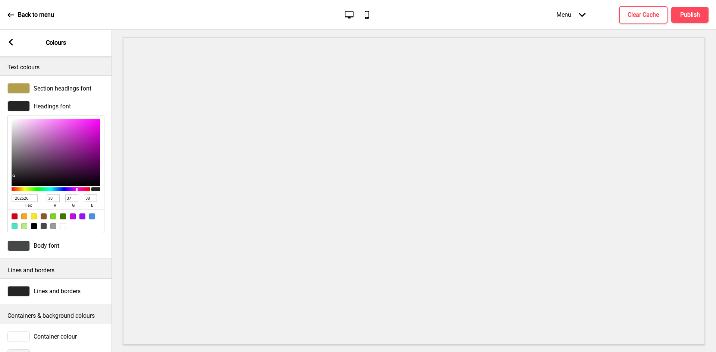
type input "255"
type input "FFFFFF"
click at [49, 245] on span "Body font" at bounding box center [47, 245] width 26 height 7
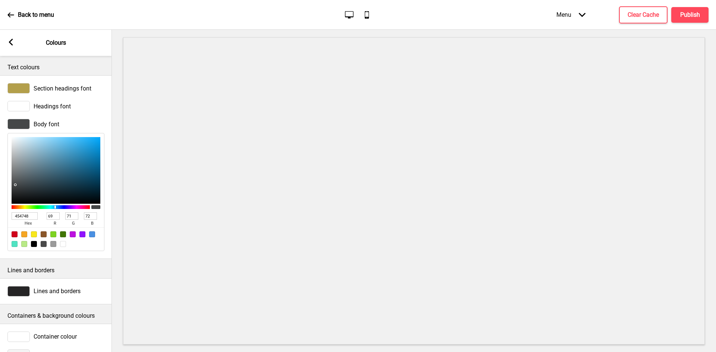
click at [27, 213] on input "454748" at bounding box center [25, 216] width 26 height 7
paste input "FFFFFF"
type input "FFFFFF"
type input "255"
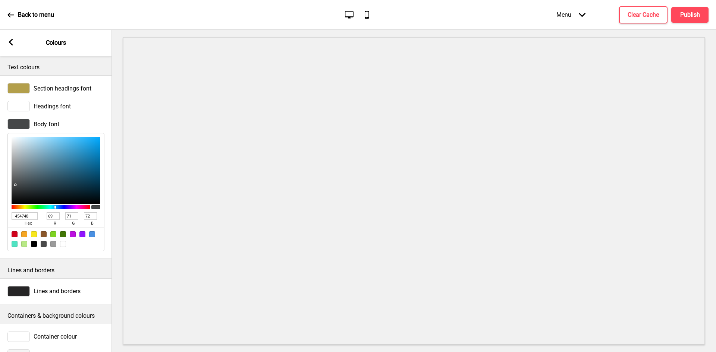
type input "255"
type input "FFFFFF"
click at [40, 290] on span "Lines and borders" at bounding box center [57, 291] width 47 height 7
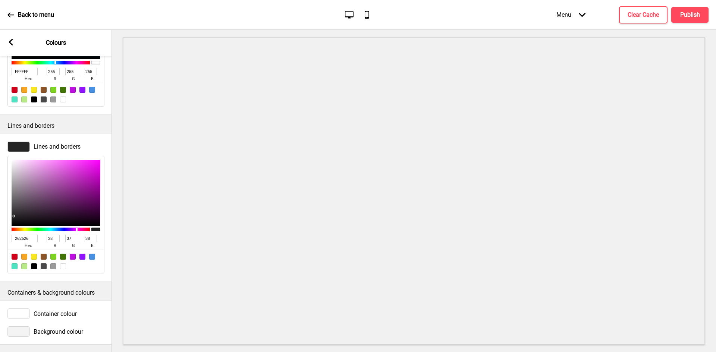
scroll to position [149, 0]
click at [26, 236] on input "262526" at bounding box center [25, 238] width 26 height 7
click at [44, 313] on span "Container colour" at bounding box center [55, 314] width 43 height 7
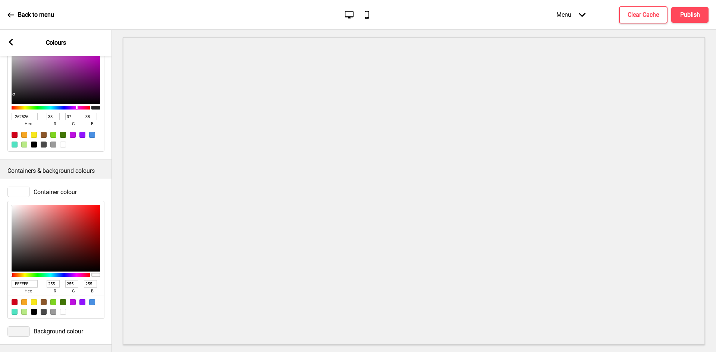
scroll to position [277, 0]
click at [29, 280] on input "FFFFFF" at bounding box center [25, 283] width 26 height 7
paste input "000000"
type input "000000"
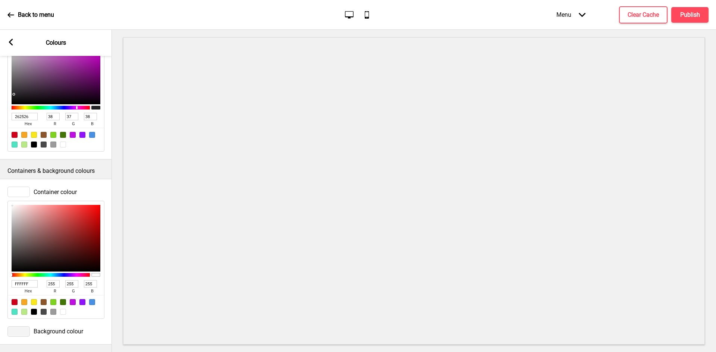
type input "0"
type input "000000"
click at [48, 328] on span "Background colour" at bounding box center [59, 331] width 50 height 7
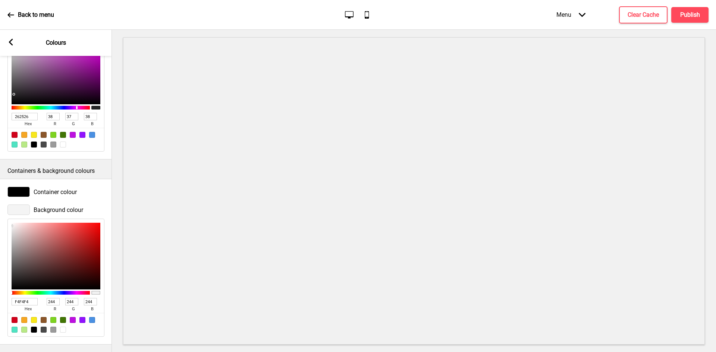
click at [25, 298] on input "F4F4F4" at bounding box center [25, 301] width 26 height 7
paste input "0E0E0E"
type input "0E0E0E"
type input "14"
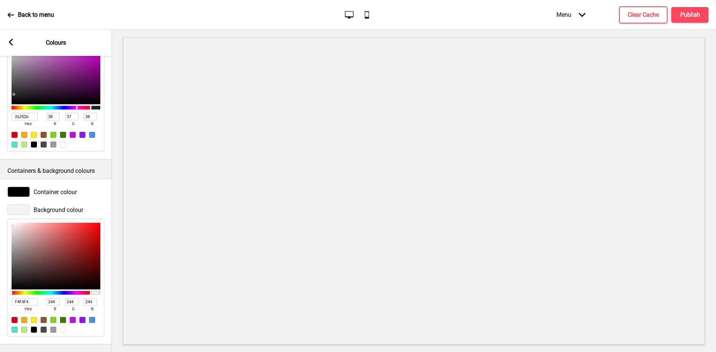
type input "14"
type input "0E0E0E"
click at [9, 42] on g at bounding box center [10, 42] width 7 height 7
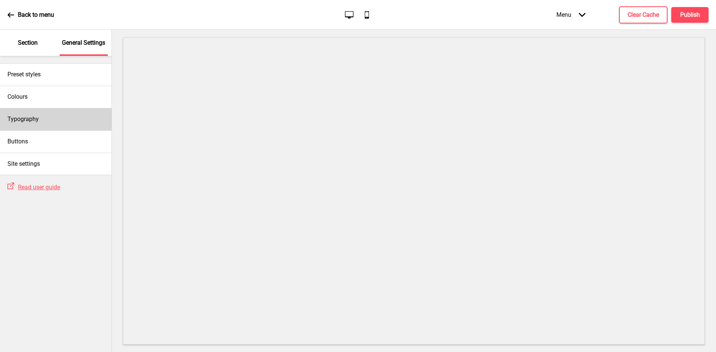
click at [46, 117] on div "Typography" at bounding box center [56, 119] width 112 height 22
select select "Nunito Sans"
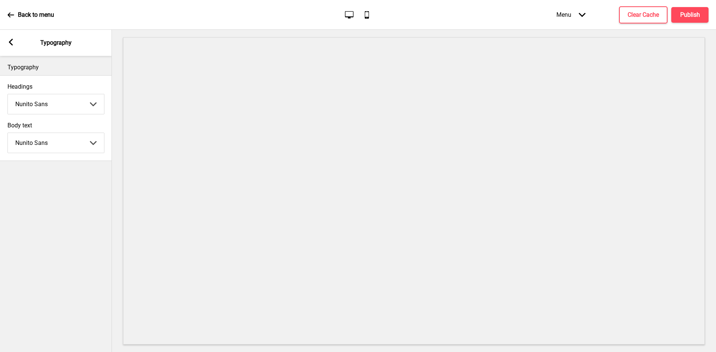
click at [52, 104] on select "Abhaya Libre Abril Fatface Adobe Garamond Pro Arimo Arsenal Arvo Berkshire Swas…" at bounding box center [56, 104] width 96 height 20
select select "Lato"
click at [8, 94] on select "Abhaya Libre Abril Fatface Adobe Garamond Pro Arimo Arsenal Arvo Berkshire Swas…" at bounding box center [56, 104] width 96 height 20
click at [72, 139] on select "Abhaya Libre Abril Fatface Adobe Garamond Pro Arimo Arsenal Arvo Berkshire Swas…" at bounding box center [56, 143] width 96 height 20
select select "Lato"
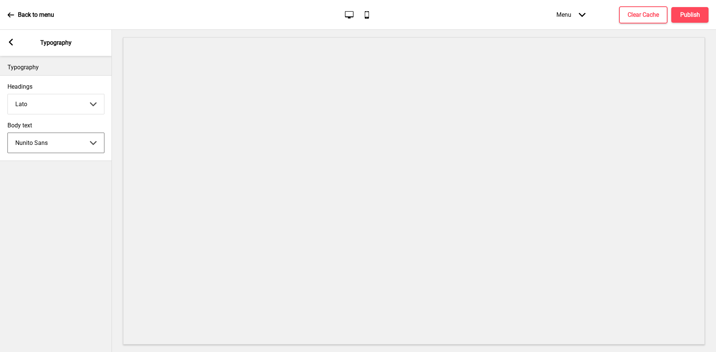
click at [8, 133] on select "Abhaya Libre Abril Fatface Adobe Garamond Pro Arimo Arsenal Arvo Berkshire Swas…" at bounding box center [56, 143] width 96 height 20
drag, startPoint x: 87, startPoint y: 245, endPoint x: 58, endPoint y: 158, distance: 92.0
click at [86, 239] on div "Typography Headings Lato Abhaya Libre Abril Fatface Adobe Garamond Pro Arimo Ar…" at bounding box center [56, 204] width 112 height 296
click at [13, 43] on rect at bounding box center [10, 42] width 7 height 7
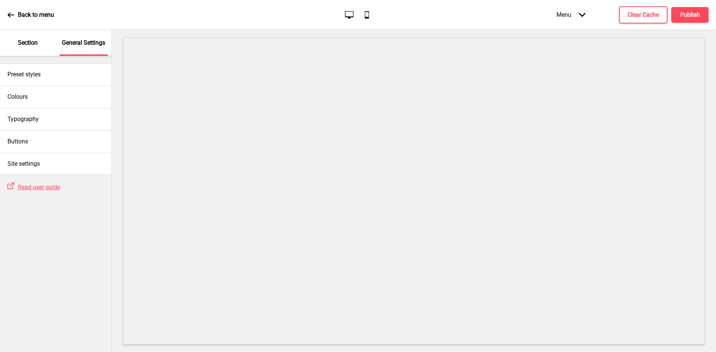
click at [30, 44] on p "Section" at bounding box center [28, 43] width 20 height 8
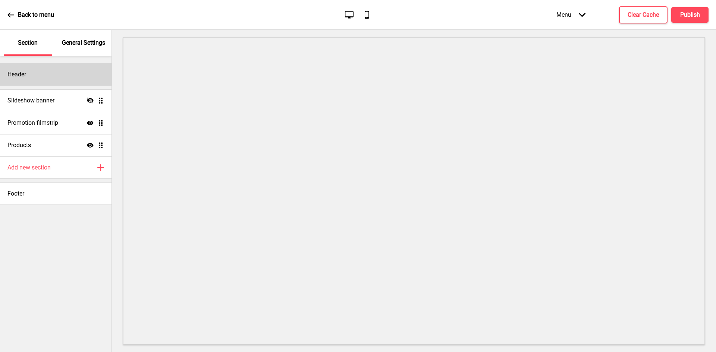
click at [32, 70] on div "Header" at bounding box center [56, 74] width 112 height 22
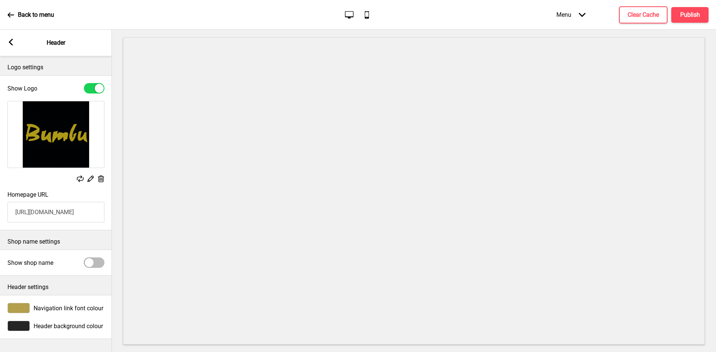
scroll to position [1, 0]
click at [53, 322] on div "Header background colour" at bounding box center [55, 326] width 97 height 10
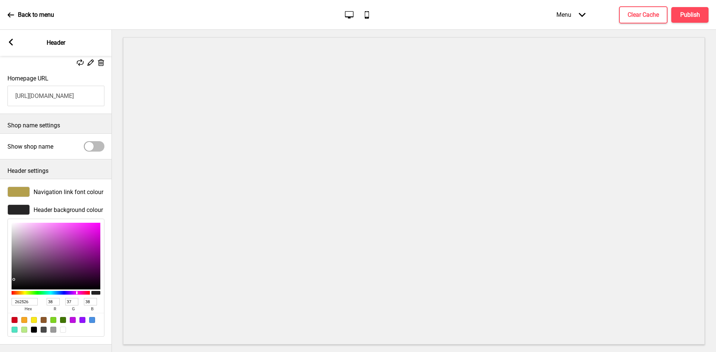
scroll to position [124, 0]
click at [34, 327] on div at bounding box center [34, 330] width 6 height 6
type input "000000"
type input "0"
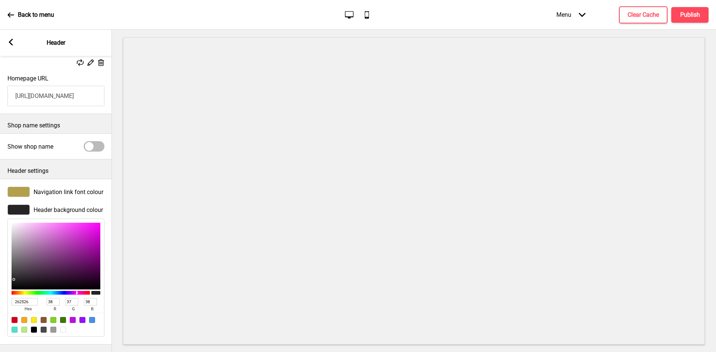
type input "0"
click at [8, 40] on rect at bounding box center [10, 42] width 7 height 7
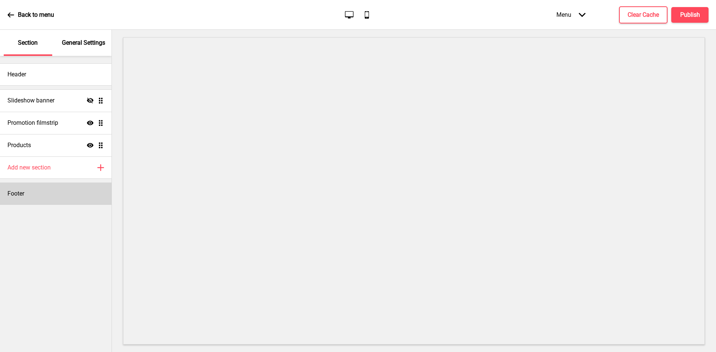
click at [49, 197] on div "Footer" at bounding box center [56, 194] width 112 height 22
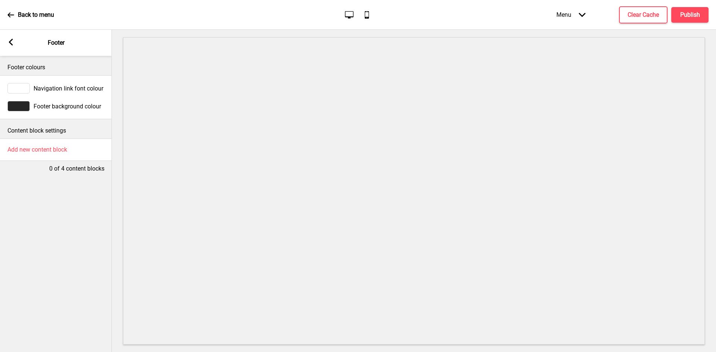
click at [71, 87] on span "Navigation link font colour" at bounding box center [69, 88] width 70 height 7
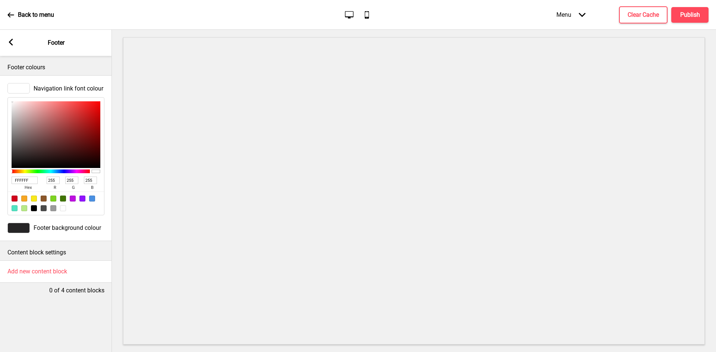
click at [22, 179] on input "FFFFFF" at bounding box center [25, 180] width 26 height 7
paste input "B39F4C"
type input "B39F4C"
type input "179"
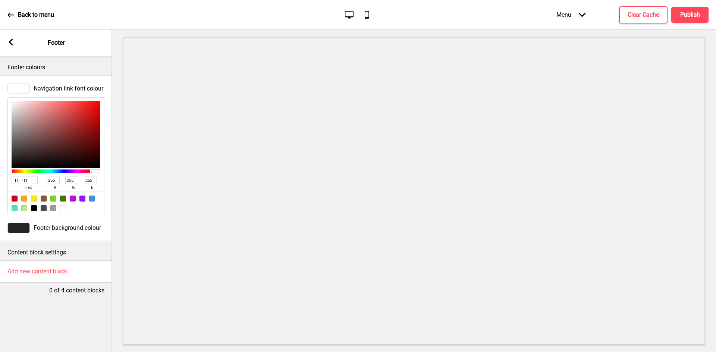
type input "159"
type input "76"
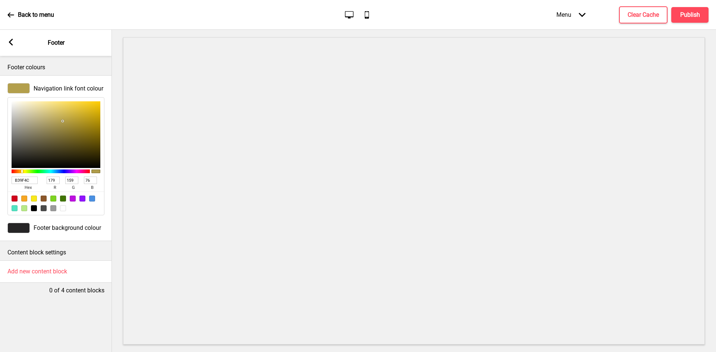
type input "B39F4C"
click at [9, 44] on rect at bounding box center [10, 42] width 7 height 7
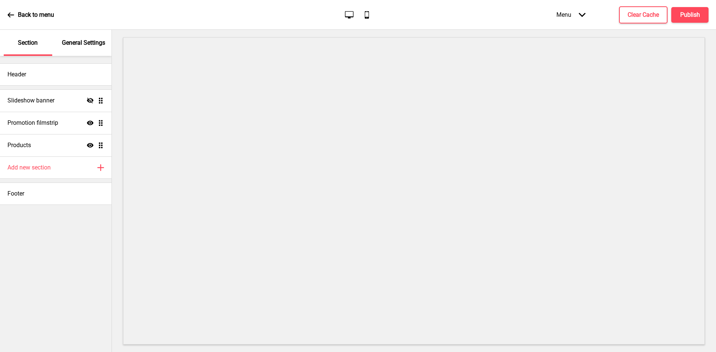
click at [75, 50] on div "General Settings" at bounding box center [84, 43] width 48 height 26
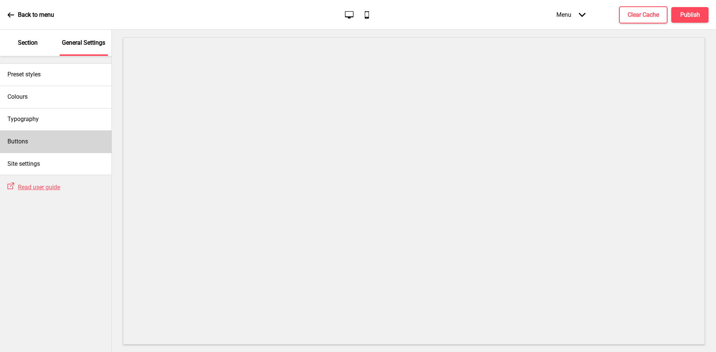
click at [31, 140] on div "Buttons" at bounding box center [56, 142] width 112 height 22
select select "square"
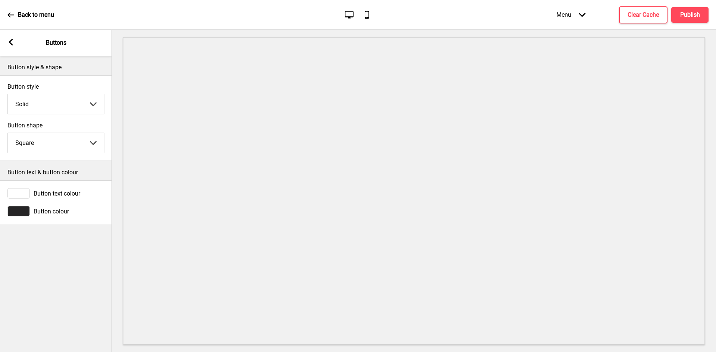
click at [34, 211] on span "Button colour" at bounding box center [51, 211] width 35 height 7
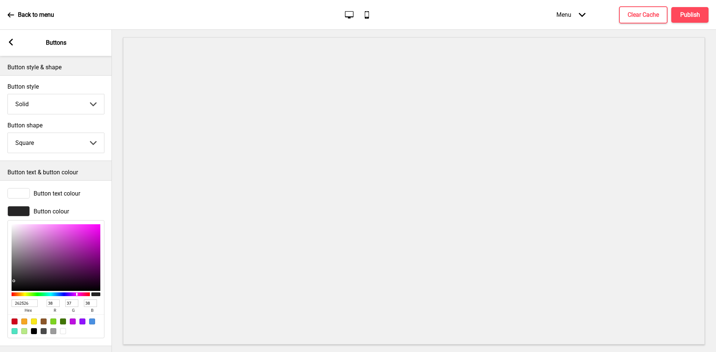
click at [26, 302] on input "262526" at bounding box center [25, 303] width 26 height 7
paste input "B39F4C"
type input "B39F4C"
type input "179"
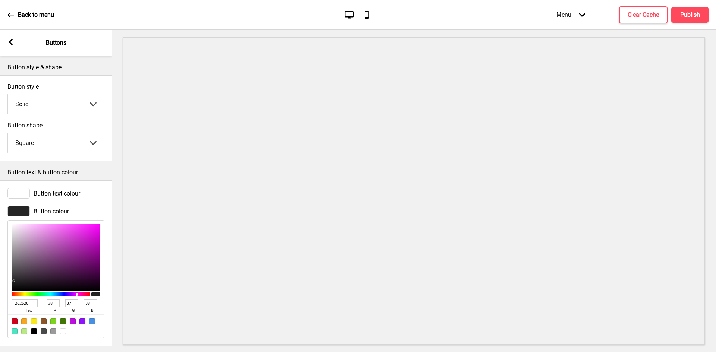
type input "159"
type input "76"
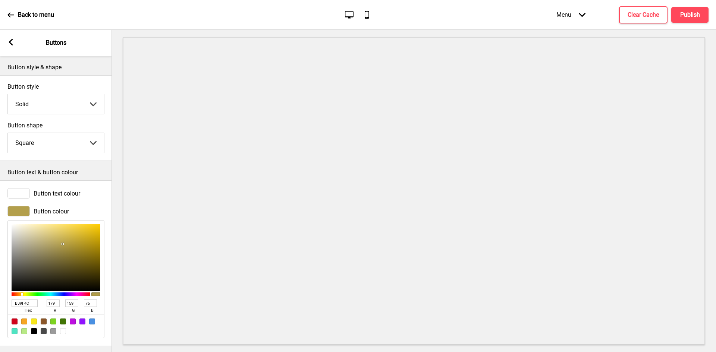
type input "B39F4C"
click at [0, 36] on div "Arrow left Buttons" at bounding box center [56, 43] width 112 height 26
click at [9, 41] on rect at bounding box center [10, 42] width 7 height 7
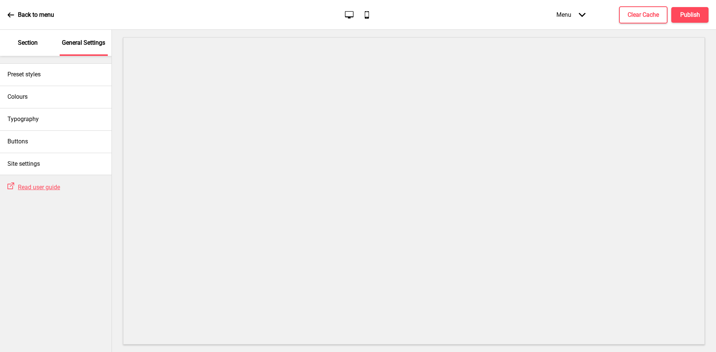
click at [28, 49] on div "Section" at bounding box center [28, 43] width 48 height 26
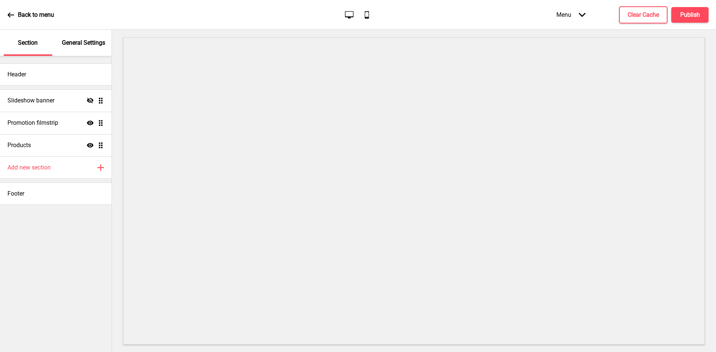
click at [80, 23] on div "Back to menu Desktop Mobile Menu Arrow down Product Page Store Information Chec…" at bounding box center [358, 15] width 716 height 30
click at [81, 37] on div "General Settings" at bounding box center [84, 43] width 48 height 26
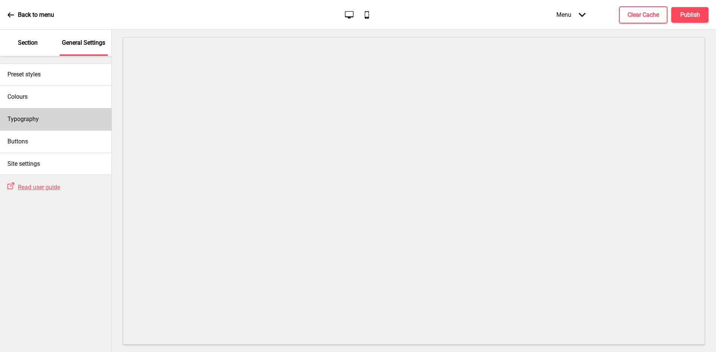
click at [52, 114] on div "Typography" at bounding box center [56, 119] width 112 height 22
select select "Lato"
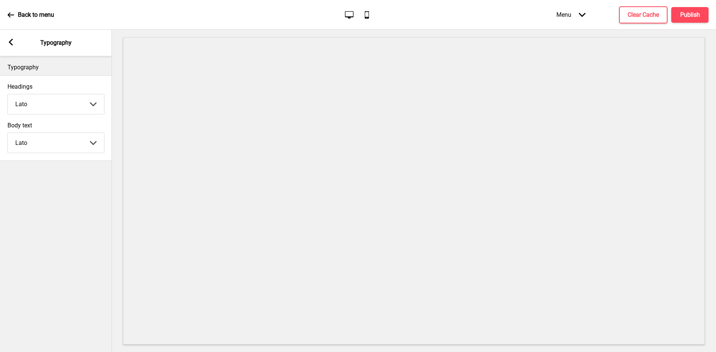
click at [57, 107] on select "Abhaya Libre Abril Fatface Adobe Garamond Pro Arimo Arsenal Arvo Berkshire Swas…" at bounding box center [56, 104] width 96 height 20
click at [8, 94] on select "Abhaya Libre Abril Fatface Adobe Garamond Pro Arimo Arsenal Arvo Berkshire Swas…" at bounding box center [56, 104] width 96 height 20
click at [73, 104] on select "Abhaya Libre Abril Fatface Adobe Garamond Pro Arimo Arsenal Arvo Berkshire Swas…" at bounding box center [56, 104] width 96 height 20
select select "Bitter"
click at [8, 94] on select "Abhaya Libre Abril Fatface Adobe Garamond Pro Arimo Arsenal Arvo Berkshire Swas…" at bounding box center [56, 104] width 96 height 20
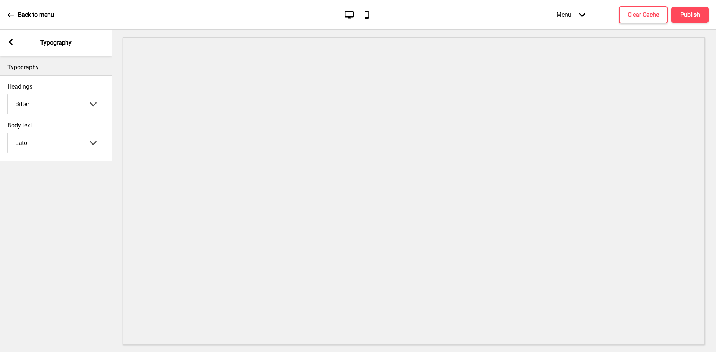
click at [51, 138] on select "Abhaya Libre Abril Fatface Adobe Garamond Pro Arimo Arsenal Arvo Berkshire Swas…" at bounding box center [56, 143] width 96 height 20
click at [8, 133] on select "Abhaya Libre Abril Fatface Adobe Garamond Pro Arimo Arsenal Arvo Berkshire Swas…" at bounding box center [56, 143] width 96 height 20
click at [65, 148] on select "Abhaya Libre Abril Fatface Adobe Garamond Pro Arimo Arsenal Arvo Berkshire Swas…" at bounding box center [56, 143] width 96 height 20
select select "Berkshire Swash"
click at [8, 133] on select "Abhaya Libre Abril Fatface Adobe Garamond Pro Arimo Arsenal Arvo Berkshire Swas…" at bounding box center [56, 143] width 96 height 20
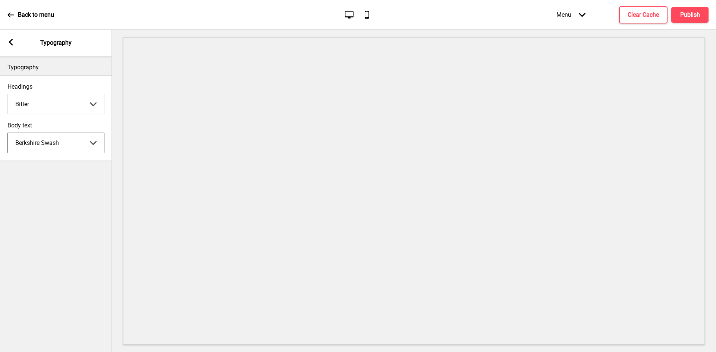
click at [88, 147] on select "Abhaya Libre Abril Fatface Adobe Garamond Pro Arimo Arsenal Arvo Berkshire Swas…" at bounding box center [56, 143] width 96 height 20
click at [44, 103] on select "Abhaya Libre Abril Fatface Adobe Garamond Pro Arimo Arsenal Arvo Berkshire Swas…" at bounding box center [56, 104] width 96 height 20
select select "Josefin Sans"
click at [8, 94] on select "Abhaya Libre Abril Fatface Adobe Garamond Pro Arimo Arsenal Arvo Berkshire Swas…" at bounding box center [56, 104] width 96 height 20
click at [53, 143] on select "Abhaya Libre Abril Fatface Adobe Garamond Pro Arimo Arsenal Arvo Berkshire Swas…" at bounding box center [56, 143] width 96 height 20
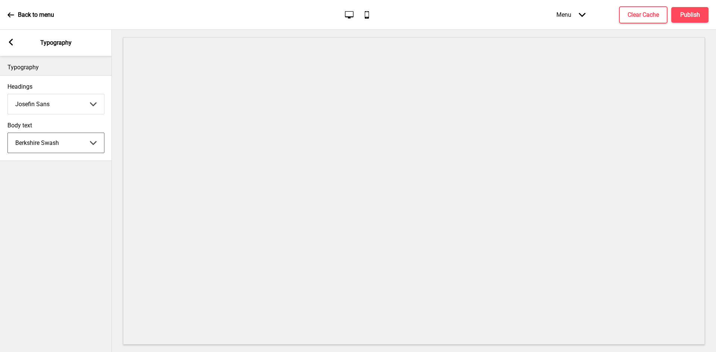
select select "Josefin Sans"
click at [8, 133] on select "Abhaya Libre Abril Fatface Adobe Garamond Pro Arimo Arsenal Arvo Berkshire Swas…" at bounding box center [56, 143] width 96 height 20
click at [13, 47] on div "Arrow left Typography" at bounding box center [56, 43] width 112 height 26
click at [10, 46] on div "Arrow left" at bounding box center [10, 43] width 7 height 8
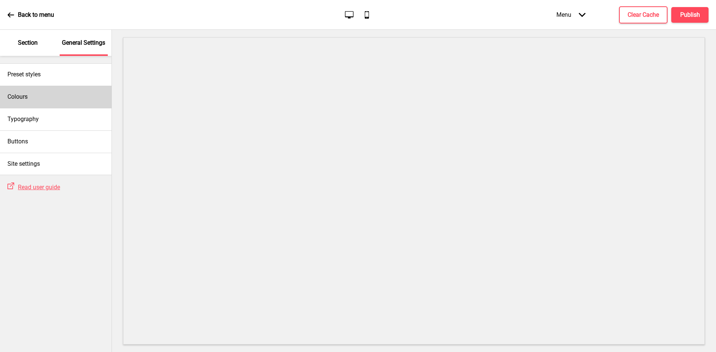
click at [51, 91] on div "Colours" at bounding box center [56, 97] width 112 height 22
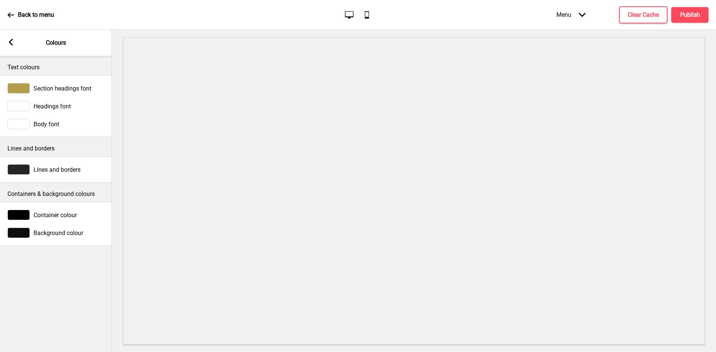
click at [14, 42] on rect at bounding box center [10, 42] width 7 height 7
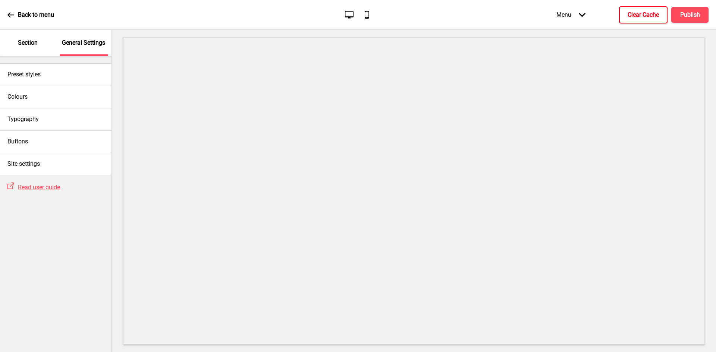
drag, startPoint x: 655, startPoint y: 16, endPoint x: 664, endPoint y: 17, distance: 9.3
click at [655, 16] on h4 "Clear Cache" at bounding box center [643, 15] width 31 height 8
click at [679, 16] on button "Publish" at bounding box center [689, 15] width 37 height 16
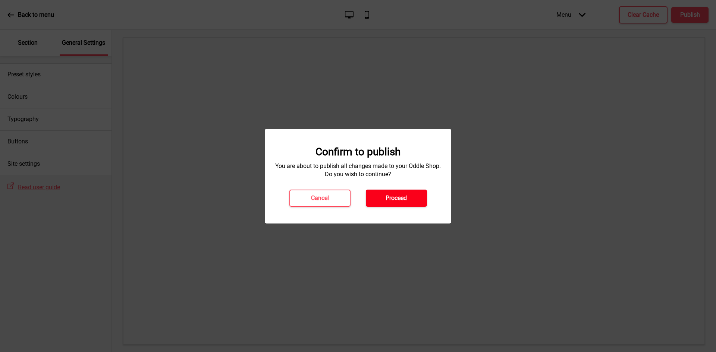
click at [386, 195] on h4 "Proceed" at bounding box center [396, 198] width 21 height 8
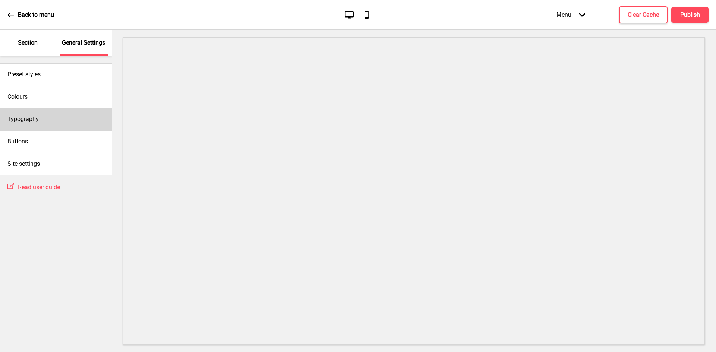
click at [66, 120] on div "Typography" at bounding box center [56, 119] width 112 height 22
select select "Josefin Sans"
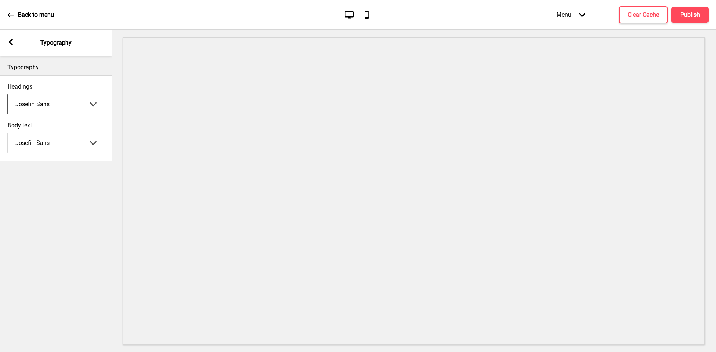
click at [56, 105] on select "Abhaya Libre Abril Fatface Adobe Garamond Pro Arimo Arsenal Arvo Berkshire Swas…" at bounding box center [56, 104] width 96 height 20
select select "Bree Serif"
click at [8, 94] on select "Abhaya Libre Abril Fatface Adobe Garamond Pro Arimo Arsenal Arvo Berkshire Swas…" at bounding box center [56, 104] width 96 height 20
click at [45, 141] on select "Abhaya Libre Abril Fatface Adobe Garamond Pro Arimo Arsenal Arvo Berkshire Swas…" at bounding box center [56, 143] width 96 height 20
select select "Be Vietnam Pro"
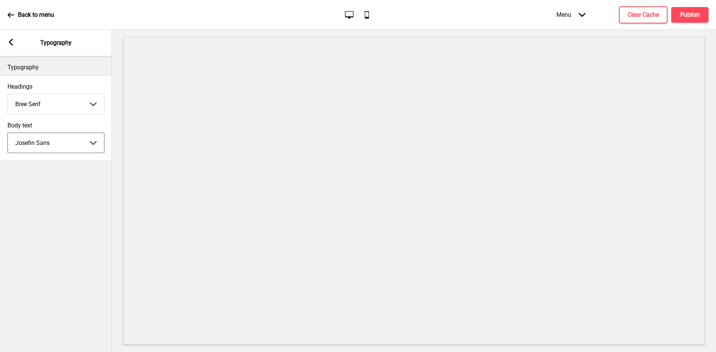
click at [8, 133] on select "Abhaya Libre Abril Fatface Adobe Garamond Pro Arimo Arsenal Arvo Berkshire Swas…" at bounding box center [56, 143] width 96 height 20
click at [77, 115] on div "Headings Bree Serif Abhaya Libre Abril Fatface Adobe Garamond Pro Arimo Arsenal…" at bounding box center [56, 98] width 112 height 39
click at [76, 109] on select "Abhaya Libre Abril Fatface Adobe Garamond Pro Arimo Arsenal Arvo Berkshire Swas…" at bounding box center [56, 104] width 96 height 20
select select "Be Vietnam Pro"
click at [8, 94] on select "Abhaya Libre Abril Fatface Adobe Garamond Pro Arimo Arsenal Arvo Berkshire Swas…" at bounding box center [56, 104] width 96 height 20
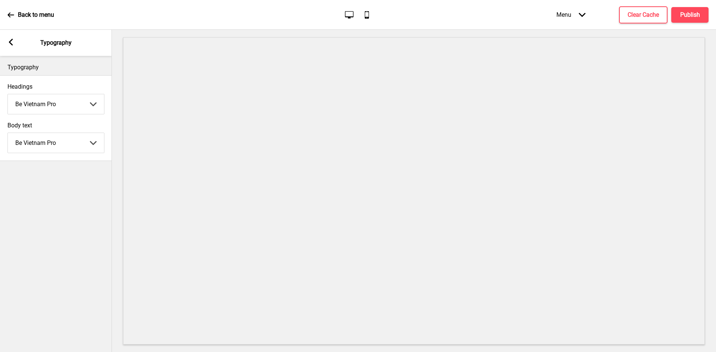
click at [12, 43] on rect at bounding box center [10, 42] width 7 height 7
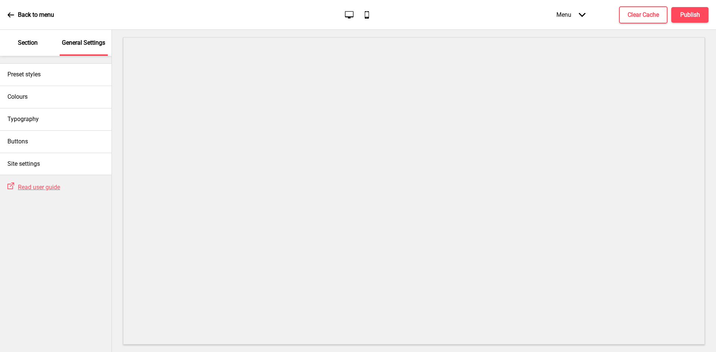
click at [26, 45] on p "Section" at bounding box center [28, 43] width 20 height 8
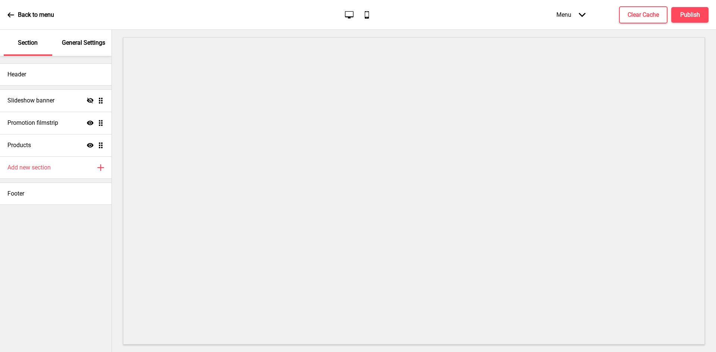
click at [75, 41] on p "General Settings" at bounding box center [83, 43] width 43 height 8
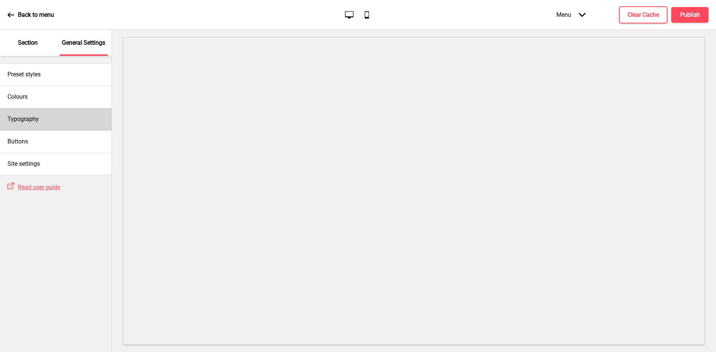
click at [36, 120] on h4 "Typography" at bounding box center [22, 119] width 31 height 8
select select "Be Vietnam Pro"
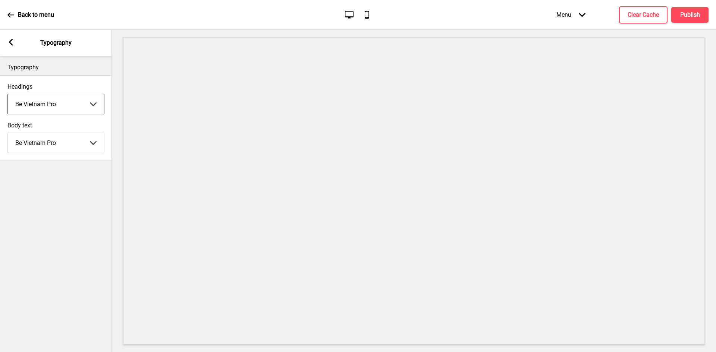
click at [91, 109] on select "Abhaya Libre Abril Fatface Adobe Garamond Pro Arimo Arsenal Arvo Berkshire Swas…" at bounding box center [56, 104] width 96 height 20
click at [8, 94] on select "Abhaya Libre Abril Fatface Adobe Garamond Pro Arimo Arsenal Arvo Berkshire Swas…" at bounding box center [56, 104] width 96 height 20
click at [73, 106] on select "Abhaya Libre Abril Fatface Adobe Garamond Pro Arimo Arsenal Arvo Berkshire Swas…" at bounding box center [56, 104] width 96 height 20
select select "Josefin Sans"
click at [8, 94] on select "Abhaya Libre Abril Fatface Adobe Garamond Pro Arimo Arsenal Arvo Berkshire Swas…" at bounding box center [56, 104] width 96 height 20
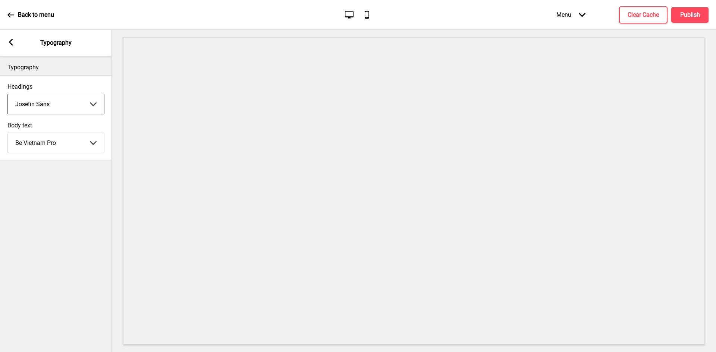
click at [75, 136] on select "Abhaya Libre Abril Fatface Adobe Garamond Pro Arimo Arsenal Arvo Berkshire Swas…" at bounding box center [56, 143] width 96 height 20
click at [8, 133] on select "Abhaya Libre Abril Fatface Adobe Garamond Pro Arimo Arsenal Arvo Berkshire Swas…" at bounding box center [56, 143] width 96 height 20
click at [78, 134] on select "Abhaya Libre Abril Fatface Adobe Garamond Pro Arimo Arsenal Arvo Berkshire Swas…" at bounding box center [56, 143] width 96 height 20
select select "Bree Serif"
click at [8, 133] on select "Abhaya Libre Abril Fatface Adobe Garamond Pro Arimo Arsenal Arvo Berkshire Swas…" at bounding box center [56, 143] width 96 height 20
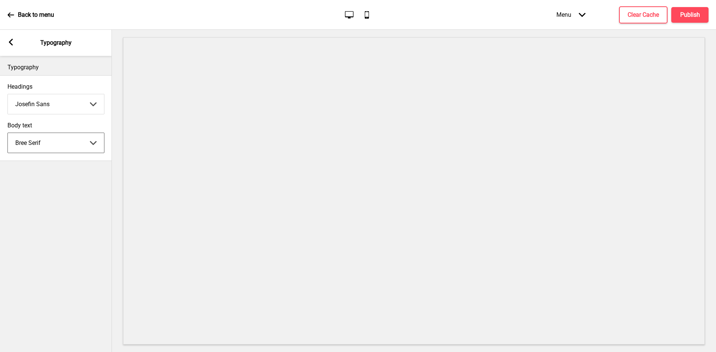
click at [79, 138] on select "Abhaya Libre Abril Fatface Adobe Garamond Pro Arimo Arsenal Arvo Berkshire Swas…" at bounding box center [56, 143] width 96 height 20
click at [79, 111] on select "Abhaya Libre Abril Fatface Adobe Garamond Pro Arimo Arsenal Arvo Berkshire Swas…" at bounding box center [56, 104] width 96 height 20
click at [8, 94] on select "Abhaya Libre Abril Fatface Adobe Garamond Pro Arimo Arsenal Arvo Berkshire Swas…" at bounding box center [56, 104] width 96 height 20
click at [56, 104] on select "Abhaya Libre Abril Fatface Adobe Garamond Pro Arimo Arsenal Arvo Berkshire Swas…" at bounding box center [56, 104] width 96 height 20
click at [8, 94] on select "Abhaya Libre Abril Fatface Adobe Garamond Pro Arimo Arsenal Arvo Berkshire Swas…" at bounding box center [56, 104] width 96 height 20
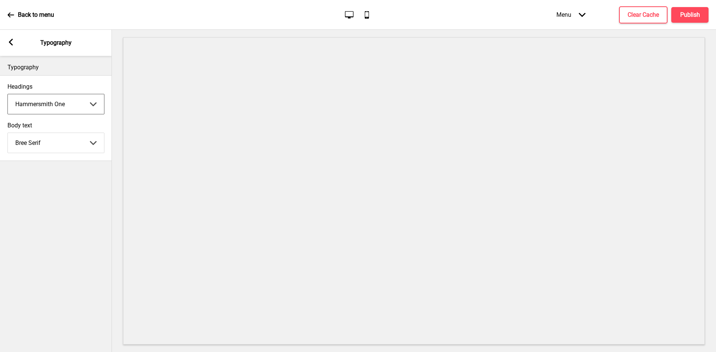
click at [74, 103] on select "Abhaya Libre Abril Fatface Adobe Garamond Pro Arimo Arsenal Arvo Berkshire Swas…" at bounding box center [56, 104] width 96 height 20
click at [8, 94] on select "Abhaya Libre Abril Fatface Adobe Garamond Pro Arimo Arsenal Arvo Berkshire Swas…" at bounding box center [56, 104] width 96 height 20
click at [63, 104] on select "Abhaya Libre Abril Fatface Adobe Garamond Pro Arimo Arsenal Arvo Berkshire Swas…" at bounding box center [56, 104] width 96 height 20
click at [84, 103] on select "Abhaya Libre Abril Fatface Adobe Garamond Pro Arimo Arsenal Arvo Berkshire Swas…" at bounding box center [56, 104] width 96 height 20
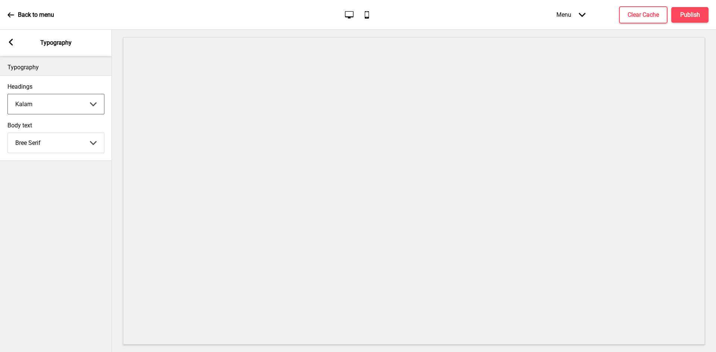
select select "Jost"
click at [8, 94] on select "Abhaya Libre Abril Fatface Adobe Garamond Pro Arimo Arsenal Arvo Berkshire Swas…" at bounding box center [56, 104] width 96 height 20
click at [51, 141] on select "Abhaya Libre Abril Fatface Adobe Garamond Pro Arimo Arsenal Arvo Berkshire Swas…" at bounding box center [56, 143] width 96 height 20
select select "Kalam"
click at [8, 133] on select "Abhaya Libre Abril Fatface Adobe Garamond Pro Arimo Arsenal Arvo Berkshire Swas…" at bounding box center [56, 143] width 96 height 20
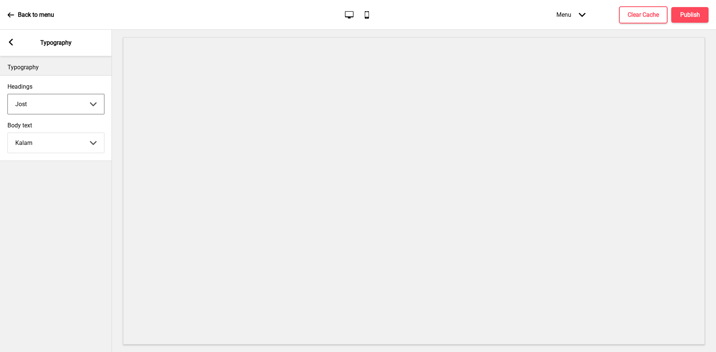
click at [66, 109] on select "Abhaya Libre Abril Fatface Adobe Garamond Pro Arimo Arsenal Arvo Berkshire Swas…" at bounding box center [56, 104] width 96 height 20
click at [8, 94] on select "Abhaya Libre Abril Fatface Adobe Garamond Pro Arimo Arsenal Arvo Berkshire Swas…" at bounding box center [56, 104] width 96 height 20
click at [91, 103] on select "Abhaya Libre Abril Fatface Adobe Garamond Pro Arimo Arsenal Arvo Berkshire Swas…" at bounding box center [56, 104] width 96 height 20
select select "Libre Franklin"
click at [8, 94] on select "Abhaya Libre Abril Fatface Adobe Garamond Pro Arimo Arsenal Arvo Berkshire Swas…" at bounding box center [56, 104] width 96 height 20
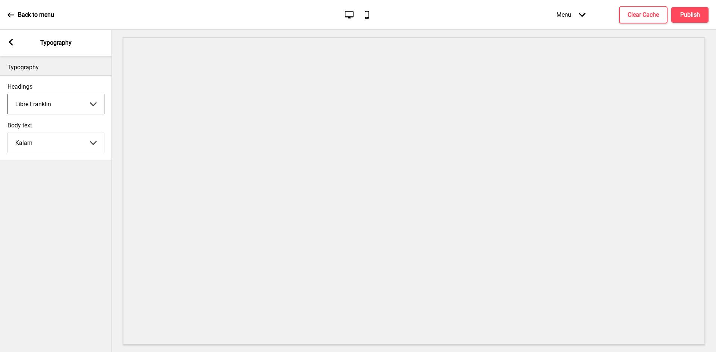
click at [71, 141] on select "Abhaya Libre Abril Fatface Adobe Garamond Pro Arimo Arsenal Arvo Berkshire Swas…" at bounding box center [56, 143] width 96 height 20
click at [634, 13] on h4 "Clear Cache" at bounding box center [643, 15] width 31 height 8
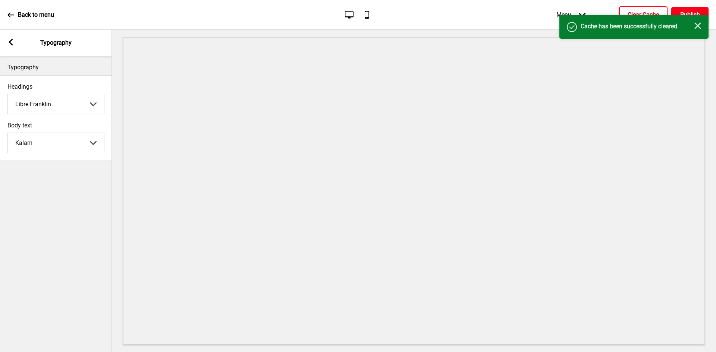
click at [688, 11] on h4 "Publish" at bounding box center [690, 15] width 20 height 8
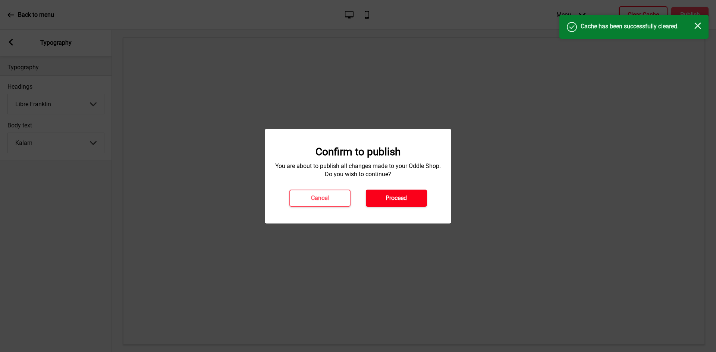
click at [398, 199] on h4 "Proceed" at bounding box center [396, 198] width 21 height 8
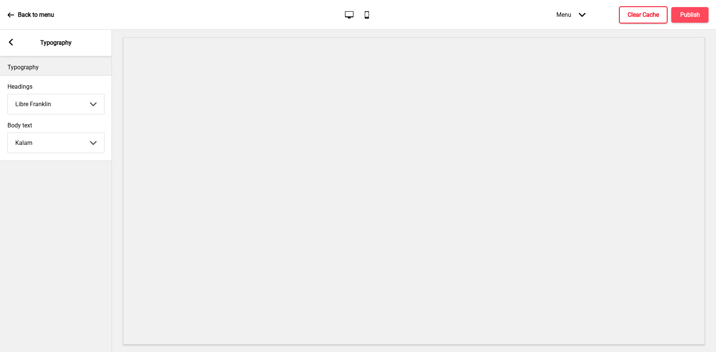
click at [7, 44] on div "Arrow left Typography" at bounding box center [56, 43] width 112 height 26
click at [12, 41] on rect at bounding box center [10, 42] width 7 height 7
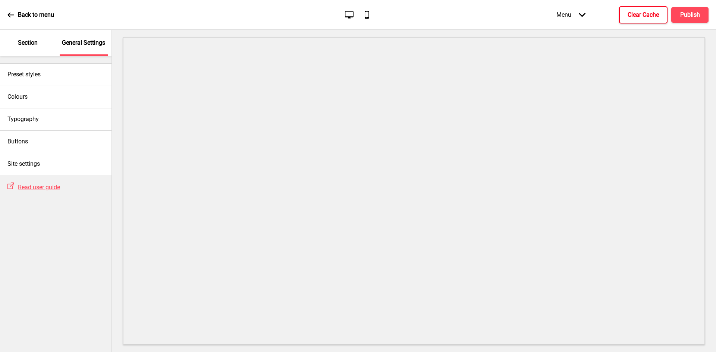
click at [29, 45] on p "Section" at bounding box center [28, 43] width 20 height 8
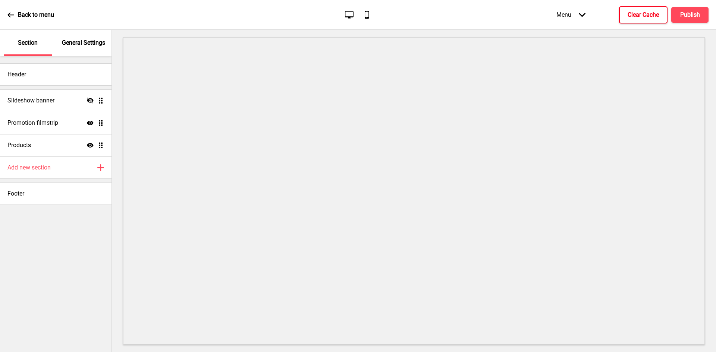
click at [11, 13] on icon at bounding box center [10, 15] width 7 height 7
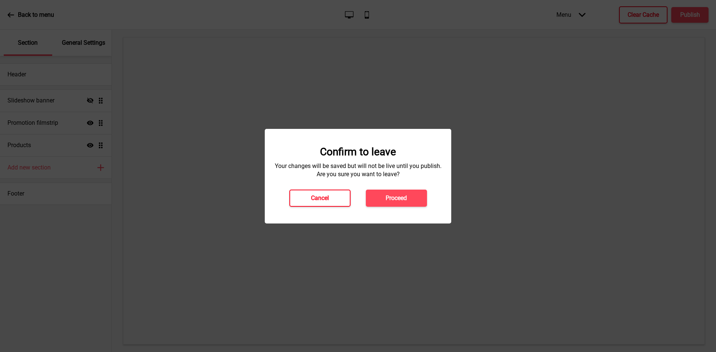
click at [329, 197] on h4 "Cancel" at bounding box center [320, 198] width 18 height 8
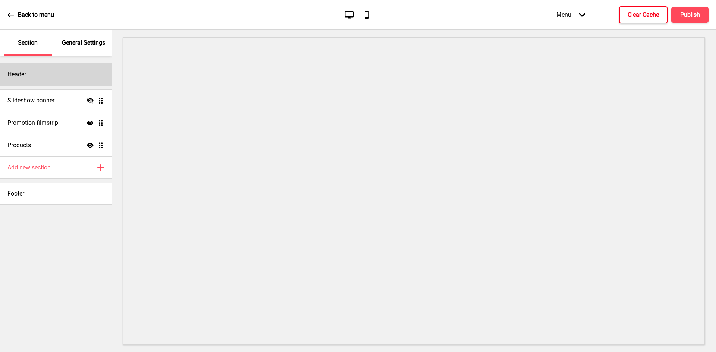
click at [41, 82] on div "Header" at bounding box center [56, 74] width 112 height 22
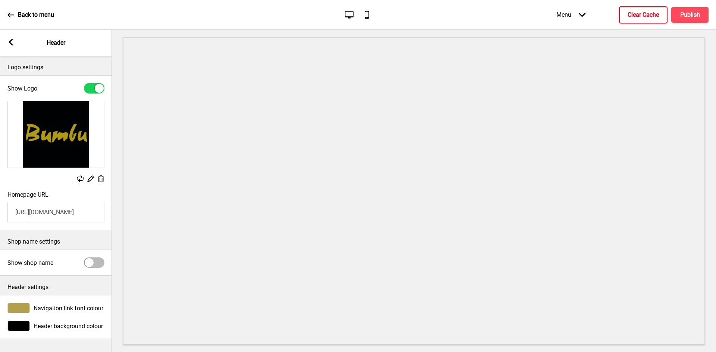
click at [13, 46] on div "Arrow left" at bounding box center [10, 43] width 7 height 8
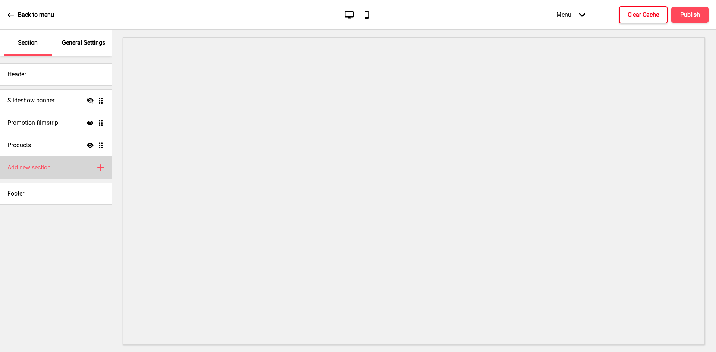
click at [34, 171] on h4 "Add new section" at bounding box center [28, 168] width 43 height 8
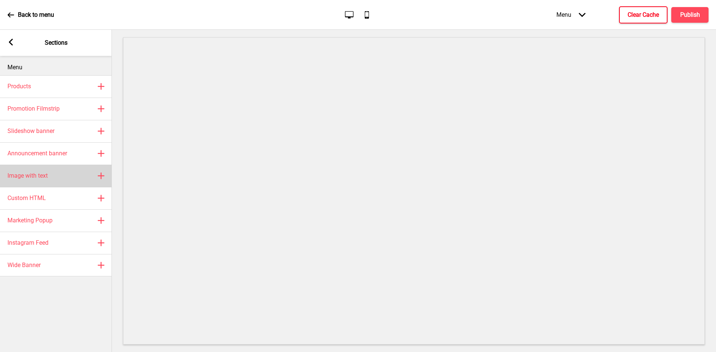
click at [60, 173] on div "Image with text Plus" at bounding box center [56, 176] width 112 height 22
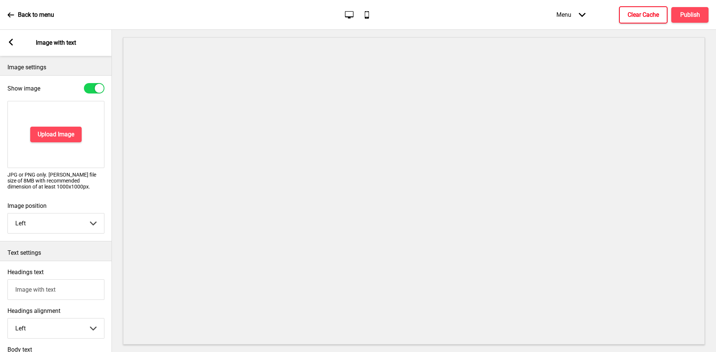
click at [55, 217] on select "Left Right" at bounding box center [56, 224] width 96 height 20
click at [61, 140] on button "Upload Image" at bounding box center [55, 135] width 51 height 16
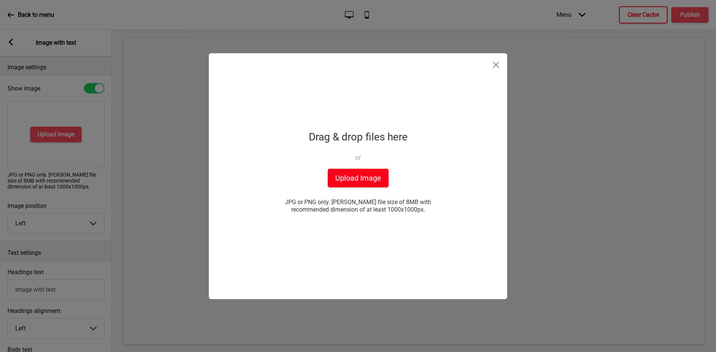
click at [353, 180] on button "Upload Image" at bounding box center [358, 178] width 61 height 19
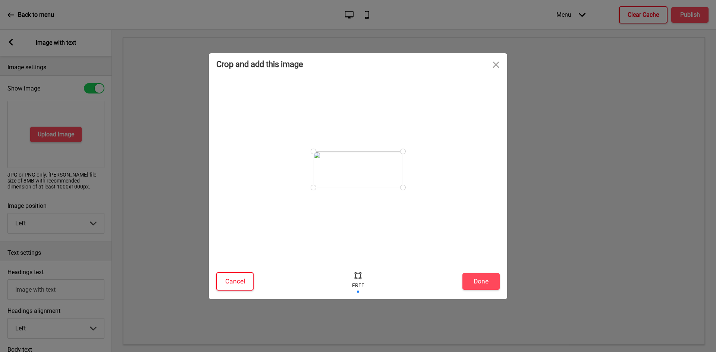
click at [242, 283] on button "Cancel" at bounding box center [234, 282] width 37 height 18
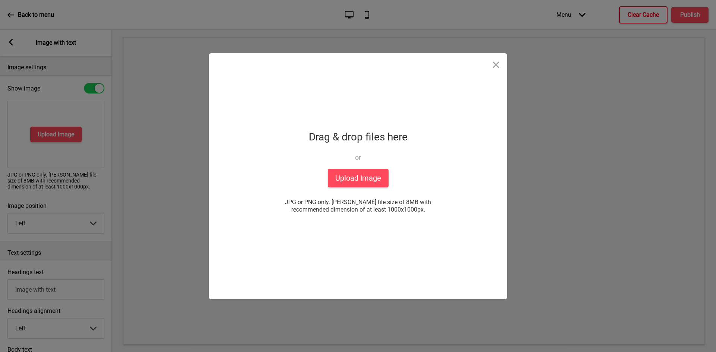
click at [60, 116] on div "Crop and add this image Cancel Done Drop a file here Drag & drop files here or …" at bounding box center [358, 176] width 716 height 352
click at [52, 133] on div "Crop and add this image Cancel Done Drop a file here Drag & drop files here or …" at bounding box center [358, 176] width 716 height 352
click at [347, 176] on button "Upload Image" at bounding box center [358, 178] width 61 height 19
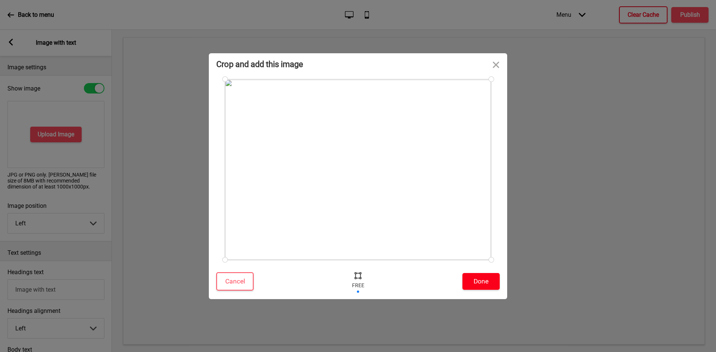
click at [487, 280] on button "Done" at bounding box center [480, 281] width 37 height 17
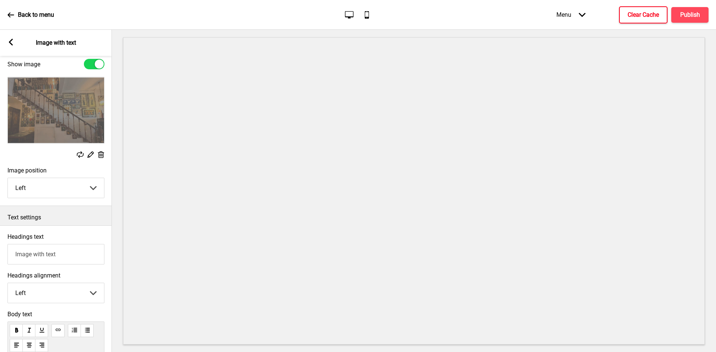
scroll to position [82, 0]
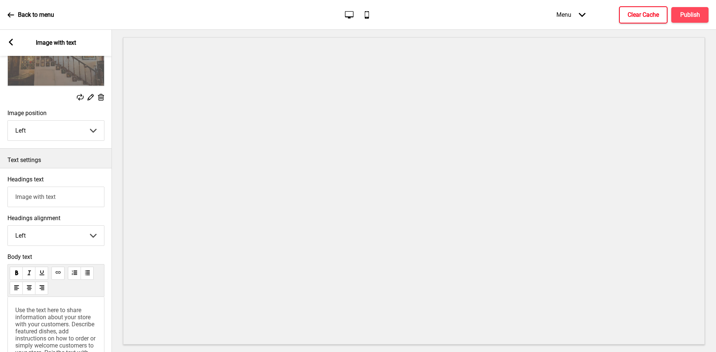
click at [42, 196] on input "Image with text" at bounding box center [55, 197] width 97 height 21
paste input "About Bumbu Restauran"
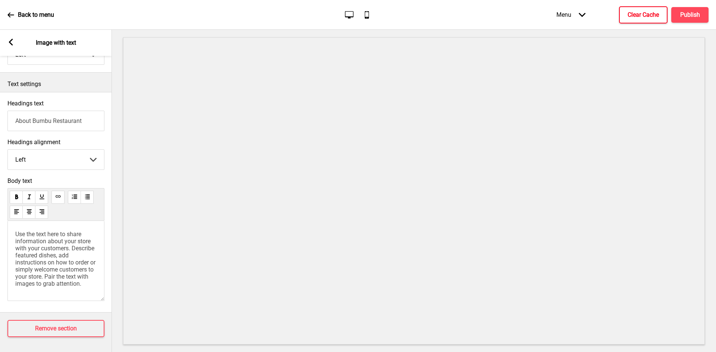
scroll to position [164, 0]
type input "About Bumbu Restaurant"
click at [63, 240] on span "Use the text here to share information about your store with your customers. De…" at bounding box center [56, 259] width 82 height 57
click at [64, 240] on span "Use the text here to share information about your store with your customers. De…" at bounding box center [56, 259] width 82 height 57
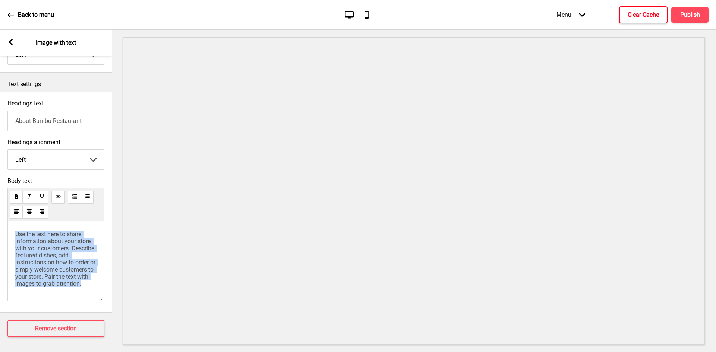
click at [64, 240] on span "Use the text here to share information about your store with your customers. De…" at bounding box center [56, 259] width 82 height 57
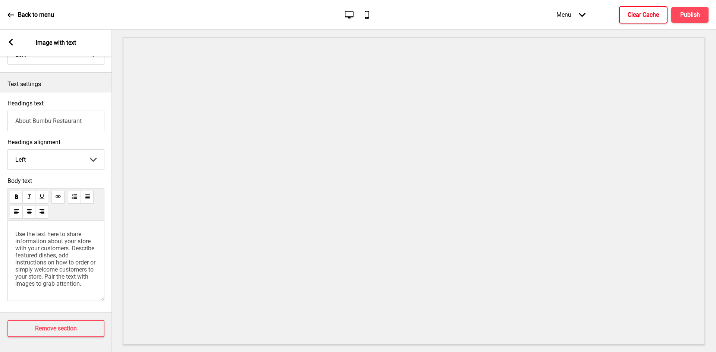
scroll to position [135, 0]
click at [29, 240] on span "establishment and offer original dishes of local flavours with meatless and" at bounding box center [50, 249] width 71 height 21
click at [30, 240] on span "establishment and offer original dishes of local flavours with meatless and" at bounding box center [50, 249] width 71 height 21
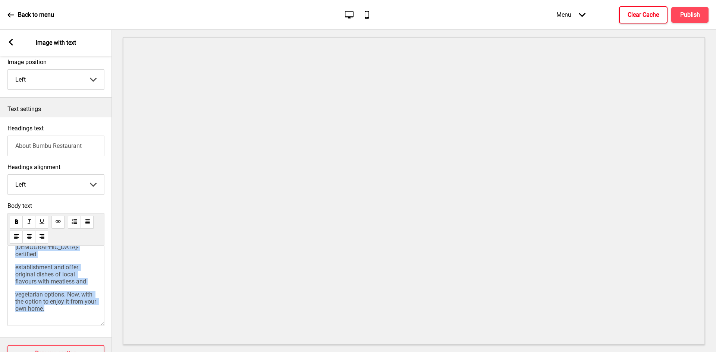
scroll to position [0, 0]
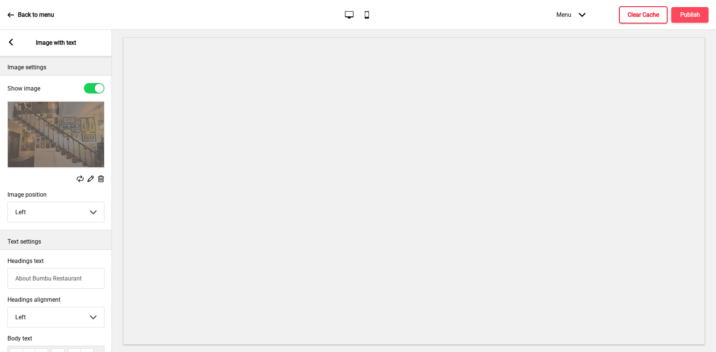
click at [10, 41] on icon at bounding box center [11, 42] width 4 height 7
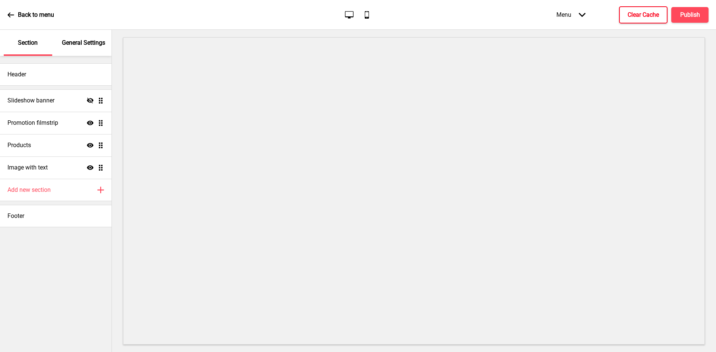
click at [80, 44] on p "General Settings" at bounding box center [83, 43] width 43 height 8
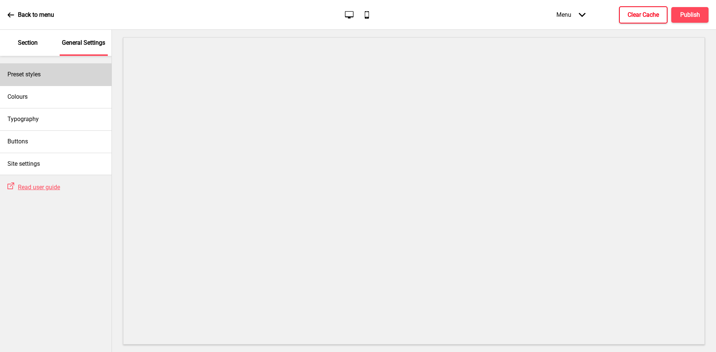
click at [53, 74] on div "Preset styles" at bounding box center [56, 74] width 112 height 22
select select "Custom"
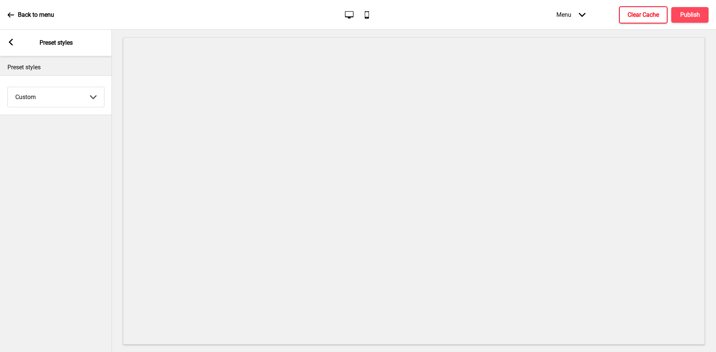
drag, startPoint x: 18, startPoint y: 44, endPoint x: 9, endPoint y: 40, distance: 10.0
click at [18, 44] on div "Arrow left Preset styles" at bounding box center [56, 43] width 112 height 26
click at [7, 40] on div "Arrow left Preset styles" at bounding box center [56, 43] width 112 height 26
click at [13, 44] on rect at bounding box center [10, 42] width 7 height 7
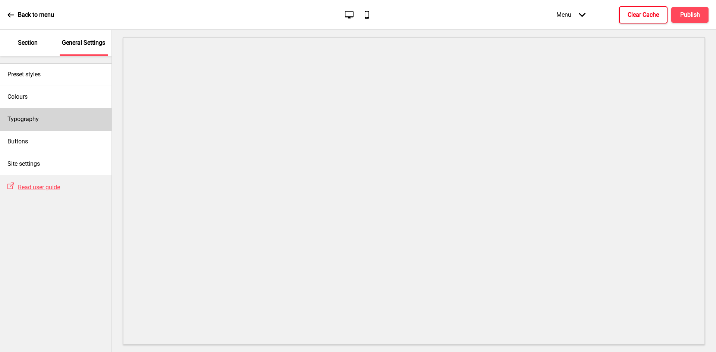
click at [40, 119] on div "Typography" at bounding box center [56, 119] width 112 height 22
select select "Libre Franklin"
select select "Kalam"
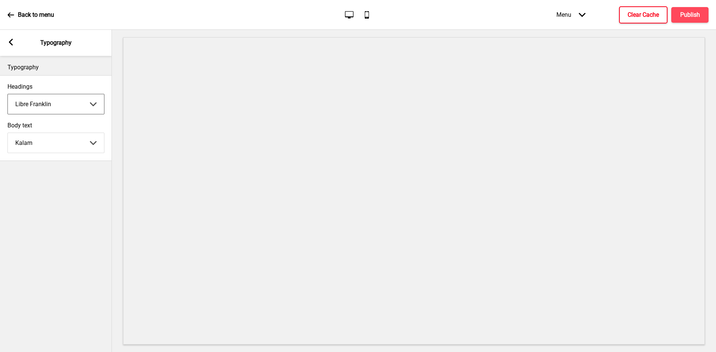
click at [59, 108] on select "Abhaya Libre Abril Fatface Adobe Garamond Pro Arimo Arsenal Arvo Berkshire Swas…" at bounding box center [56, 104] width 96 height 20
click at [8, 94] on select "Abhaya Libre Abril Fatface Adobe Garamond Pro Arimo Arsenal Arvo Berkshire Swas…" at bounding box center [56, 104] width 96 height 20
click at [57, 107] on select "Abhaya Libre Abril Fatface Adobe Garamond Pro Arimo Arsenal Arvo Berkshire Swas…" at bounding box center [56, 104] width 96 height 20
select select "Nunito Sans"
click at [8, 94] on select "Abhaya Libre Abril Fatface Adobe Garamond Pro Arimo Arsenal Arvo Berkshire Swas…" at bounding box center [56, 104] width 96 height 20
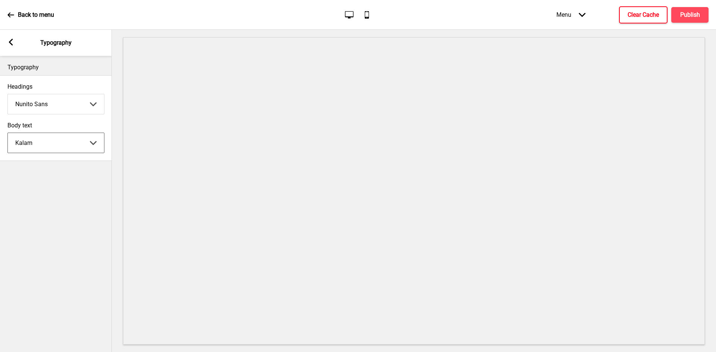
click at [76, 145] on select "Abhaya Libre Abril Fatface Adobe Garamond Pro Arimo Arsenal Arvo Berkshire Swas…" at bounding box center [56, 143] width 96 height 20
select select "Nunito Sans"
click at [8, 133] on select "Abhaya Libre Abril Fatface Adobe Garamond Pro Arimo Arsenal Arvo Berkshire Swas…" at bounding box center [56, 143] width 96 height 20
click at [12, 43] on rect at bounding box center [10, 42] width 7 height 7
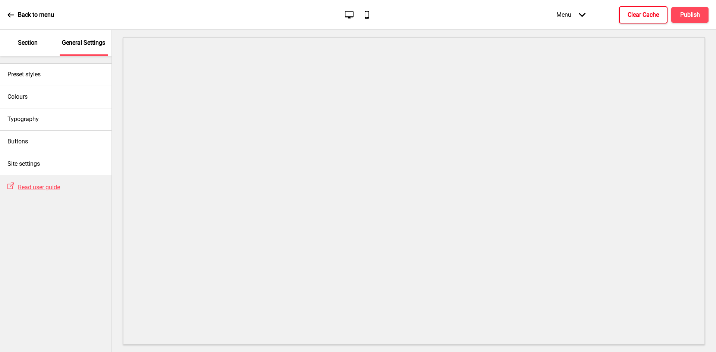
click at [32, 40] on p "Section" at bounding box center [28, 43] width 20 height 8
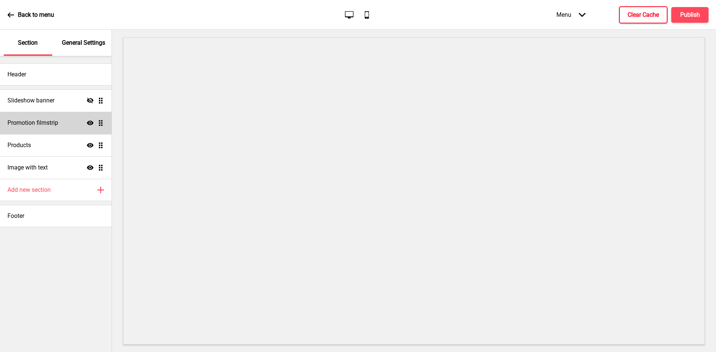
click at [55, 120] on h4 "Promotion filmstrip" at bounding box center [32, 123] width 51 height 8
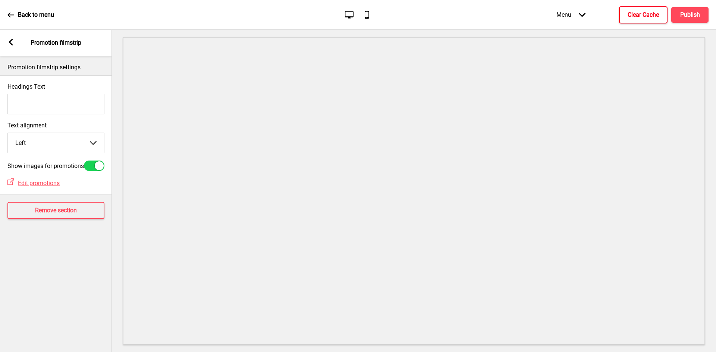
click at [10, 41] on icon at bounding box center [11, 42] width 4 height 7
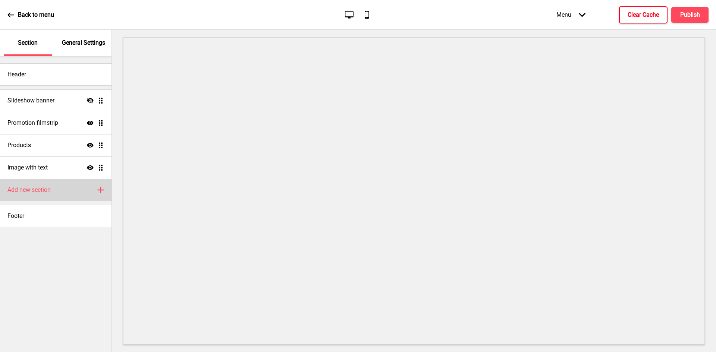
click at [37, 188] on h4 "Add new section" at bounding box center [28, 190] width 43 height 8
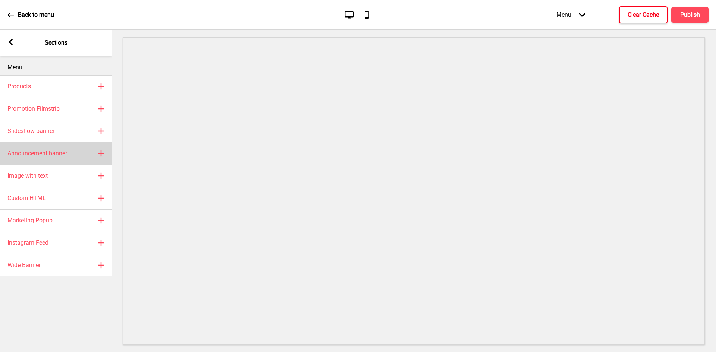
click at [69, 157] on div "Announcement banner Plus" at bounding box center [56, 153] width 112 height 22
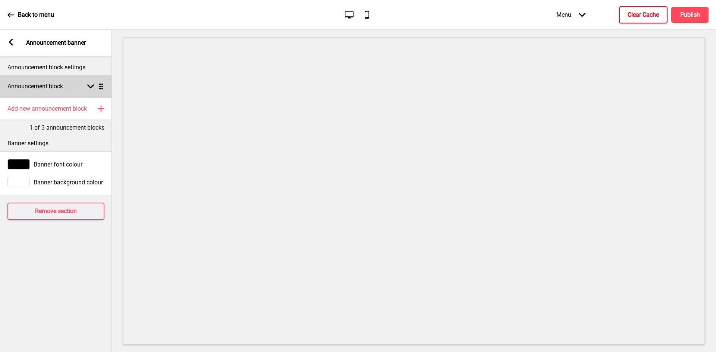
click at [59, 85] on h4 "Announcement block" at bounding box center [35, 86] width 56 height 8
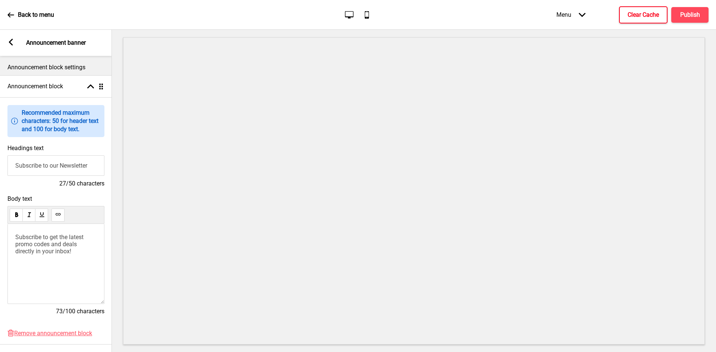
click at [12, 43] on rect at bounding box center [10, 42] width 7 height 7
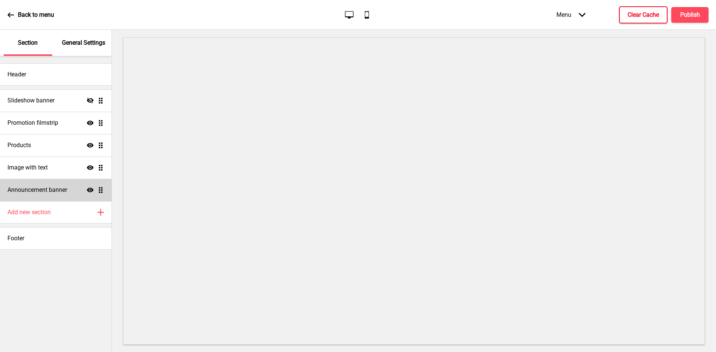
click at [89, 188] on icon at bounding box center [90, 190] width 7 height 4
click at [92, 167] on icon at bounding box center [90, 168] width 7 height 4
click at [92, 167] on icon at bounding box center [90, 168] width 7 height 6
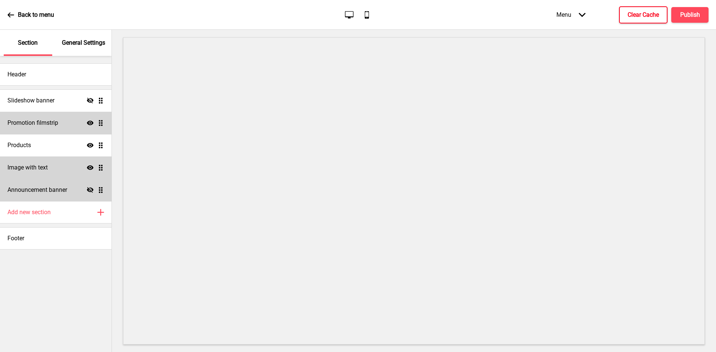
click at [55, 125] on h4 "Promotion filmstrip" at bounding box center [32, 123] width 51 height 8
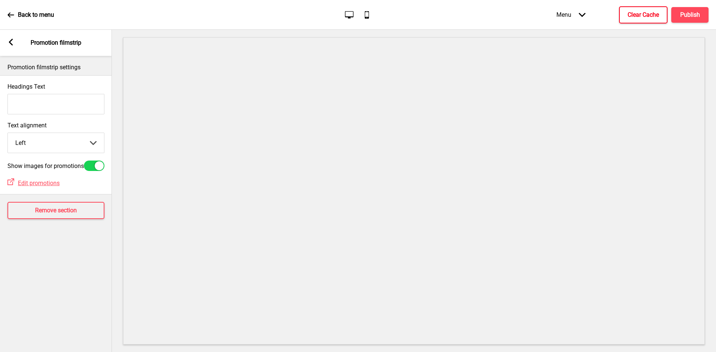
click at [92, 169] on div at bounding box center [94, 166] width 21 height 10
click at [92, 167] on div at bounding box center [89, 165] width 9 height 9
click at [92, 167] on div at bounding box center [94, 166] width 21 height 10
checkbox input "false"
click at [78, 142] on select "Left Center Right" at bounding box center [56, 143] width 96 height 20
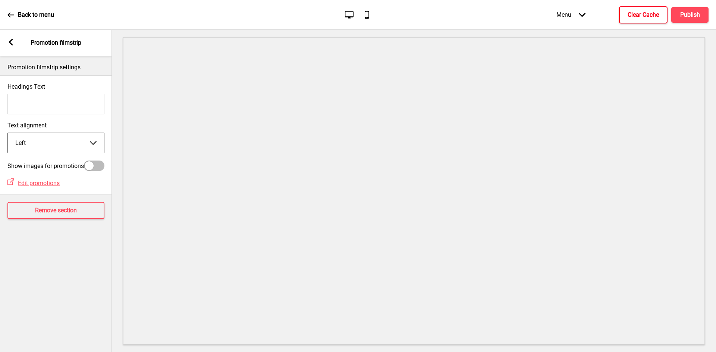
select select "center"
click at [8, 134] on select "Left Center Right" at bounding box center [56, 143] width 96 height 20
click at [63, 144] on select "Left Center Right" at bounding box center [56, 143] width 96 height 20
click at [67, 104] on input "Headings Text" at bounding box center [55, 104] width 97 height 21
type input "O"
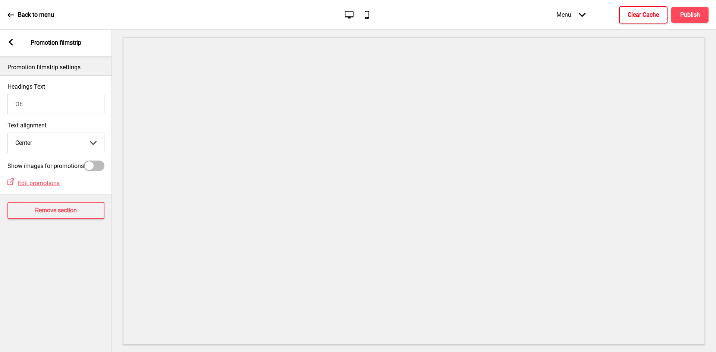
type input "O"
type input "PROMOTIONS HERE"
click at [7, 44] on div "Arrow left Promotion filmstrip" at bounding box center [56, 43] width 112 height 26
click at [13, 43] on rect at bounding box center [10, 42] width 7 height 7
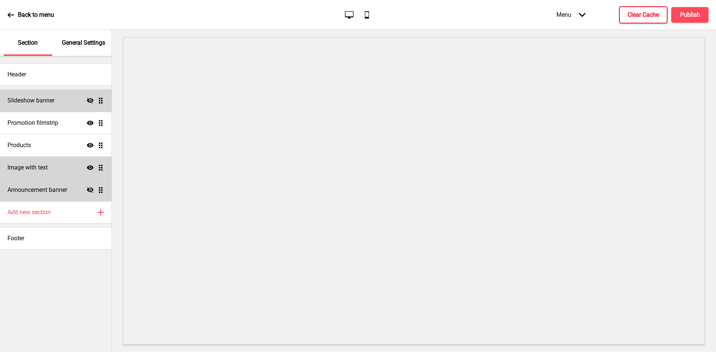
click at [92, 99] on icon at bounding box center [90, 101] width 7 height 6
click at [45, 106] on div "Slideshow banner Show Drag" at bounding box center [56, 101] width 112 height 22
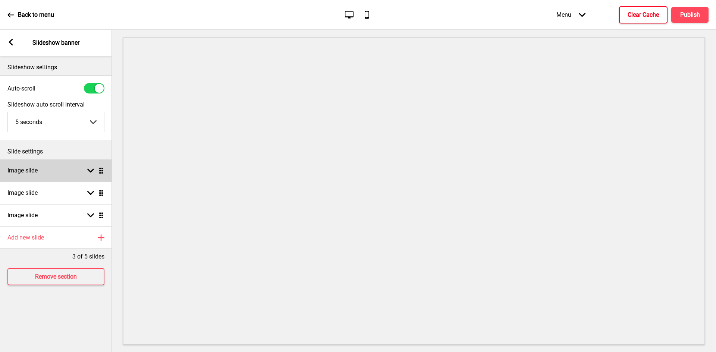
click at [64, 169] on div "Image slide Arrow down Drag" at bounding box center [56, 171] width 112 height 22
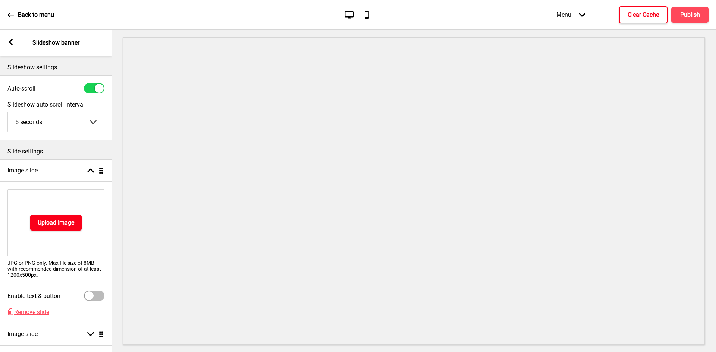
click at [62, 216] on button "Upload Image" at bounding box center [55, 223] width 51 height 16
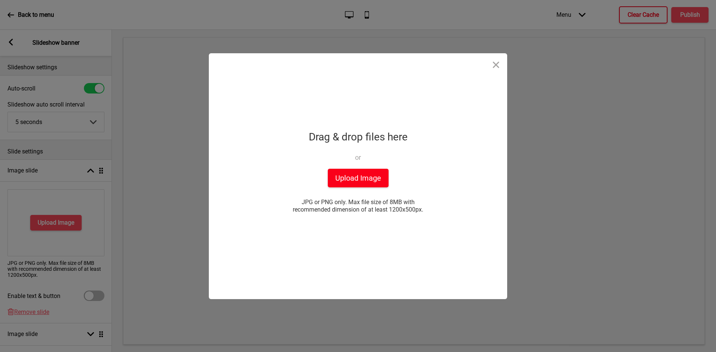
click at [358, 175] on button "Upload Image" at bounding box center [358, 178] width 61 height 19
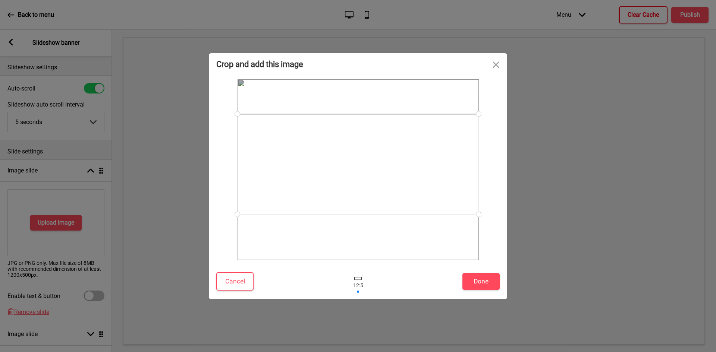
drag, startPoint x: 338, startPoint y: 164, endPoint x: 337, endPoint y: 159, distance: 4.9
click at [337, 159] on div at bounding box center [358, 164] width 241 height 101
click at [474, 282] on button "Done" at bounding box center [480, 281] width 37 height 17
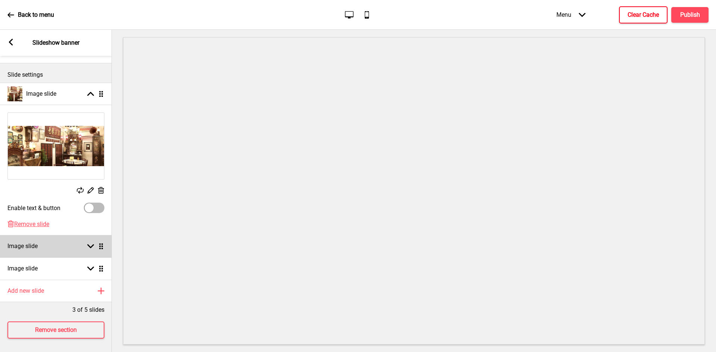
scroll to position [84, 0]
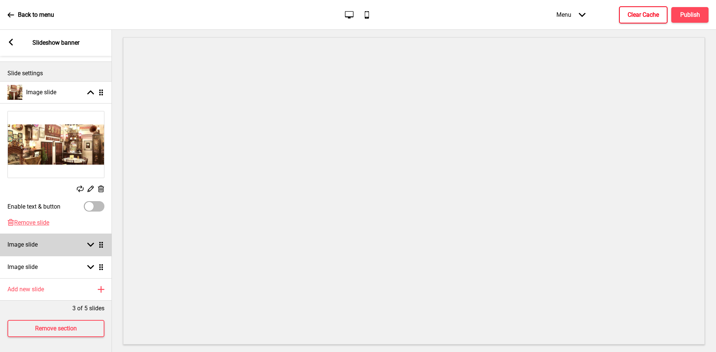
click at [90, 242] on rect at bounding box center [90, 245] width 7 height 7
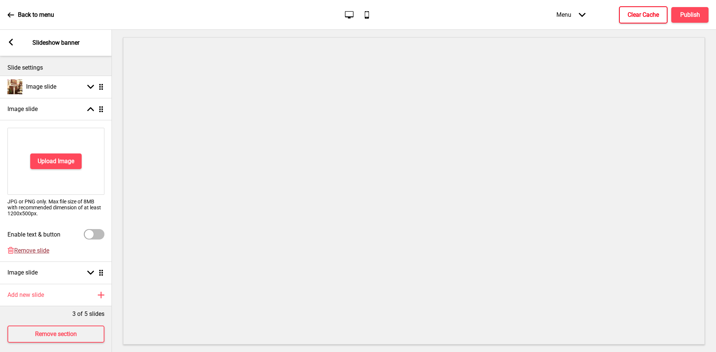
click at [38, 248] on span "Remove slide" at bounding box center [31, 250] width 35 height 7
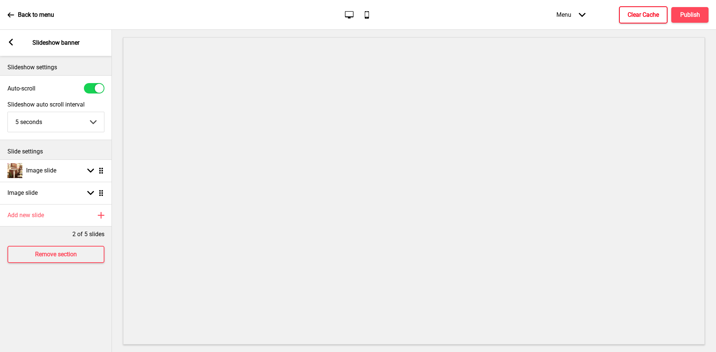
scroll to position [0, 0]
click at [64, 188] on div "Image slide Arrow down Drag" at bounding box center [56, 193] width 112 height 22
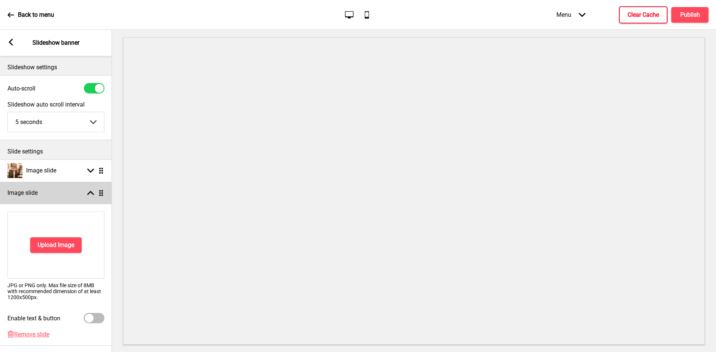
click at [50, 197] on div "Image slide Arrow up Drag" at bounding box center [56, 193] width 112 height 22
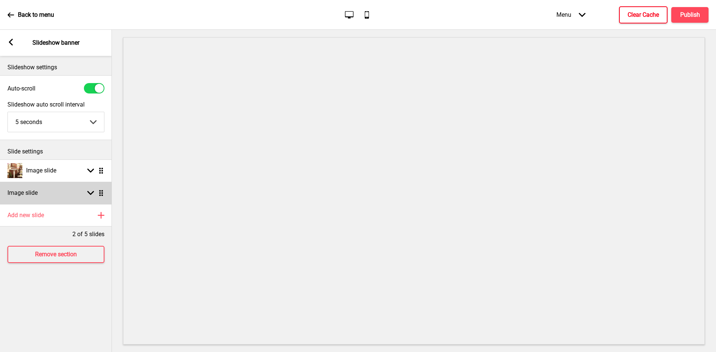
click at [55, 192] on div "Image slide Arrow down Drag" at bounding box center [56, 193] width 112 height 22
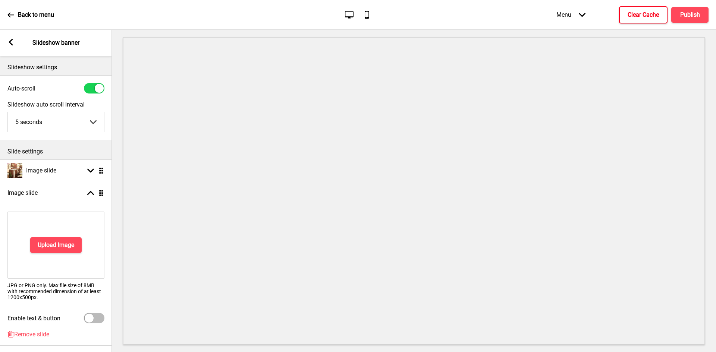
click at [25, 331] on div "Upload Image JPG or PNG only. Max file size of 8MB with recommended dimension o…" at bounding box center [56, 267] width 112 height 127
click at [25, 336] on span "Remove slide" at bounding box center [31, 334] width 35 height 7
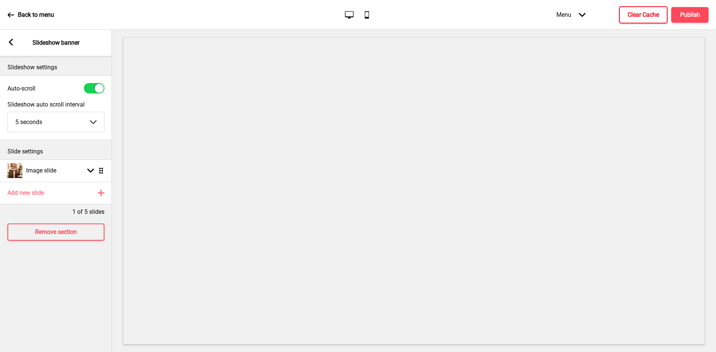
click at [11, 47] on div "Arrow left Slideshow banner" at bounding box center [56, 43] width 112 height 26
click at [13, 44] on rect at bounding box center [10, 42] width 7 height 7
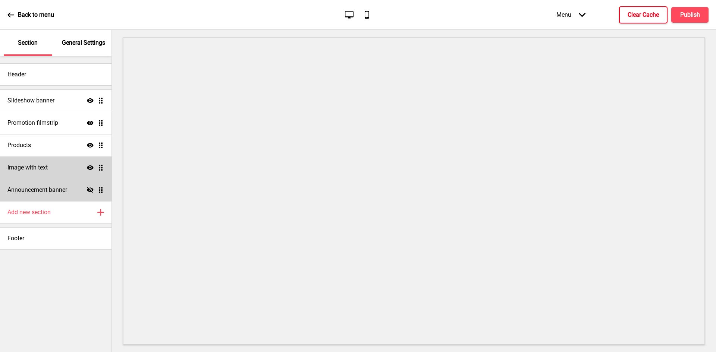
click at [89, 101] on icon "Show" at bounding box center [90, 100] width 7 height 7
click at [63, 38] on div "General Settings" at bounding box center [84, 43] width 48 height 26
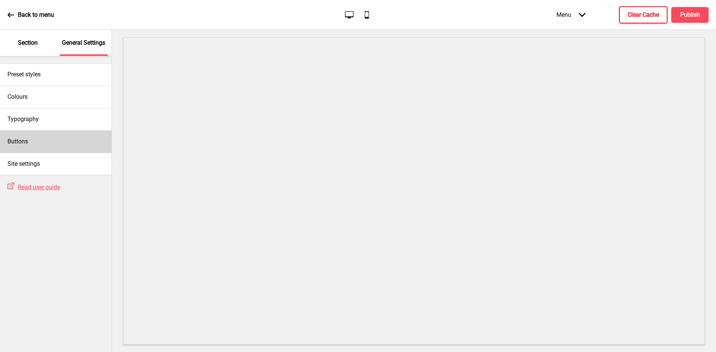
click at [35, 142] on div "Buttons" at bounding box center [56, 142] width 112 height 22
select select "square"
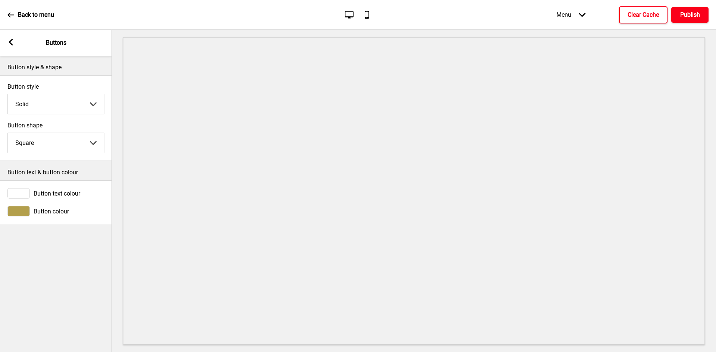
click at [686, 19] on button "Publish" at bounding box center [689, 15] width 37 height 16
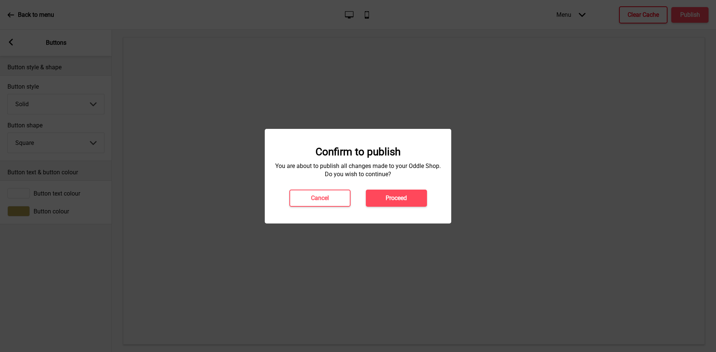
click at [409, 194] on button "Proceed" at bounding box center [396, 198] width 61 height 17
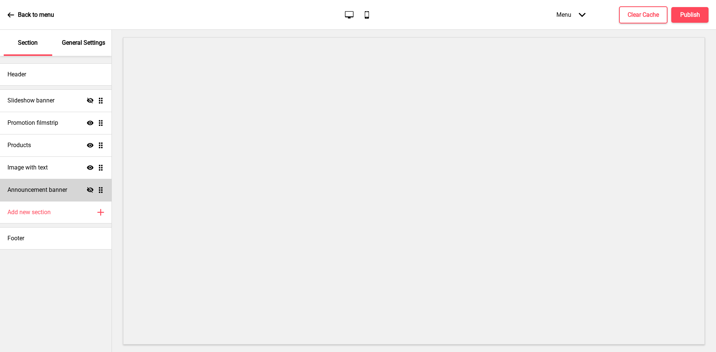
click at [52, 186] on h4 "Announcement banner" at bounding box center [37, 190] width 60 height 8
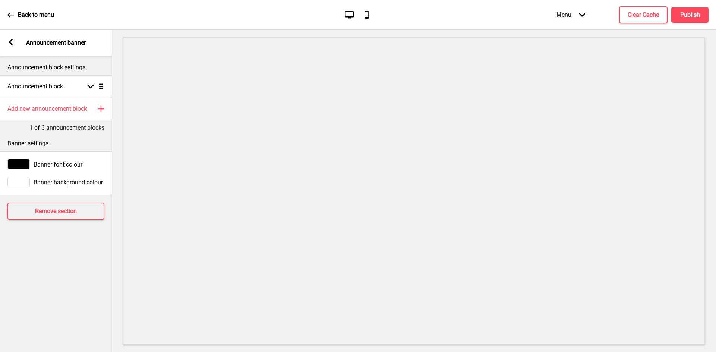
click at [10, 41] on icon at bounding box center [11, 42] width 4 height 7
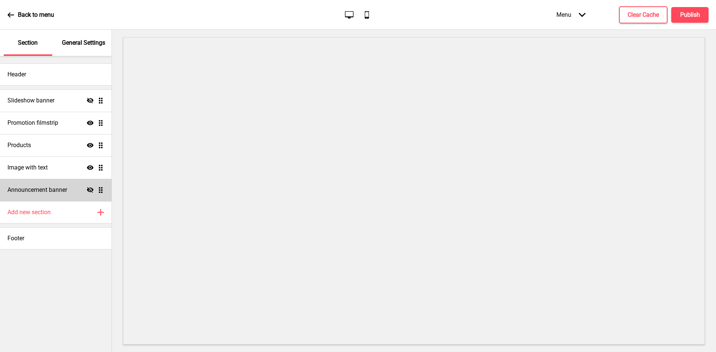
click at [74, 189] on div "Announcement banner Hide Drag" at bounding box center [56, 190] width 112 height 22
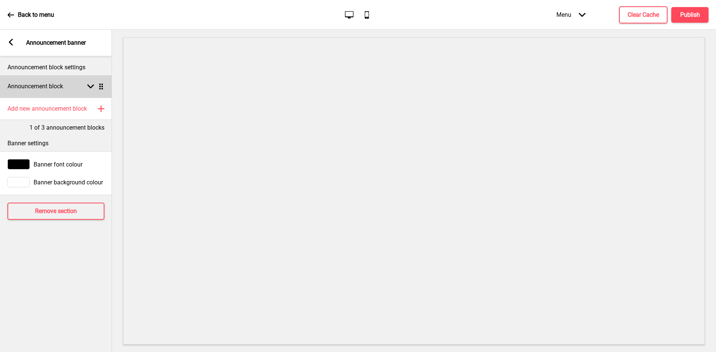
click at [75, 90] on div "Announcement block Arrow down Drag" at bounding box center [56, 86] width 112 height 22
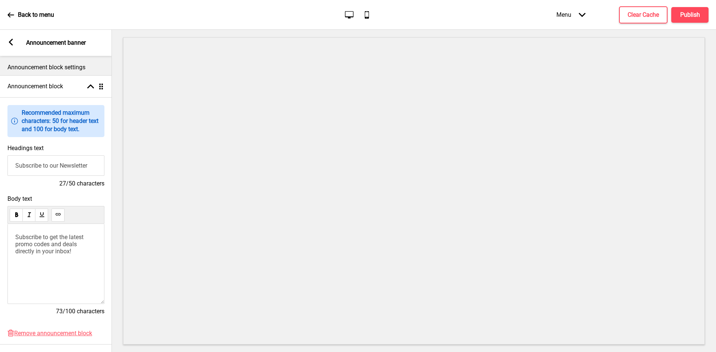
click at [9, 41] on rect at bounding box center [10, 42] width 7 height 7
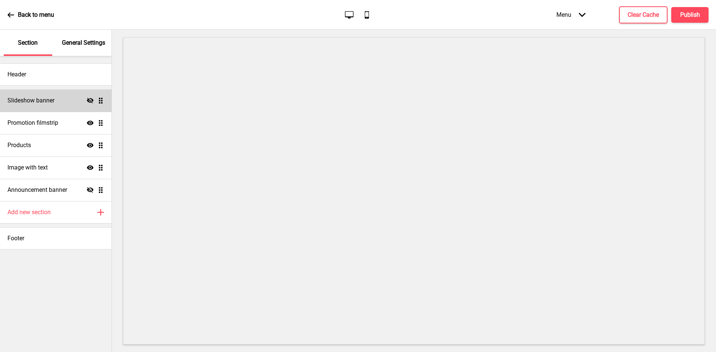
click at [63, 99] on div "Slideshow banner Hide Drag" at bounding box center [56, 101] width 112 height 22
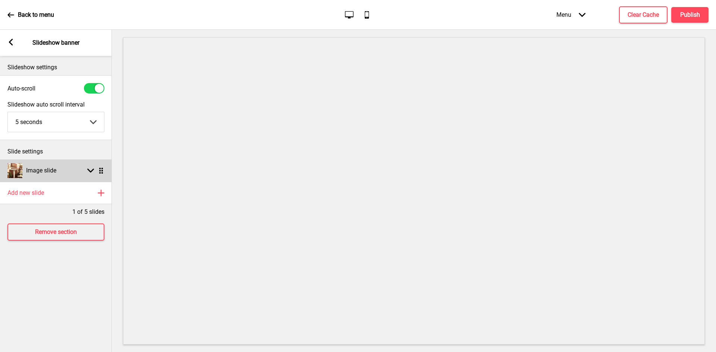
click at [87, 170] on icon at bounding box center [90, 171] width 7 height 4
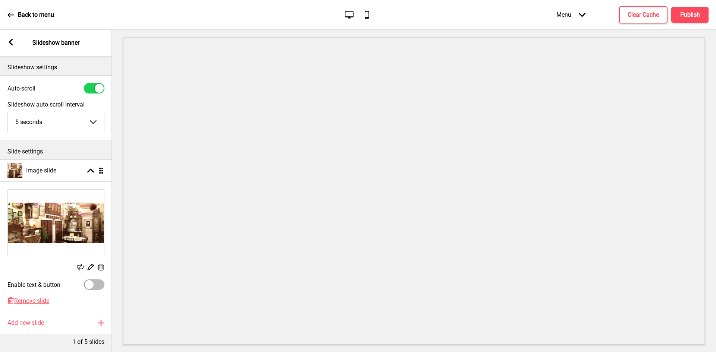
click at [100, 271] on div "Delete" at bounding box center [101, 268] width 7 height 8
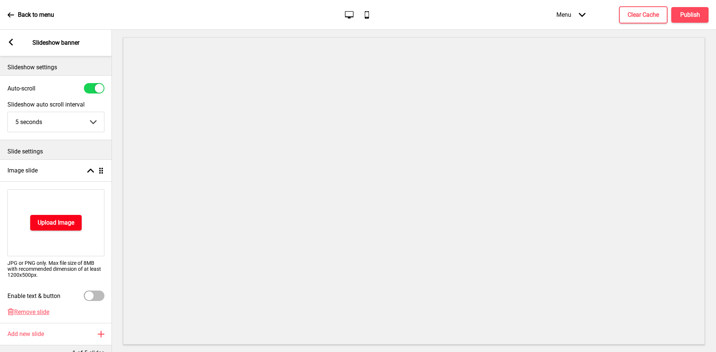
click at [55, 222] on h4 "Upload Image" at bounding box center [56, 223] width 37 height 8
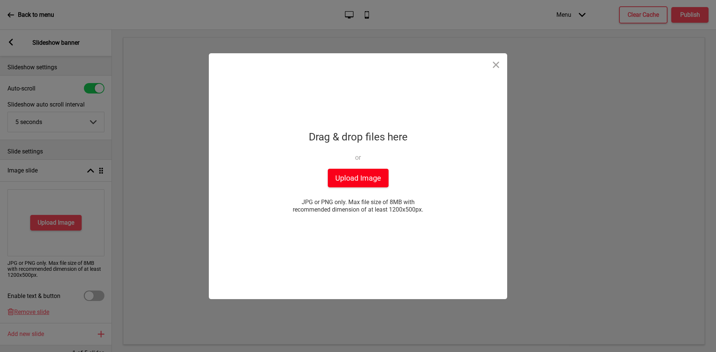
click at [369, 184] on button "Upload Image" at bounding box center [358, 178] width 61 height 19
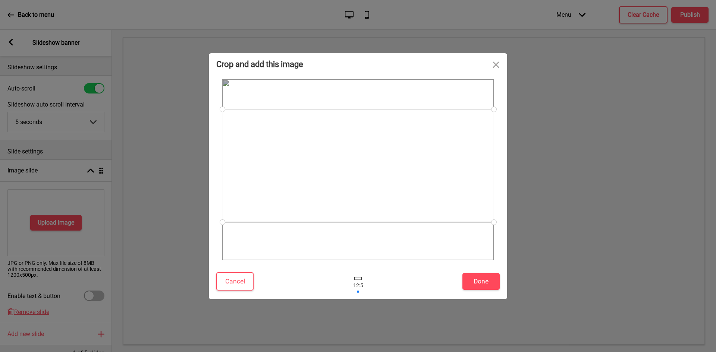
drag, startPoint x: 294, startPoint y: 154, endPoint x: 295, endPoint y: 150, distance: 3.8
click at [295, 150] on div at bounding box center [357, 166] width 271 height 113
drag, startPoint x: 313, startPoint y: 171, endPoint x: 337, endPoint y: 176, distance: 25.1
click at [337, 176] on div at bounding box center [357, 169] width 271 height 113
click at [240, 284] on button "Cancel" at bounding box center [234, 282] width 37 height 18
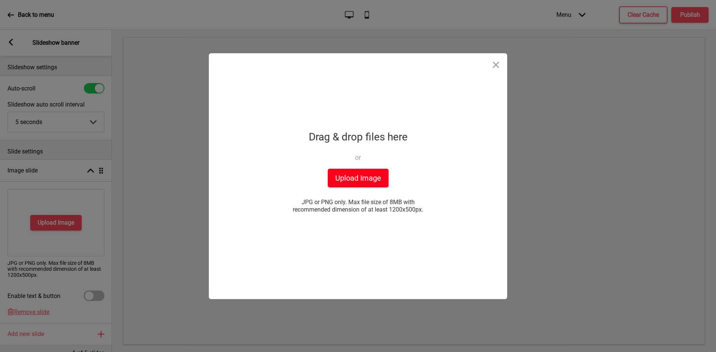
click at [372, 178] on button "Upload Image" at bounding box center [358, 178] width 61 height 19
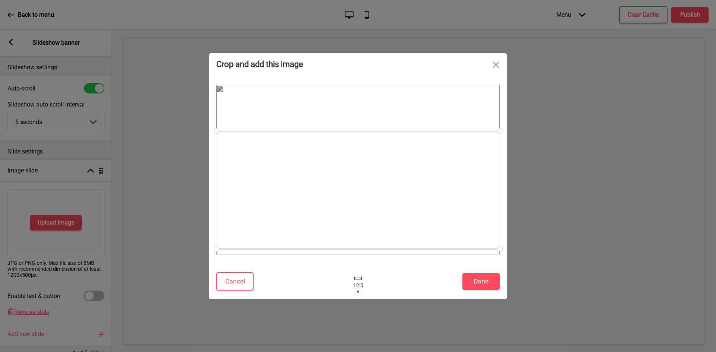
drag, startPoint x: 394, startPoint y: 162, endPoint x: 399, endPoint y: 194, distance: 32.1
click at [399, 194] on div at bounding box center [357, 190] width 283 height 118
click at [233, 279] on button "Cancel" at bounding box center [234, 282] width 37 height 18
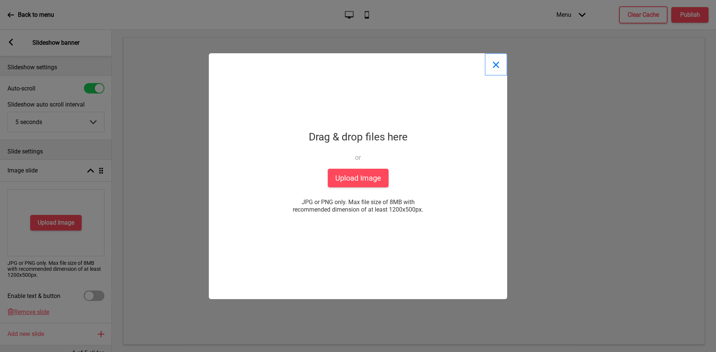
click at [499, 63] on button "Close" at bounding box center [496, 64] width 22 height 22
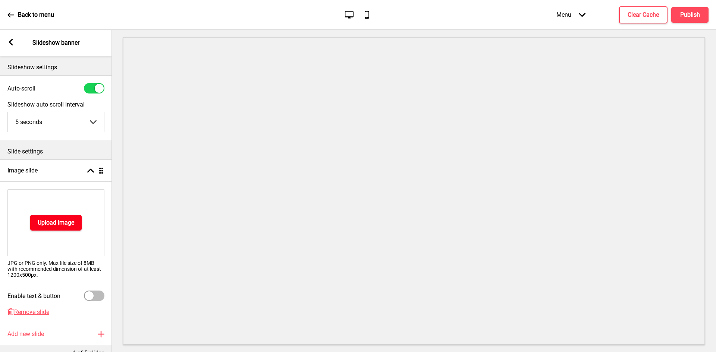
click at [53, 224] on h4 "Upload Image" at bounding box center [56, 223] width 37 height 8
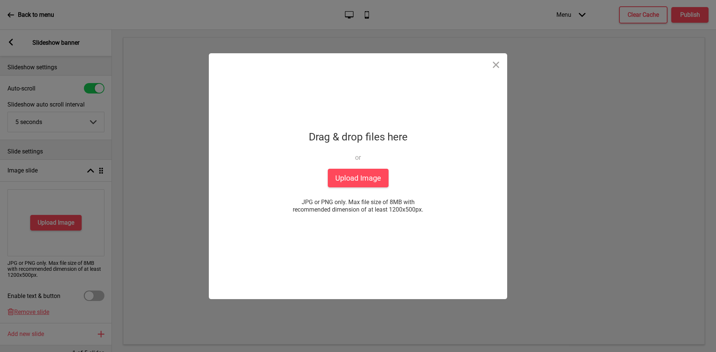
click at [358, 153] on div "Drag & drop files here or" at bounding box center [358, 145] width 99 height 34
click at [351, 179] on button "Upload Image" at bounding box center [358, 178] width 61 height 19
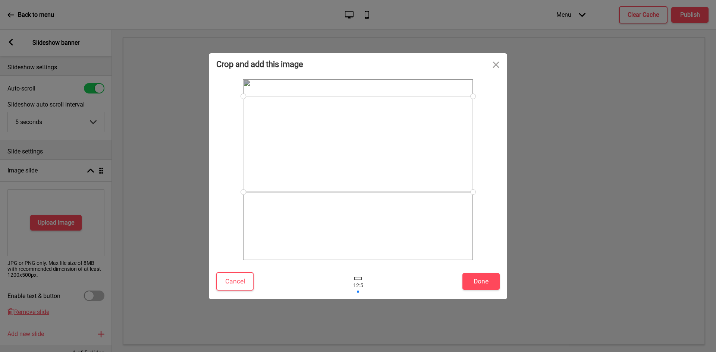
drag, startPoint x: 332, startPoint y: 167, endPoint x: 350, endPoint y: 141, distance: 31.3
click at [350, 141] on div at bounding box center [358, 145] width 230 height 96
click at [243, 278] on button "Cancel" at bounding box center [234, 282] width 37 height 18
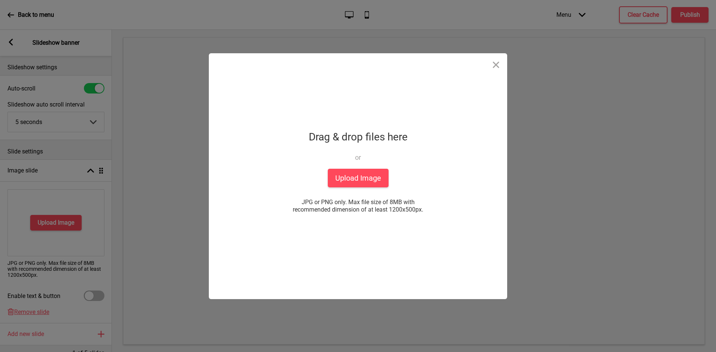
click at [366, 208] on span "JPG or PNG only. Max file size of 8MB with recommended dimension of at least 12…" at bounding box center [357, 206] width 149 height 15
copy span "JPG or PNG only. Max file size of 8MB with recommended dimension of at least 12…"
click at [359, 182] on button "Upload Image" at bounding box center [358, 178] width 61 height 19
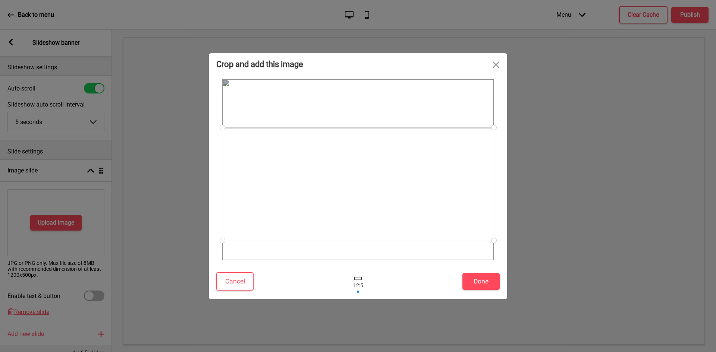
drag, startPoint x: 359, startPoint y: 154, endPoint x: 370, endPoint y: 170, distance: 19.7
click at [370, 170] on div at bounding box center [357, 184] width 271 height 113
click at [481, 280] on button "Done" at bounding box center [480, 281] width 37 height 17
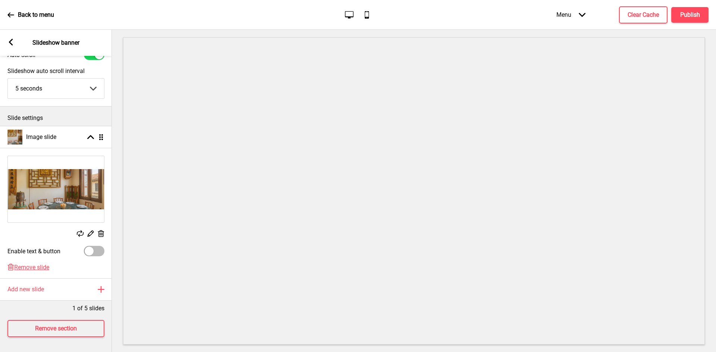
scroll to position [39, 0]
click at [101, 230] on icon at bounding box center [101, 233] width 6 height 7
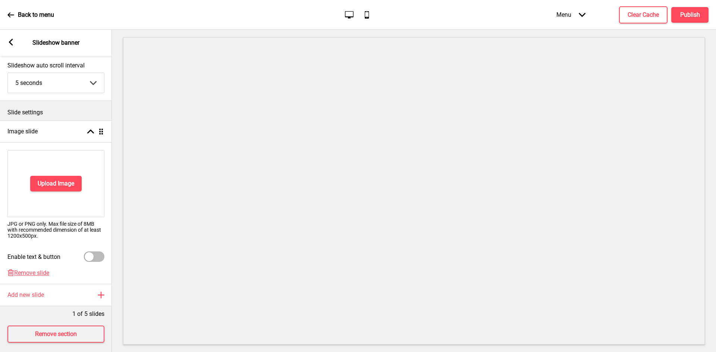
click at [33, 238] on p "JPG or PNG only. Max file size of 8MB with recommended dimension of at least 12…" at bounding box center [55, 230] width 97 height 18
copy p "1200x500px"
click at [12, 47] on div "Arrow left Slideshow banner" at bounding box center [56, 43] width 112 height 26
click at [11, 45] on rect at bounding box center [10, 42] width 7 height 7
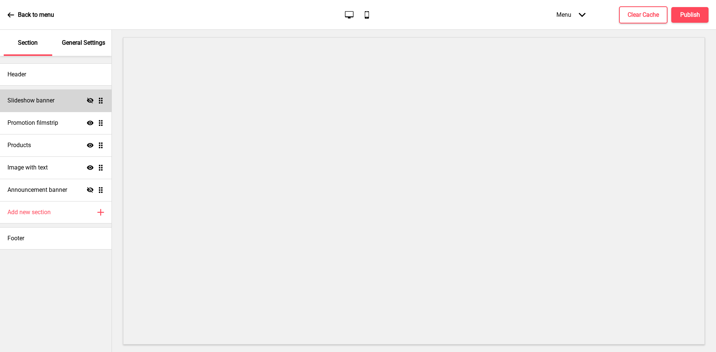
click at [61, 95] on div "Slideshow banner Hide Drag" at bounding box center [56, 101] width 112 height 22
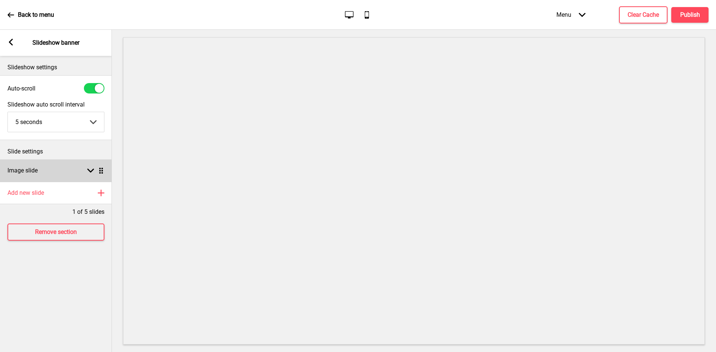
click at [42, 173] on div "Image slide Arrow down Drag" at bounding box center [56, 171] width 112 height 22
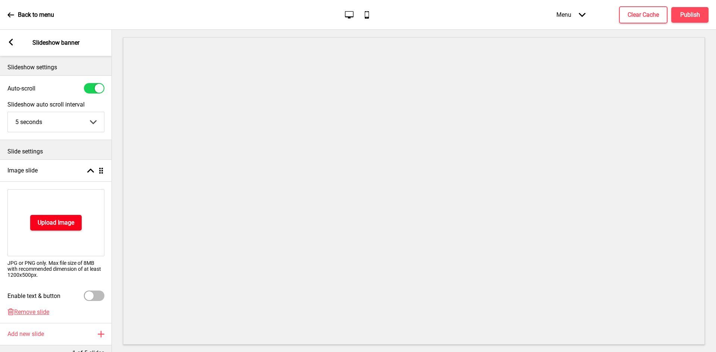
click at [38, 217] on button "Upload Image" at bounding box center [55, 223] width 51 height 16
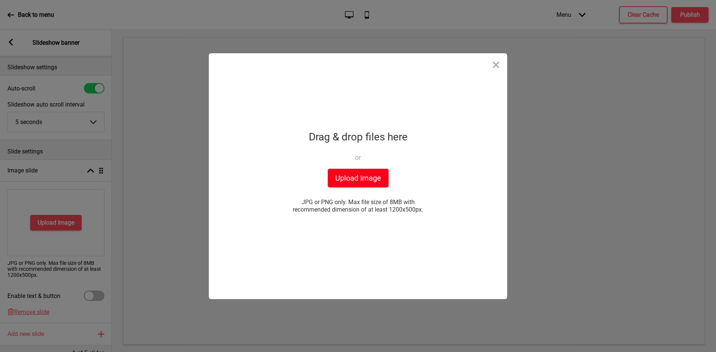
click at [350, 178] on button "Upload Image" at bounding box center [358, 178] width 61 height 19
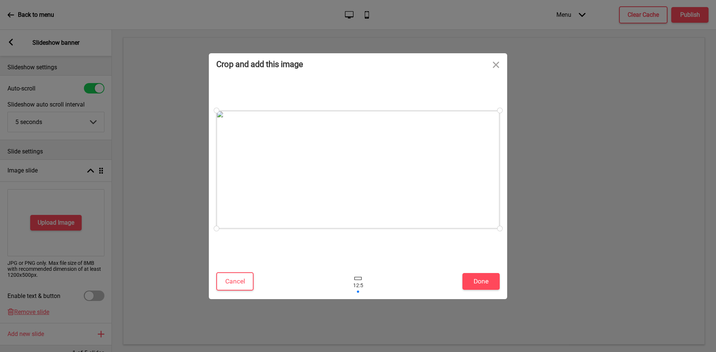
drag, startPoint x: 373, startPoint y: 157, endPoint x: 370, endPoint y: 141, distance: 15.8
click at [370, 141] on div at bounding box center [357, 170] width 283 height 118
click at [234, 282] on button "Cancel" at bounding box center [234, 282] width 37 height 18
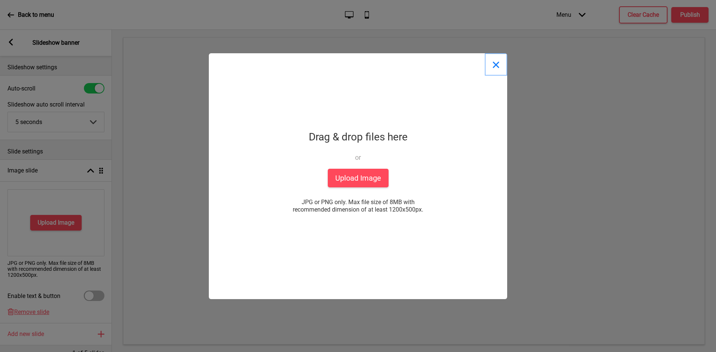
click at [494, 58] on button "Close" at bounding box center [496, 64] width 22 height 22
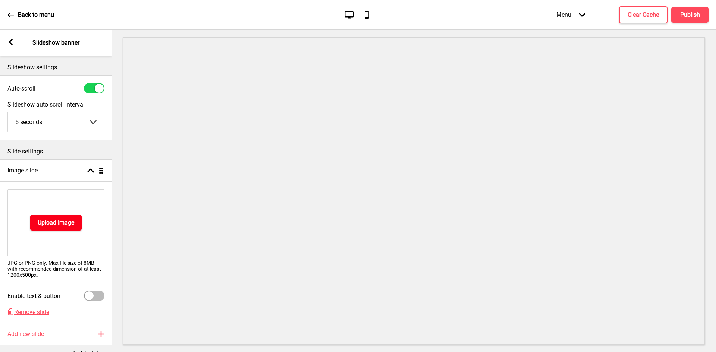
click at [65, 225] on h4 "Upload Image" at bounding box center [56, 223] width 37 height 8
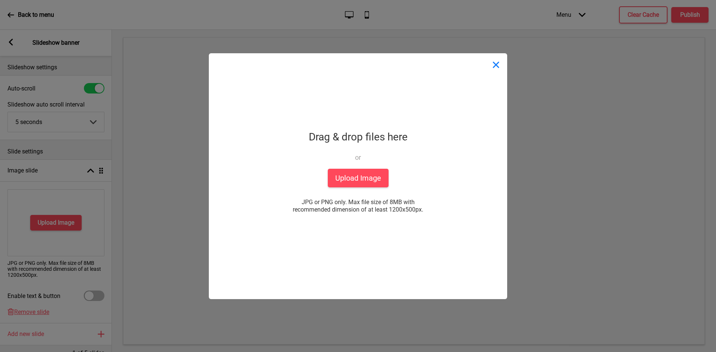
click at [495, 65] on button "Close" at bounding box center [496, 64] width 22 height 22
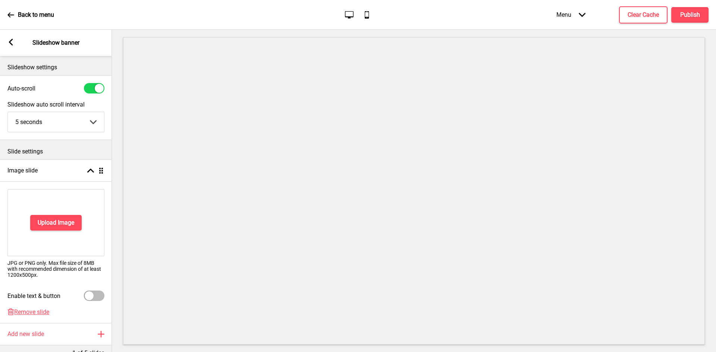
click at [9, 43] on icon at bounding box center [11, 42] width 4 height 7
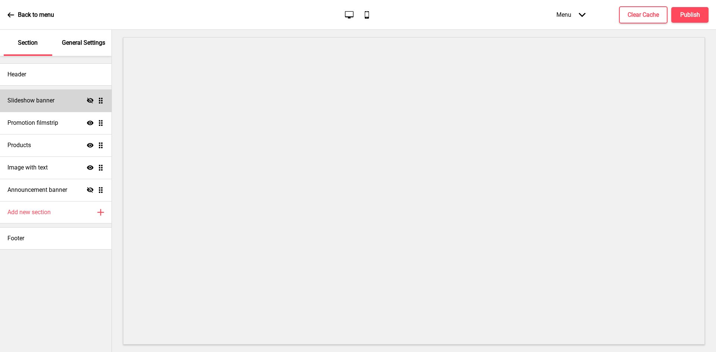
click at [101, 100] on ul "Slideshow banner Hide Drag Promotion filmstrip Show Drag Products Show Drag Ima…" at bounding box center [56, 146] width 112 height 112
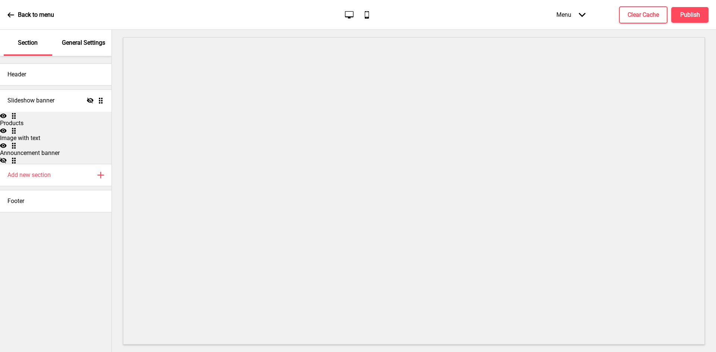
click at [101, 102] on ul "Slideshow banner Hide Drag Promotion filmstrip Show Drag Products Show Drag Ima…" at bounding box center [56, 127] width 112 height 75
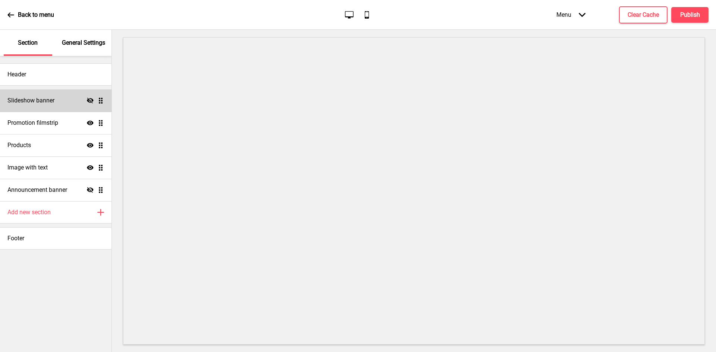
click at [77, 103] on div "Slideshow banner Hide Drag" at bounding box center [56, 101] width 112 height 22
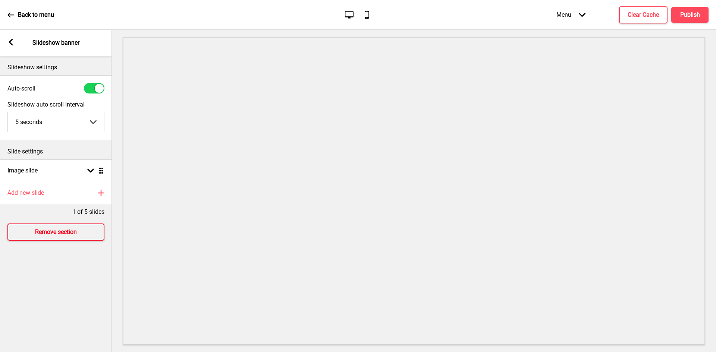
click at [47, 233] on h4 "Remove section" at bounding box center [56, 232] width 42 height 8
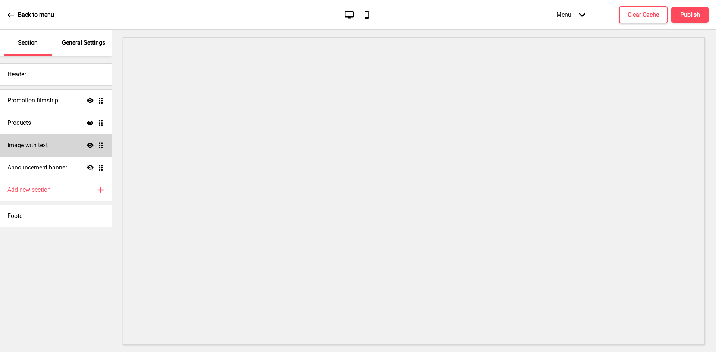
click at [43, 148] on h4 "Image with text" at bounding box center [27, 145] width 40 height 8
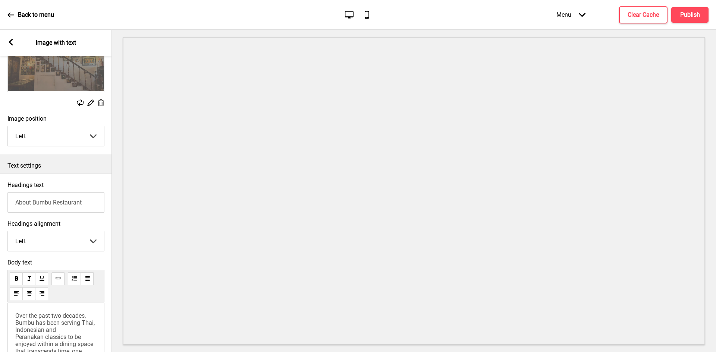
scroll to position [0, 0]
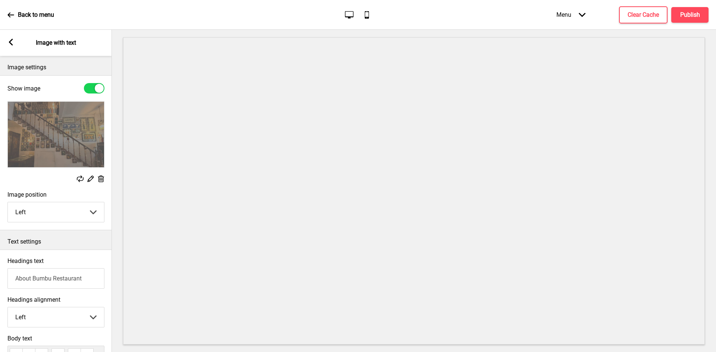
click at [7, 45] on div "Arrow left Image with text" at bounding box center [56, 43] width 112 height 26
click at [9, 45] on rect at bounding box center [10, 42] width 7 height 7
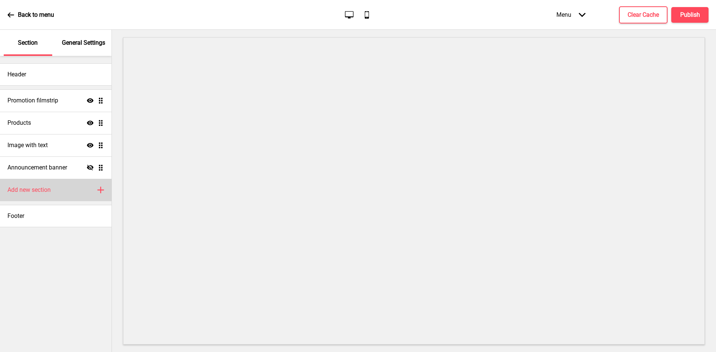
click at [42, 189] on h4 "Add new section" at bounding box center [28, 190] width 43 height 8
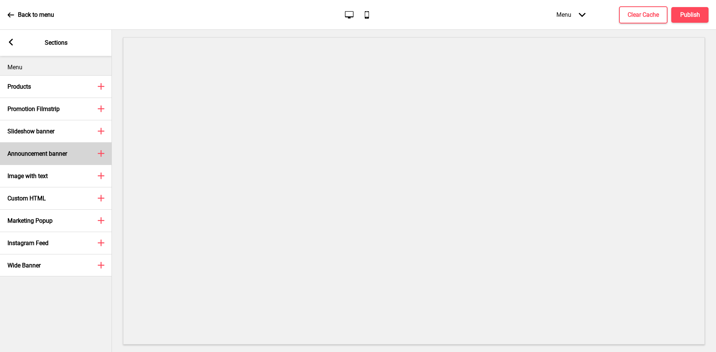
click at [68, 154] on div "Announcement banner Plus" at bounding box center [56, 153] width 112 height 22
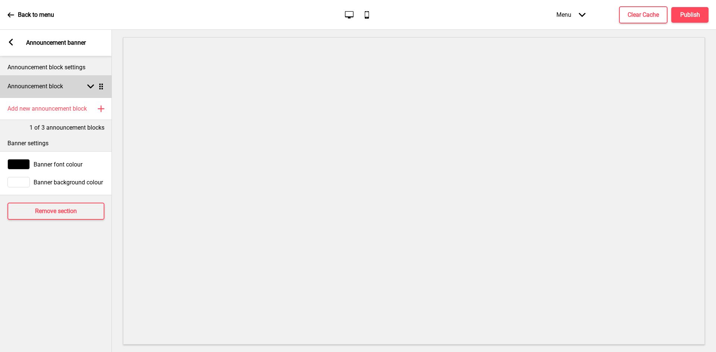
click at [64, 82] on div "Announcement block Arrow down Drag" at bounding box center [56, 86] width 112 height 22
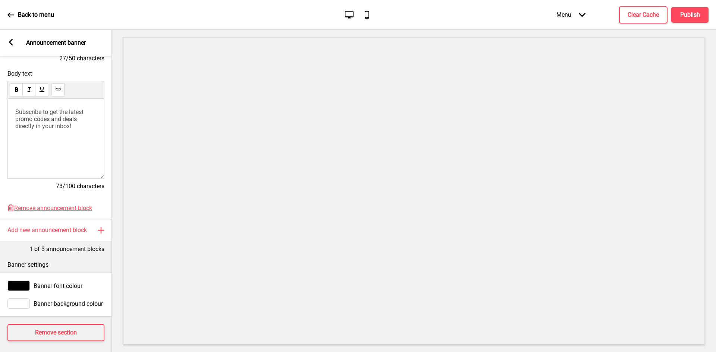
scroll to position [136, 0]
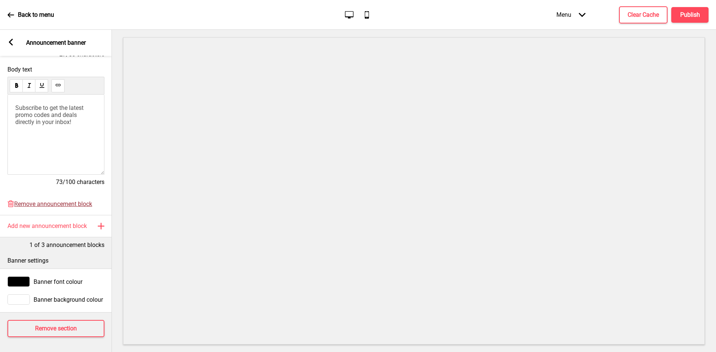
click at [51, 201] on span "Remove announcement block" at bounding box center [53, 204] width 78 height 7
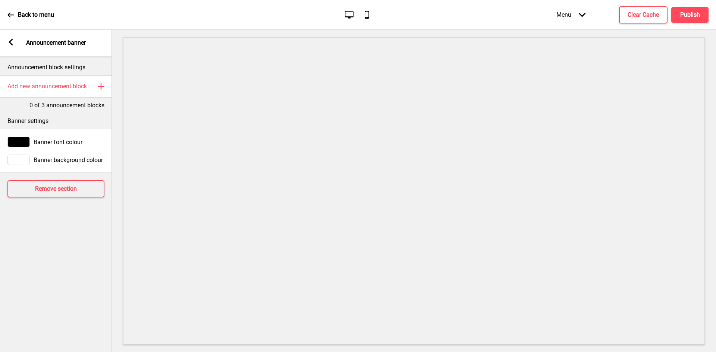
click at [10, 43] on icon at bounding box center [11, 42] width 4 height 7
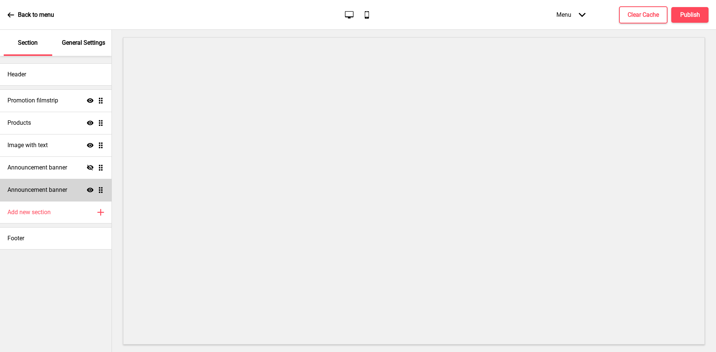
click at [101, 190] on ul "Promotion filmstrip Show Drag Products Show Drag Image with text Show Drag Anno…" at bounding box center [56, 146] width 112 height 112
click at [75, 193] on div "Announcement banner Show Drag" at bounding box center [56, 190] width 112 height 22
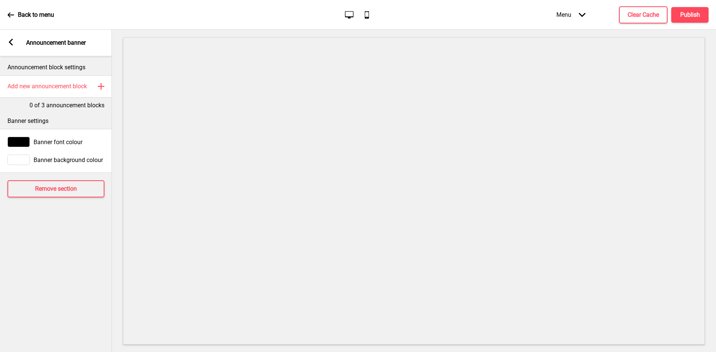
click at [12, 41] on rect at bounding box center [10, 42] width 7 height 7
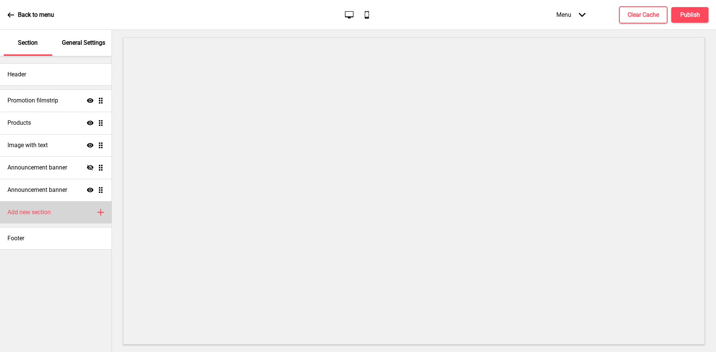
click at [30, 210] on h4 "Add new section" at bounding box center [28, 212] width 43 height 8
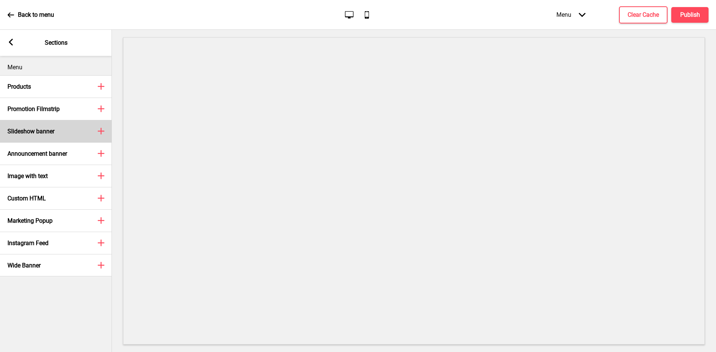
click at [66, 125] on div "Slideshow banner Plus" at bounding box center [56, 131] width 112 height 22
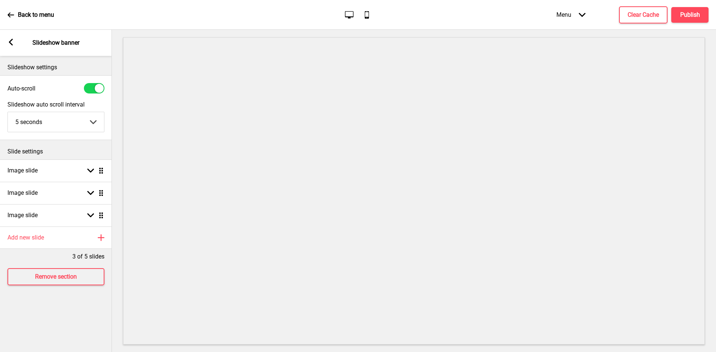
click at [74, 127] on select "5 seconds 6 seconds 7 seconds 8 seconds 9 seconds 10 seconds" at bounding box center [56, 122] width 96 height 20
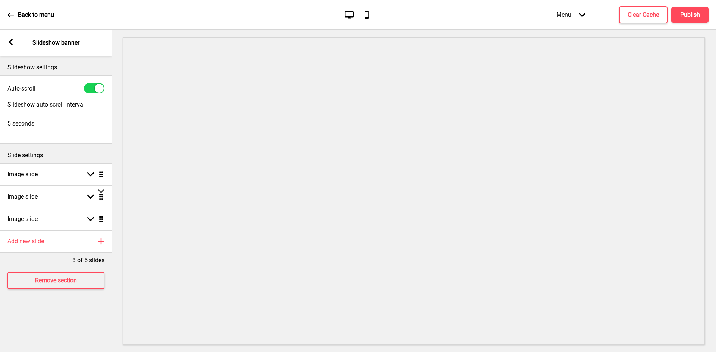
click at [75, 126] on select "5 seconds 6 seconds 7 seconds 8 seconds 9 seconds 10 seconds" at bounding box center [56, 191] width 112 height 323
click at [88, 216] on rect at bounding box center [90, 219] width 7 height 7
select select "right"
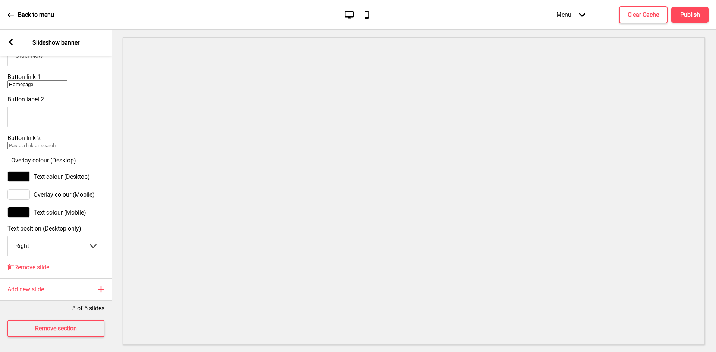
scroll to position [410, 0]
click at [39, 271] on span "Remove slide" at bounding box center [31, 267] width 35 height 7
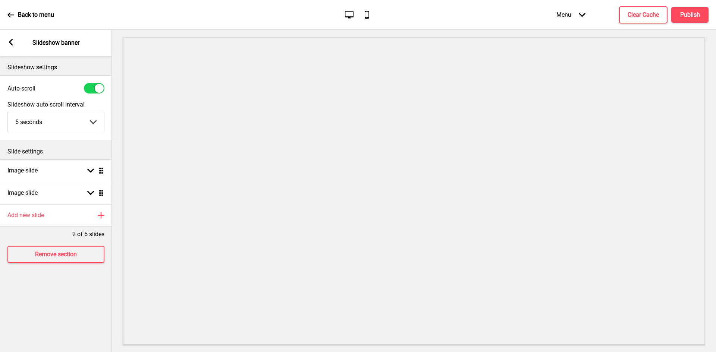
scroll to position [0, 0]
click at [62, 187] on div "Image slide Arrow down Drag" at bounding box center [56, 193] width 112 height 22
select select "right"
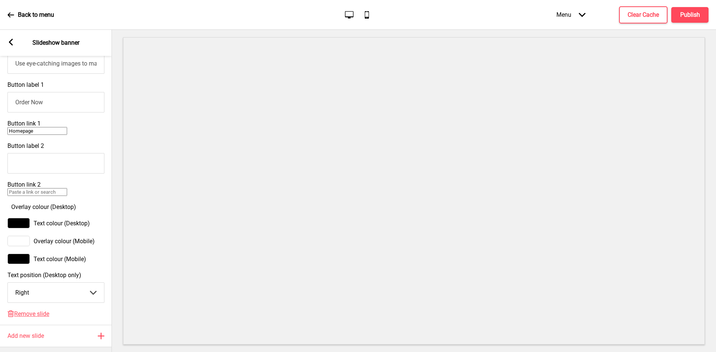
scroll to position [420, 0]
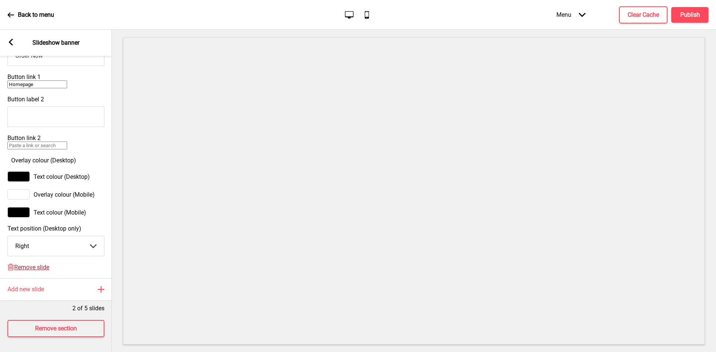
click at [31, 264] on span "Remove slide" at bounding box center [31, 267] width 35 height 7
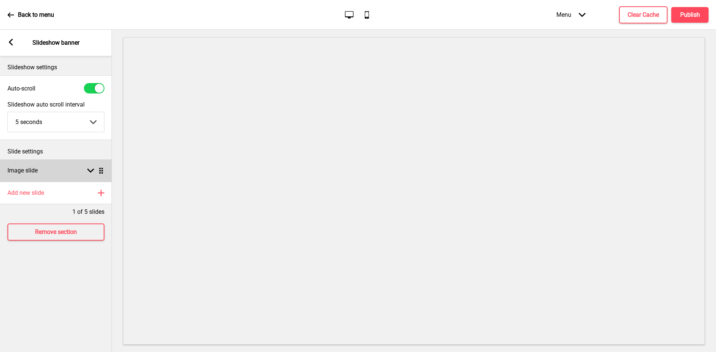
click at [57, 168] on div "Image slide Arrow down Drag" at bounding box center [56, 171] width 112 height 22
select select "right"
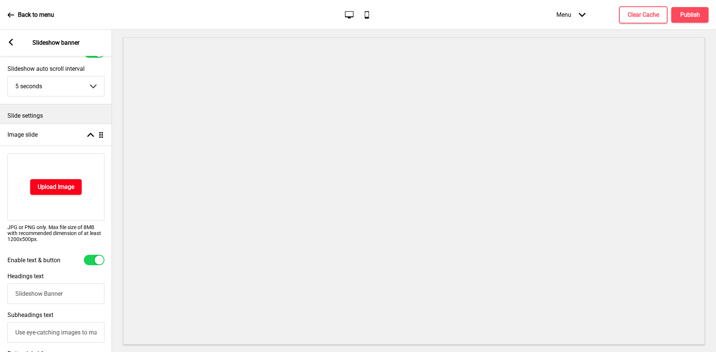
scroll to position [37, 0]
click at [87, 261] on div at bounding box center [94, 259] width 21 height 10
checkbox input "false"
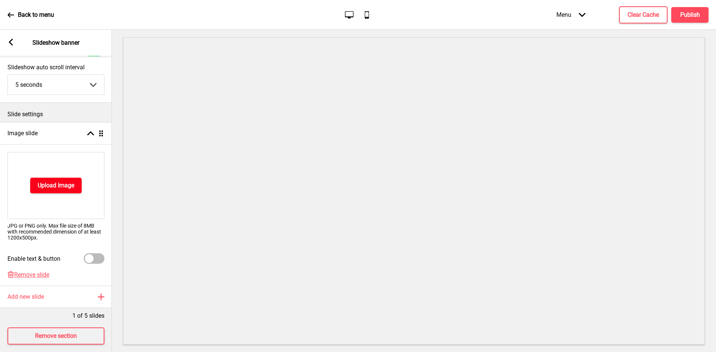
click at [52, 191] on button "Upload Image" at bounding box center [55, 186] width 51 height 16
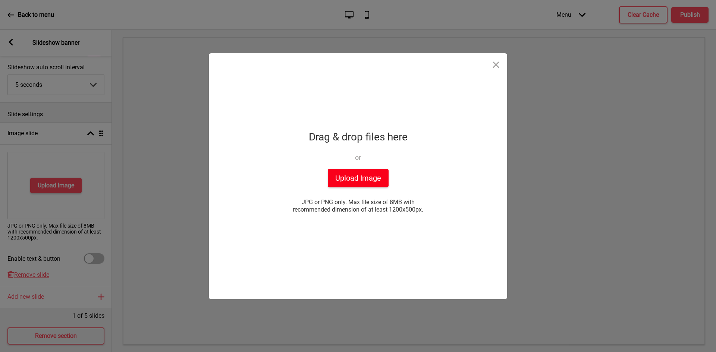
click at [363, 181] on button "Upload Image" at bounding box center [358, 178] width 61 height 19
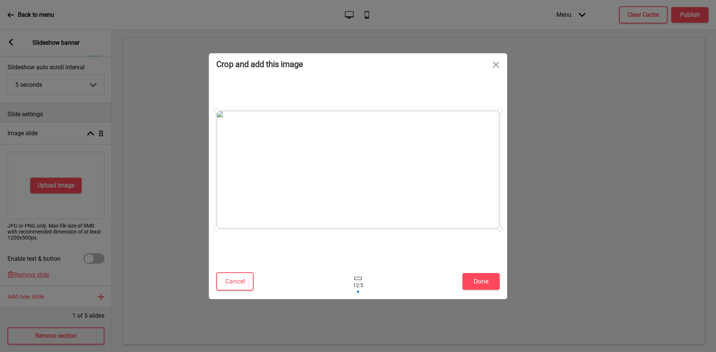
drag, startPoint x: 336, startPoint y: 156, endPoint x: 334, endPoint y: 148, distance: 8.3
click at [334, 148] on div at bounding box center [357, 170] width 283 height 118
click at [248, 283] on button "Cancel" at bounding box center [234, 282] width 37 height 18
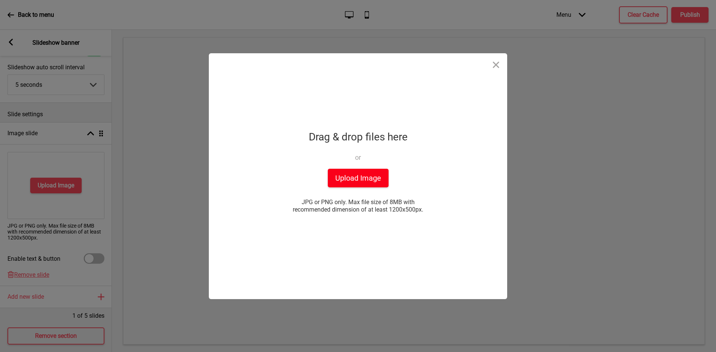
click at [359, 178] on button "Upload Image" at bounding box center [358, 178] width 61 height 19
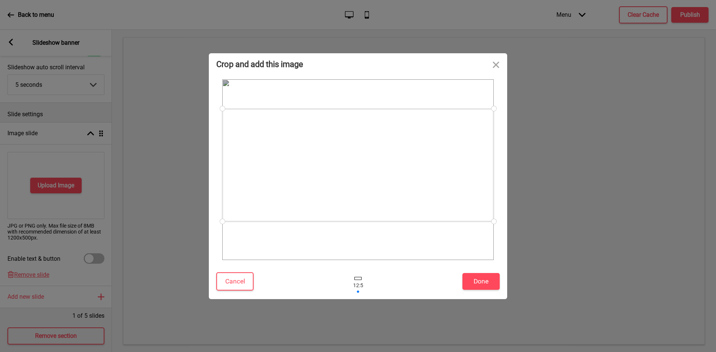
drag, startPoint x: 378, startPoint y: 159, endPoint x: 377, endPoint y: 154, distance: 4.5
click at [377, 154] on div at bounding box center [357, 165] width 271 height 113
click at [488, 283] on button "Done" at bounding box center [480, 281] width 37 height 17
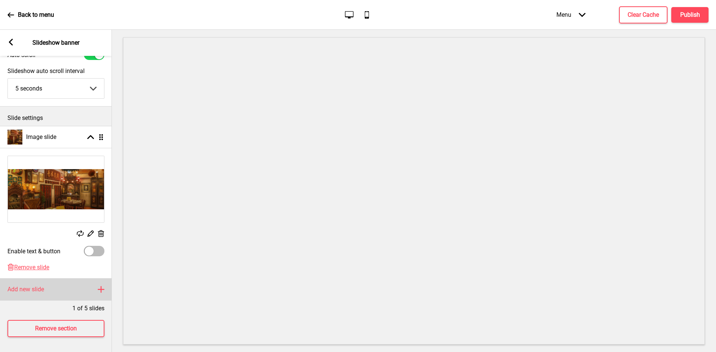
click at [42, 286] on h4 "Add new slide" at bounding box center [25, 290] width 37 height 8
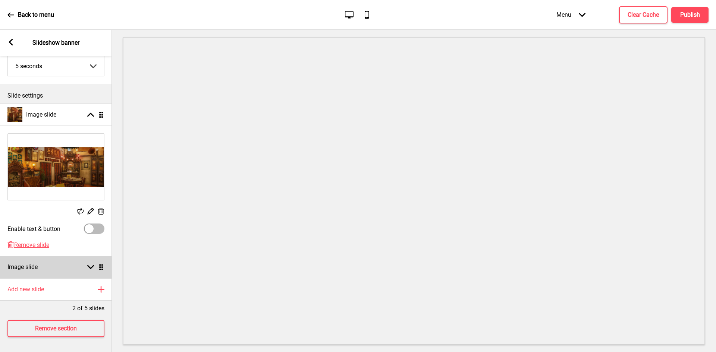
scroll to position [62, 0]
click at [51, 258] on div "Image slide Arrow down Drag" at bounding box center [56, 267] width 112 height 22
select select "right"
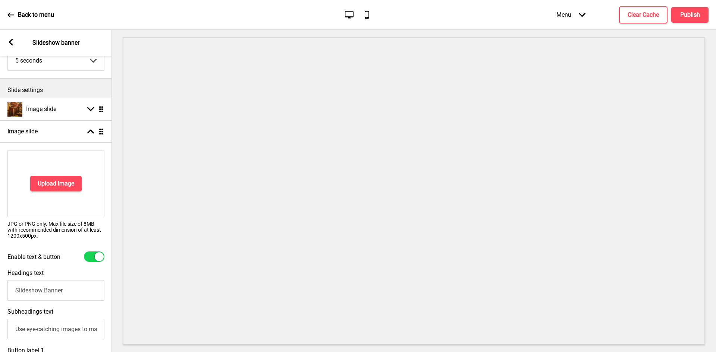
click at [92, 253] on div at bounding box center [94, 257] width 21 height 10
checkbox input "false"
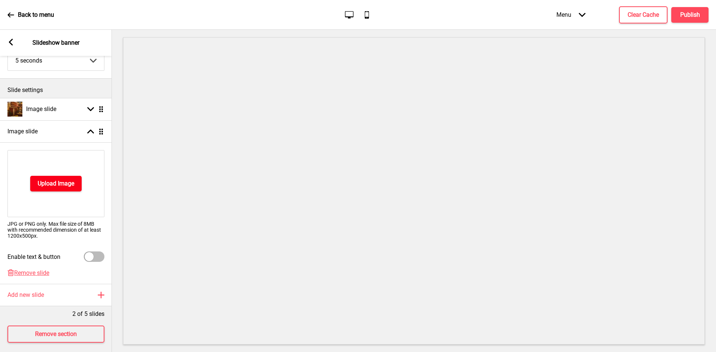
click at [53, 180] on h4 "Upload Image" at bounding box center [56, 184] width 37 height 8
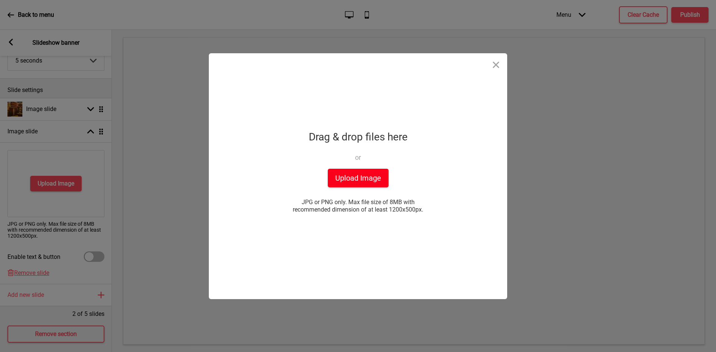
click at [371, 183] on button "Upload Image" at bounding box center [358, 178] width 61 height 19
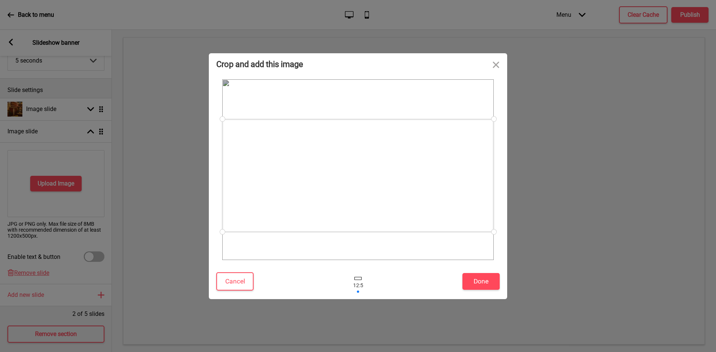
drag, startPoint x: 417, startPoint y: 185, endPoint x: 415, endPoint y: 191, distance: 6.2
click at [415, 191] on div at bounding box center [357, 175] width 271 height 113
click at [475, 282] on button "Done" at bounding box center [480, 281] width 37 height 17
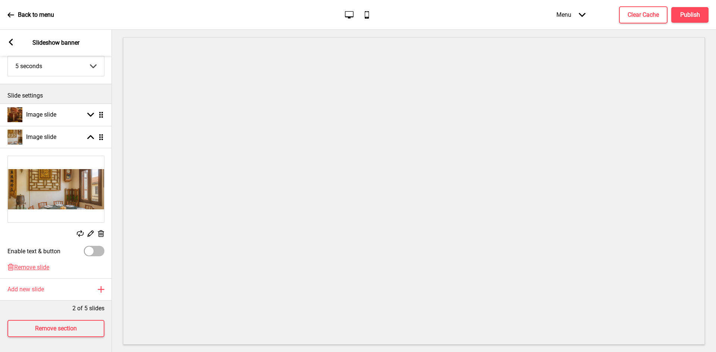
click at [12, 41] on rect at bounding box center [10, 42] width 7 height 7
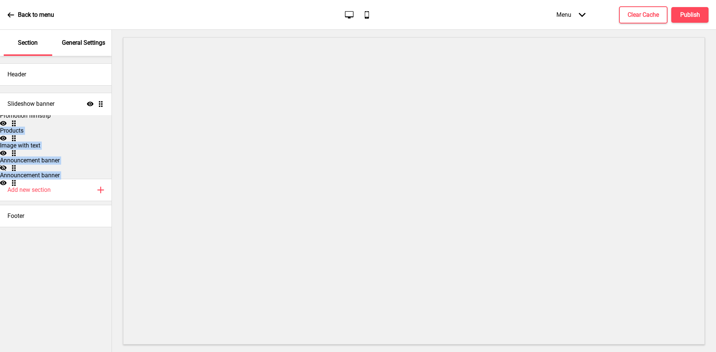
drag, startPoint x: 98, startPoint y: 212, endPoint x: 96, endPoint y: 98, distance: 113.7
click at [97, 100] on ul "Promotion filmstrip Show Drag Products Show Drag Image with text Show Drag Anno…" at bounding box center [56, 135] width 112 height 90
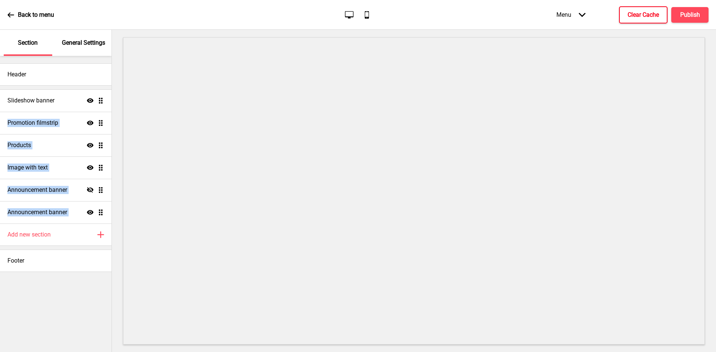
click at [642, 15] on h4 "Clear Cache" at bounding box center [643, 15] width 31 height 8
click at [688, 9] on button "Publish" at bounding box center [689, 15] width 37 height 16
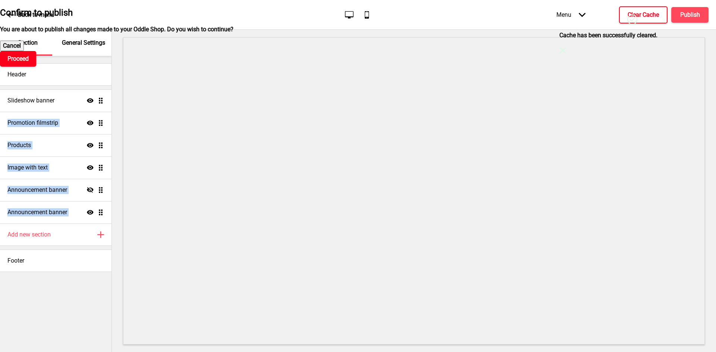
click at [36, 67] on button "Proceed" at bounding box center [18, 59] width 36 height 16
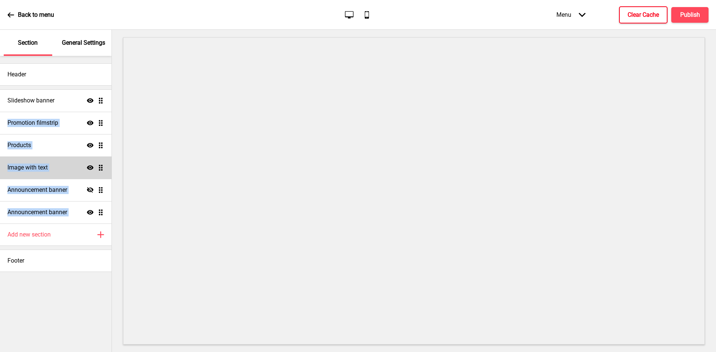
click at [88, 169] on icon at bounding box center [90, 168] width 7 height 4
click at [90, 167] on icon "Hide" at bounding box center [90, 167] width 7 height 7
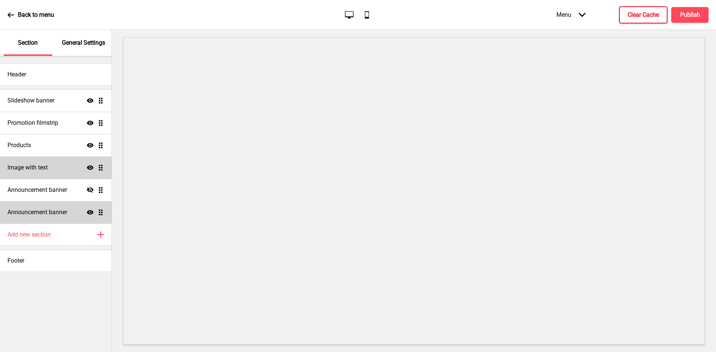
click at [98, 211] on ul "Slideshow banner Show Drag Promotion filmstrip Show Drag Products Show Drag Ima…" at bounding box center [56, 157] width 112 height 134
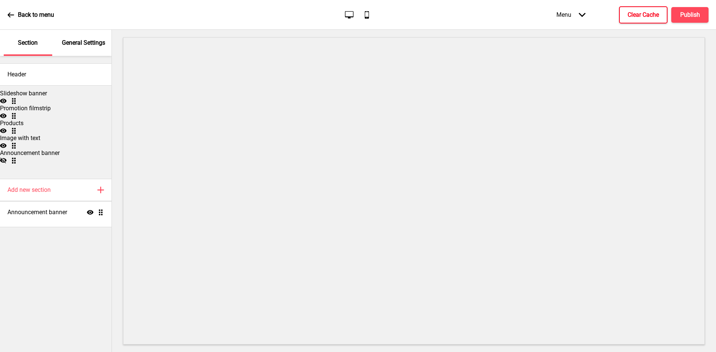
click at [98, 179] on ul "Slideshow banner Show Drag Promotion filmstrip Show Drag Products Show Drag Ima…" at bounding box center [56, 135] width 112 height 90
click at [102, 179] on ul "Slideshow banner Show Drag Promotion filmstrip Show Drag Products Show Drag Ima…" at bounding box center [56, 135] width 112 height 90
click at [103, 179] on ul "Slideshow banner Show Drag Promotion filmstrip Show Drag Products Show Drag Ima…" at bounding box center [56, 135] width 112 height 90
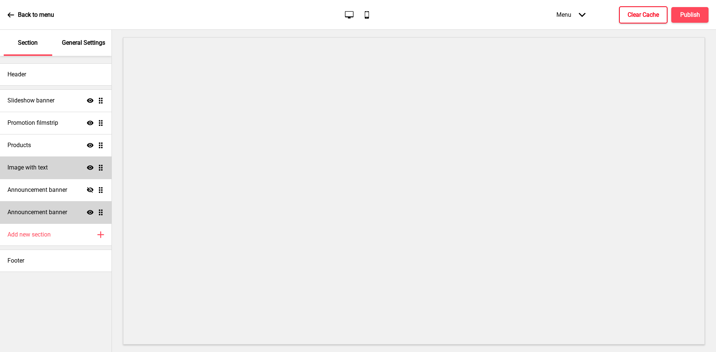
click at [61, 211] on h4 "Announcement banner" at bounding box center [37, 212] width 60 height 8
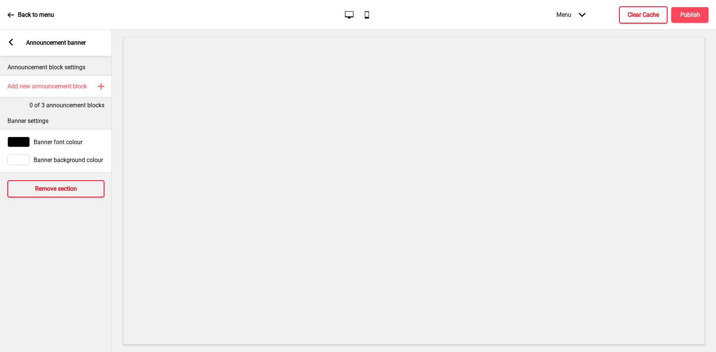
click at [59, 190] on h4 "Remove section" at bounding box center [56, 189] width 42 height 8
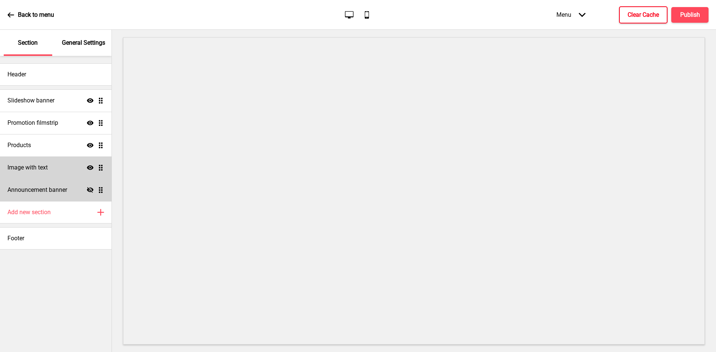
click at [71, 189] on div "Announcement banner Hide Drag" at bounding box center [56, 190] width 112 height 22
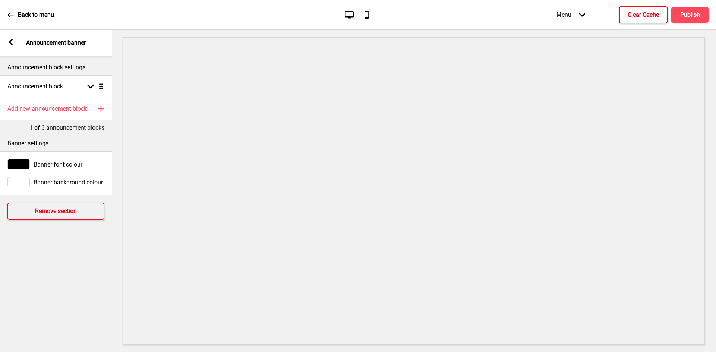
click at [57, 209] on h4 "Remove section" at bounding box center [56, 211] width 42 height 8
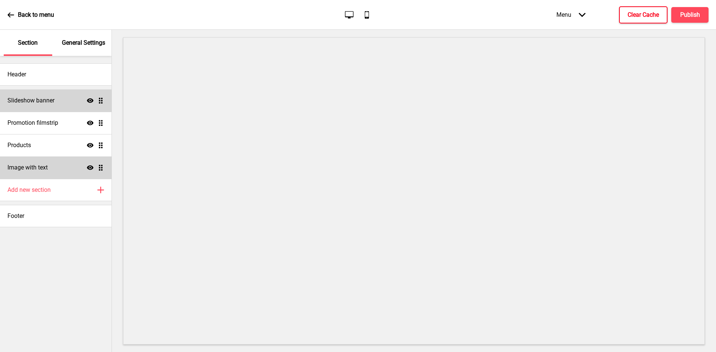
click at [49, 102] on h4 "Slideshow banner" at bounding box center [30, 101] width 47 height 8
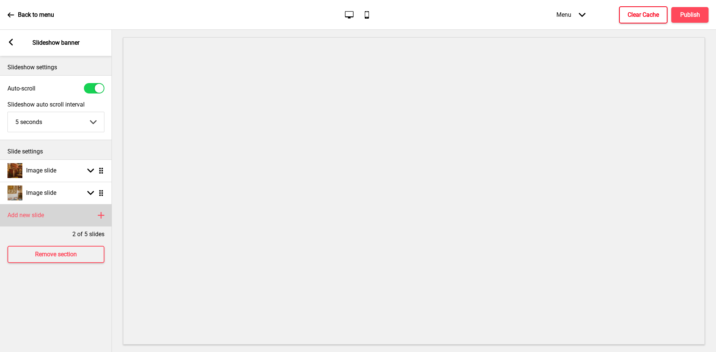
click at [43, 220] on div "Add new slide Plus" at bounding box center [56, 215] width 112 height 22
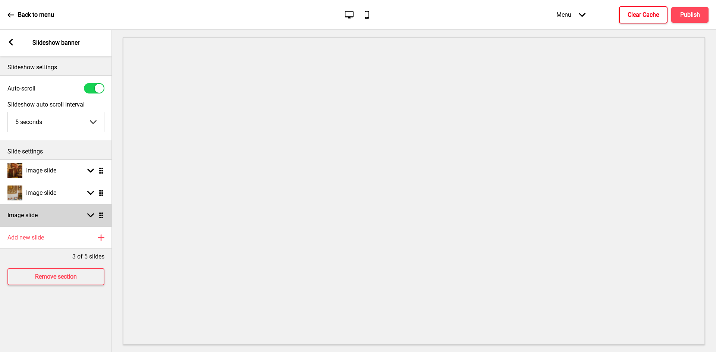
click at [46, 216] on div "Image slide Arrow down Drag" at bounding box center [56, 215] width 112 height 22
select select "right"
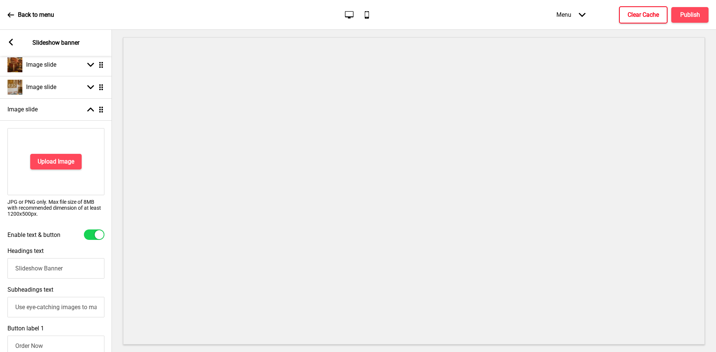
scroll to position [112, 0]
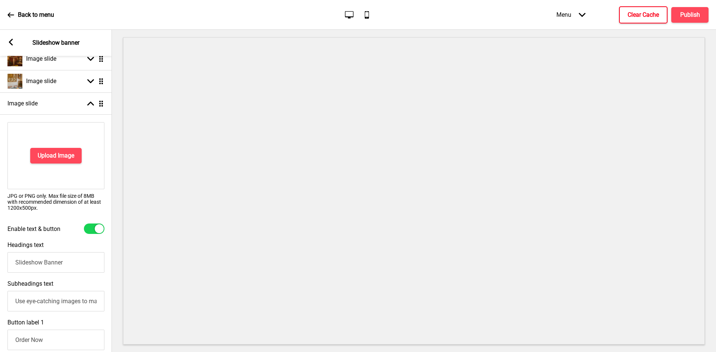
drag, startPoint x: 94, startPoint y: 227, endPoint x: 77, endPoint y: 201, distance: 31.0
click at [93, 226] on div at bounding box center [94, 229] width 21 height 10
checkbox input "false"
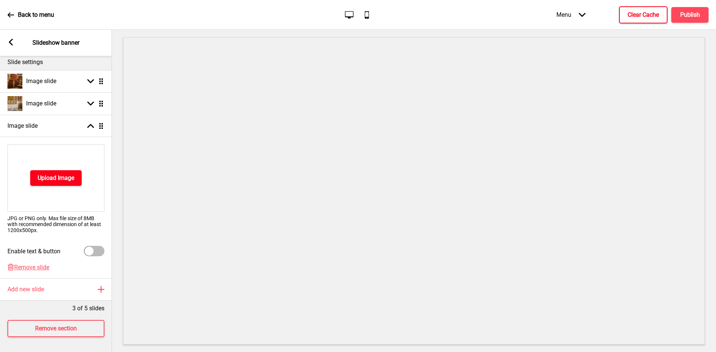
scroll to position [95, 0]
click at [55, 174] on h4 "Upload Image" at bounding box center [56, 178] width 37 height 8
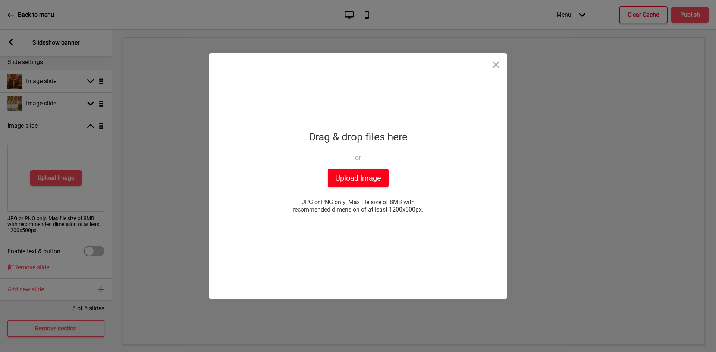
click at [338, 173] on button "Upload Image" at bounding box center [358, 178] width 61 height 19
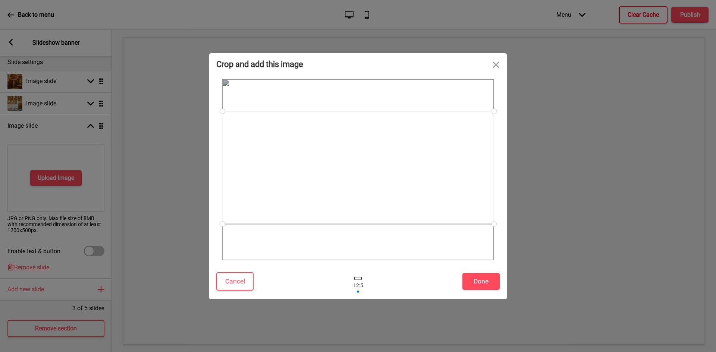
click at [447, 194] on div at bounding box center [357, 168] width 271 height 113
click at [480, 280] on button "Done" at bounding box center [480, 281] width 37 height 17
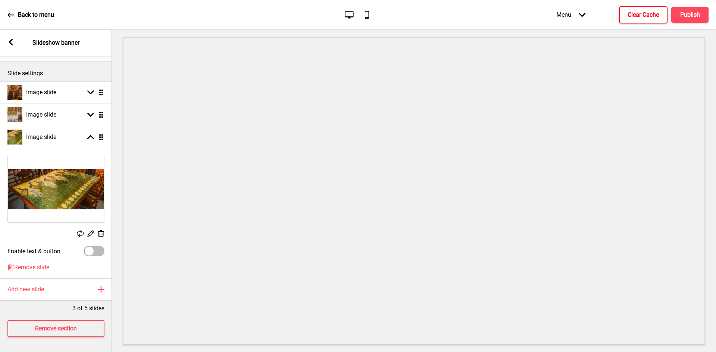
scroll to position [84, 0]
click at [630, 19] on button "Clear Cache" at bounding box center [643, 14] width 48 height 17
click at [686, 12] on h4 "Publish" at bounding box center [690, 15] width 20 height 8
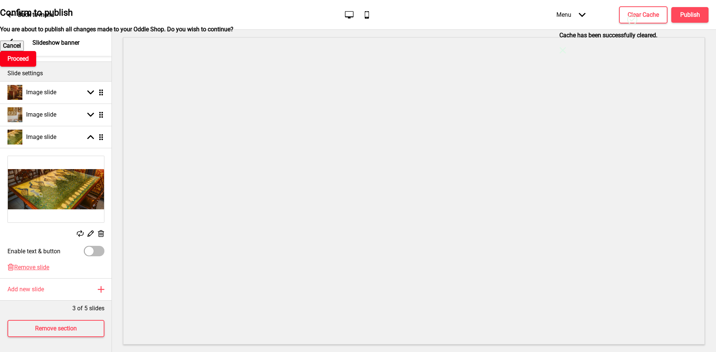
click at [29, 63] on h4 "Proceed" at bounding box center [17, 59] width 21 height 8
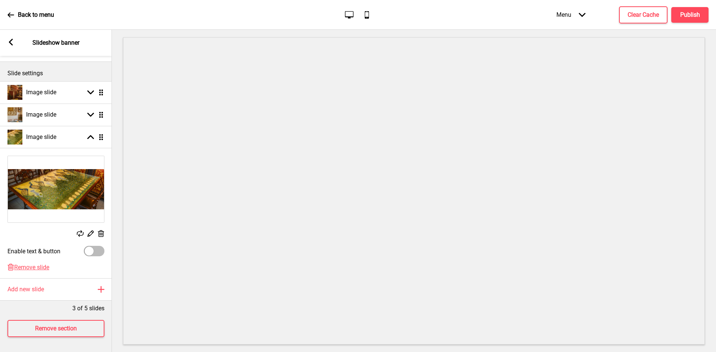
click at [12, 42] on rect at bounding box center [10, 42] width 7 height 7
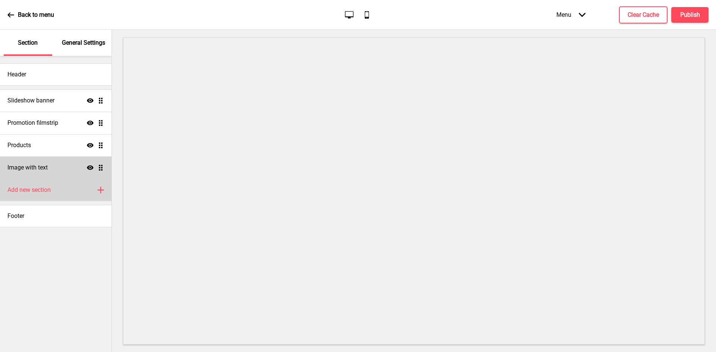
scroll to position [0, 0]
click at [68, 172] on div "Image with text Show Drag" at bounding box center [56, 168] width 112 height 22
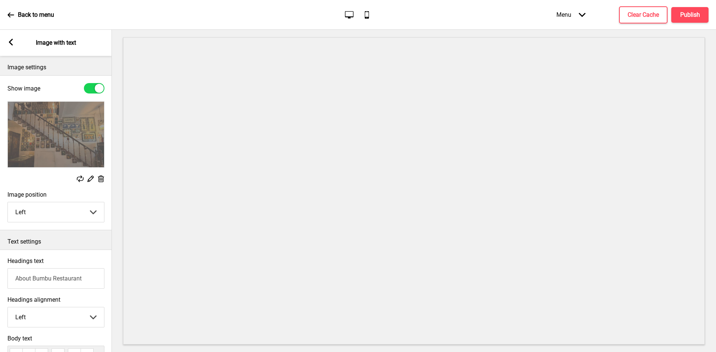
click at [67, 168] on div "Replace Edit Delete" at bounding box center [56, 142] width 112 height 90
click at [99, 180] on icon at bounding box center [101, 179] width 6 height 7
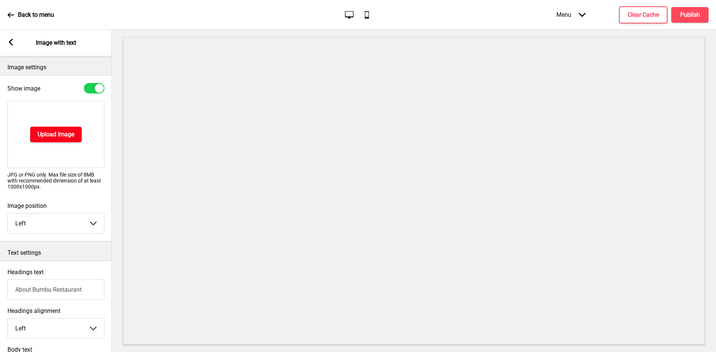
click at [63, 135] on h4 "Upload Image" at bounding box center [56, 135] width 37 height 8
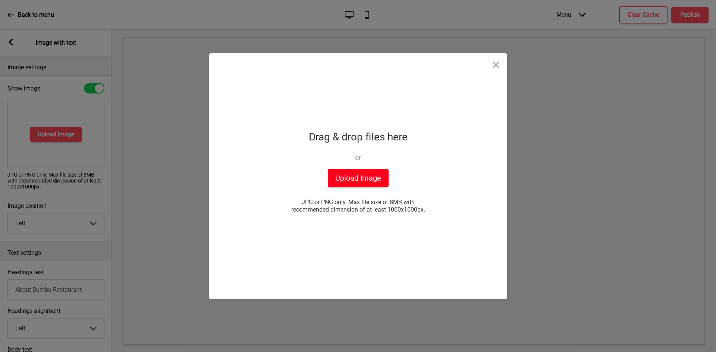
click at [358, 174] on button "Upload Image" at bounding box center [358, 178] width 61 height 19
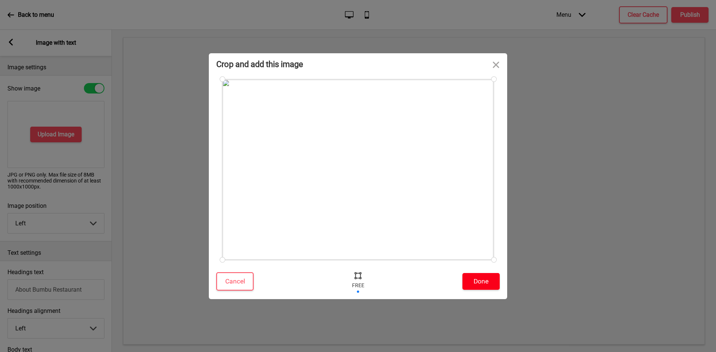
click at [486, 281] on button "Done" at bounding box center [480, 281] width 37 height 17
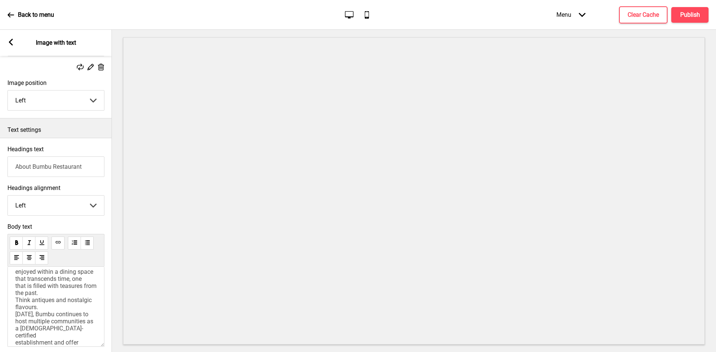
scroll to position [37, 0]
click at [684, 15] on h4 "Publish" at bounding box center [690, 15] width 20 height 8
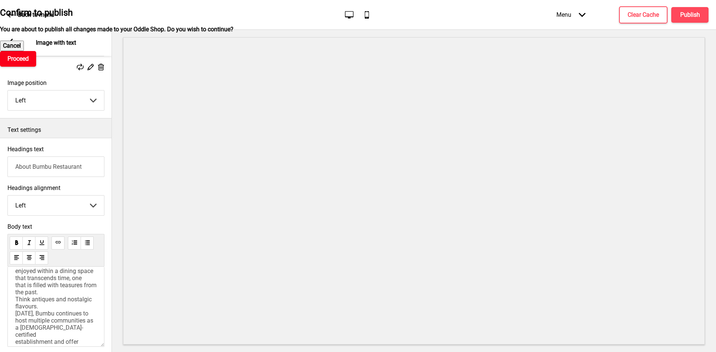
click at [29, 63] on h4 "Proceed" at bounding box center [17, 59] width 21 height 8
